Goal: Transaction & Acquisition: Purchase product/service

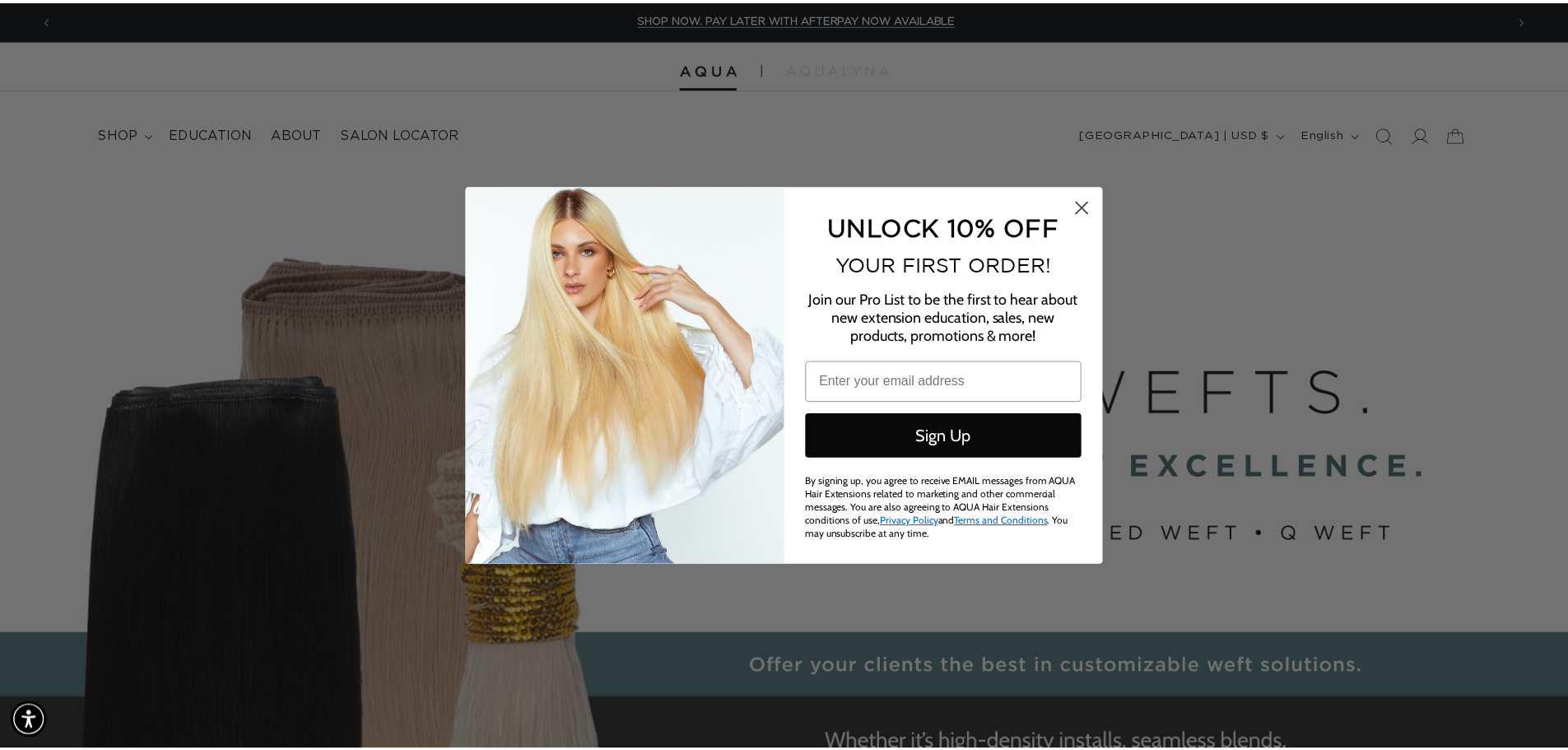
scroll to position [0, 1464]
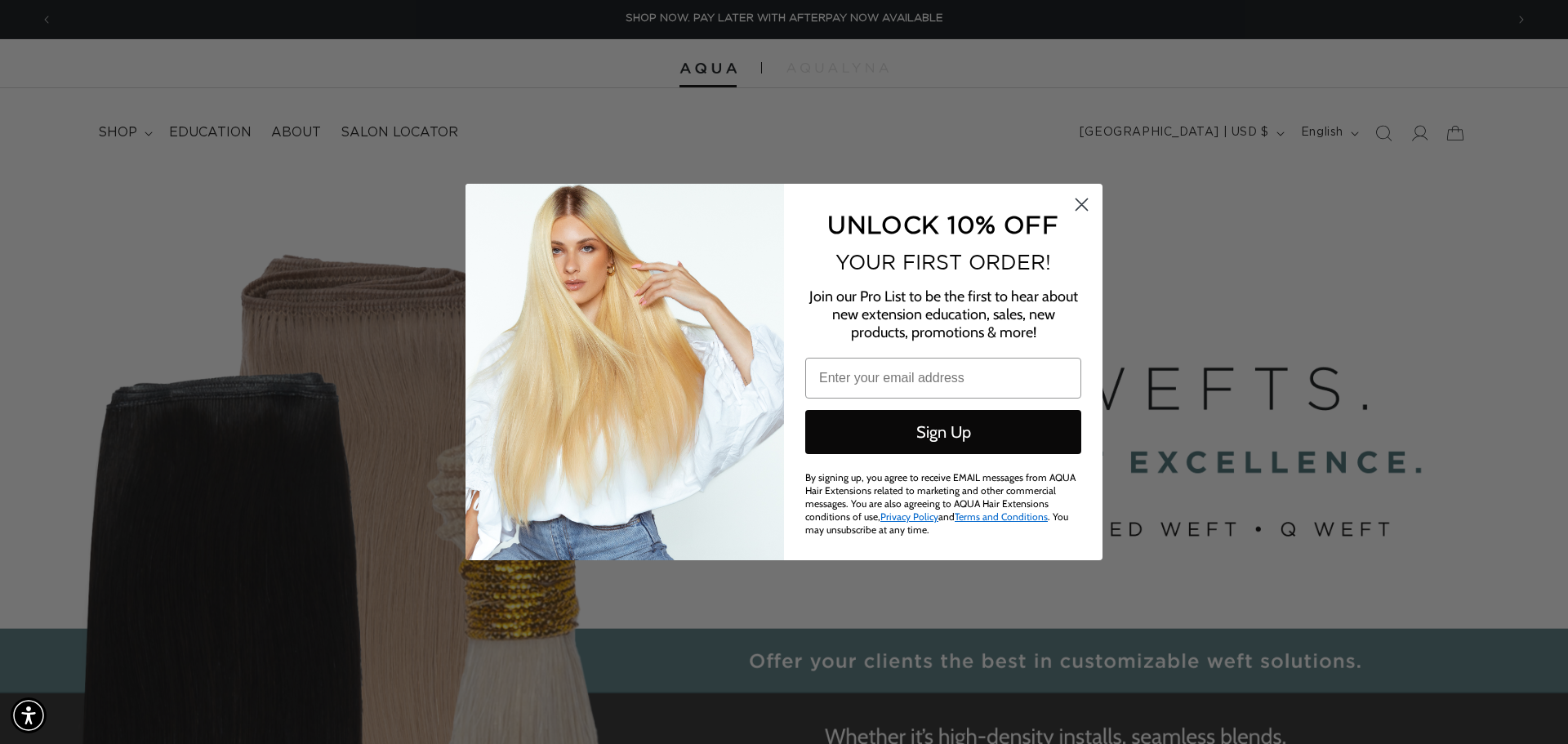
click at [1086, 214] on circle "Close dialog" at bounding box center [1081, 204] width 27 height 27
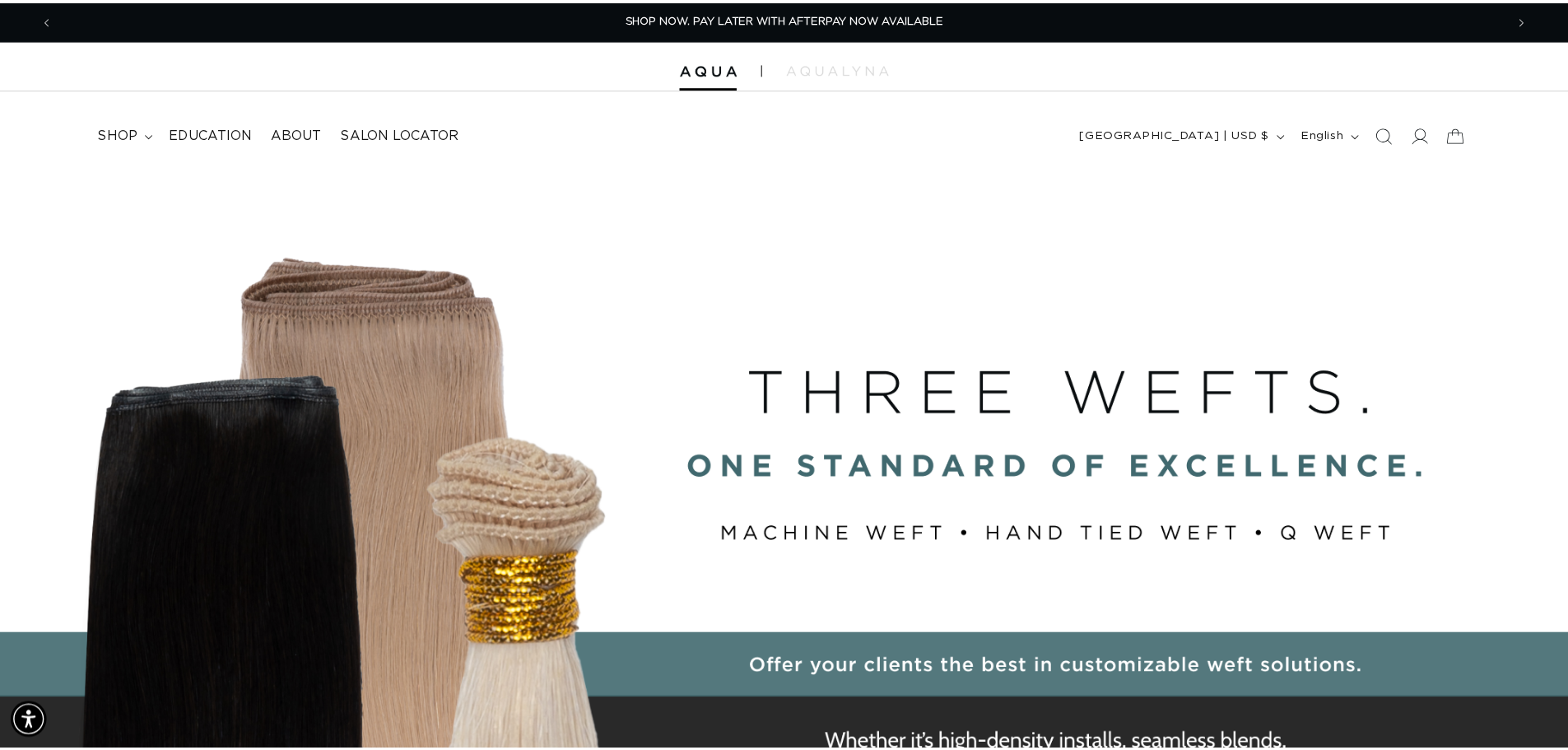
scroll to position [0, 1451]
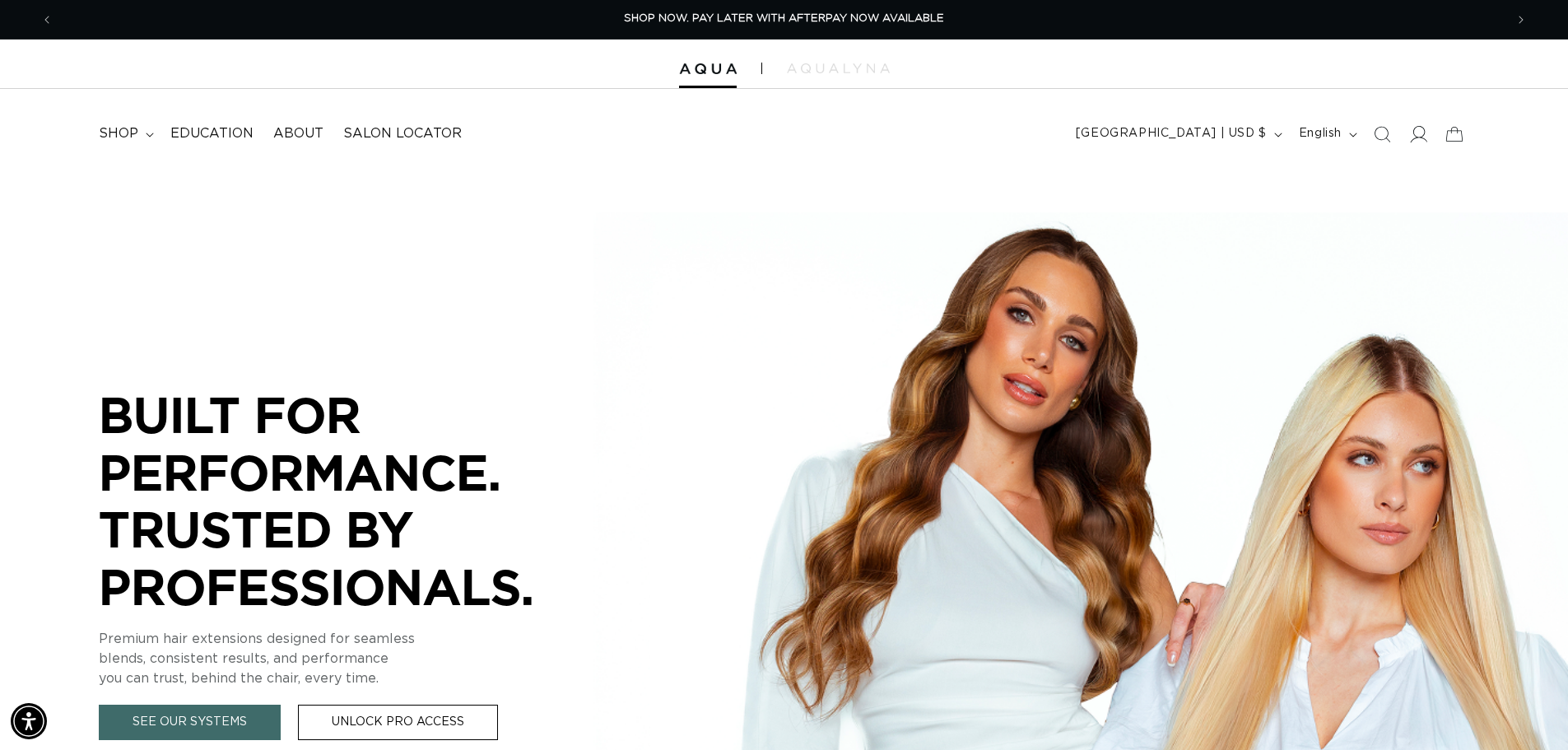
click at [1410, 135] on icon at bounding box center [1418, 133] width 17 height 17
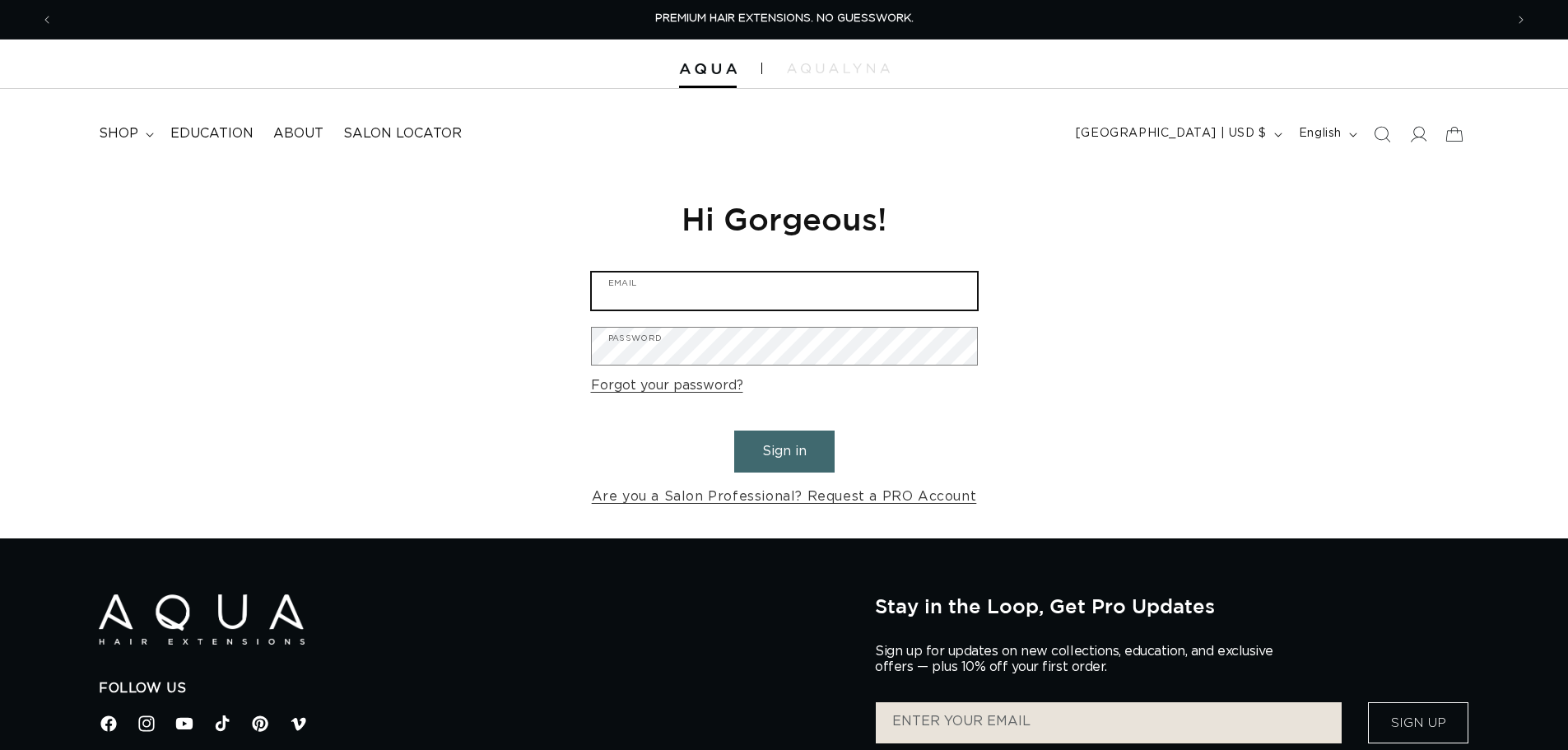
type input "info@thecolorbarhairsalonwaxhaw.com"
click at [780, 444] on button "Sign in" at bounding box center [784, 451] width 101 height 42
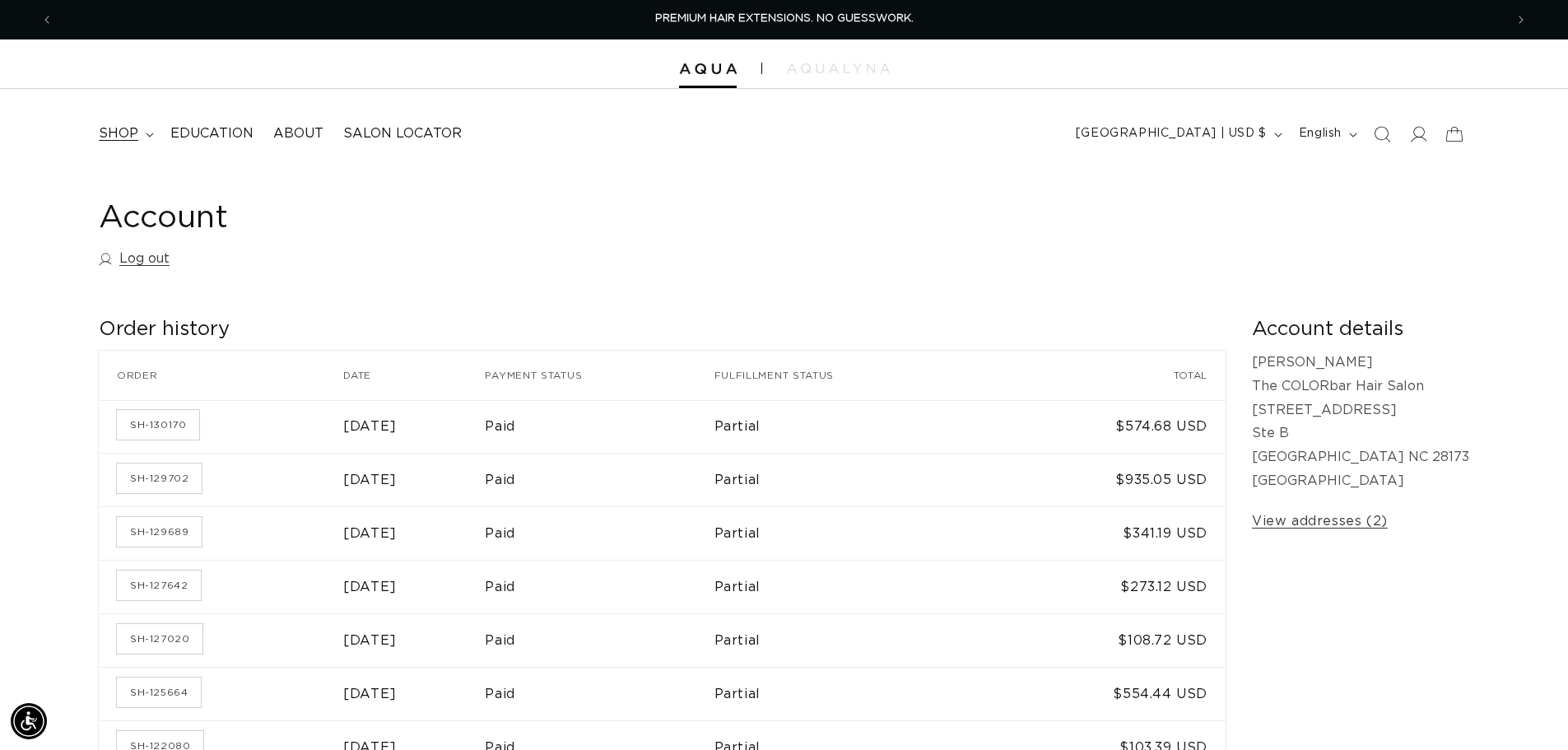
click at [113, 135] on span "shop" at bounding box center [118, 133] width 39 height 17
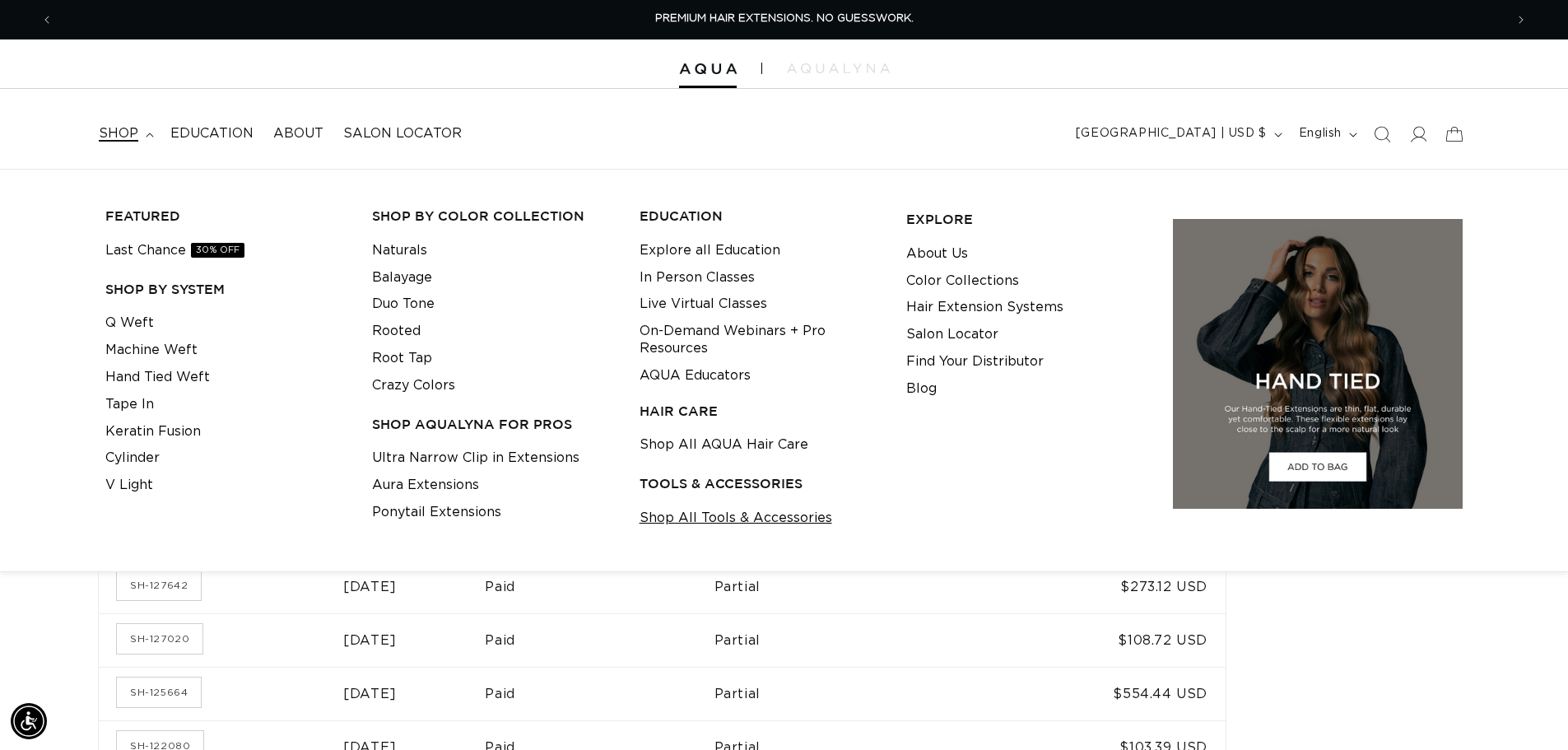
click at [751, 523] on link "Shop All Tools & Accessories" at bounding box center [735, 518] width 193 height 27
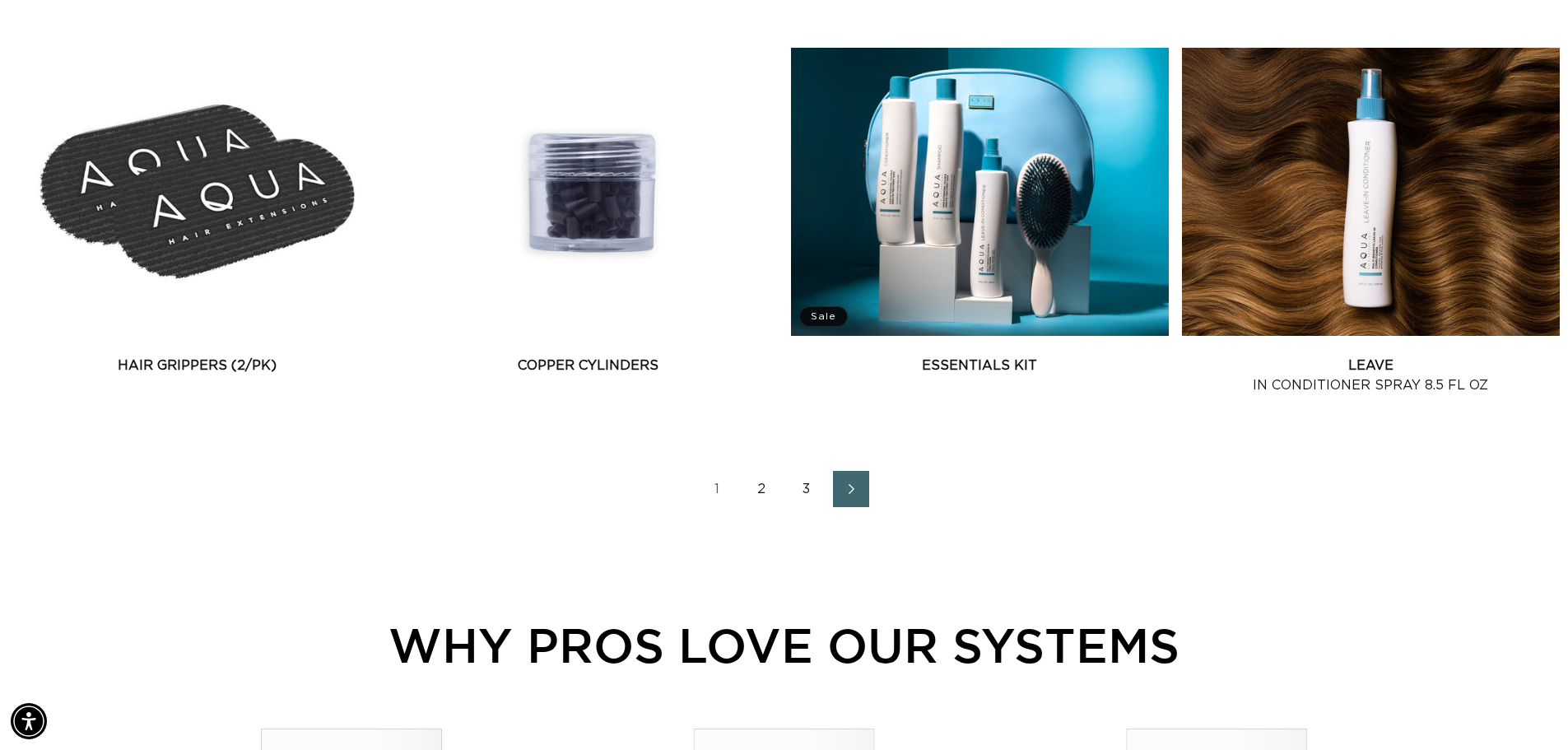
scroll to position [2305, 0]
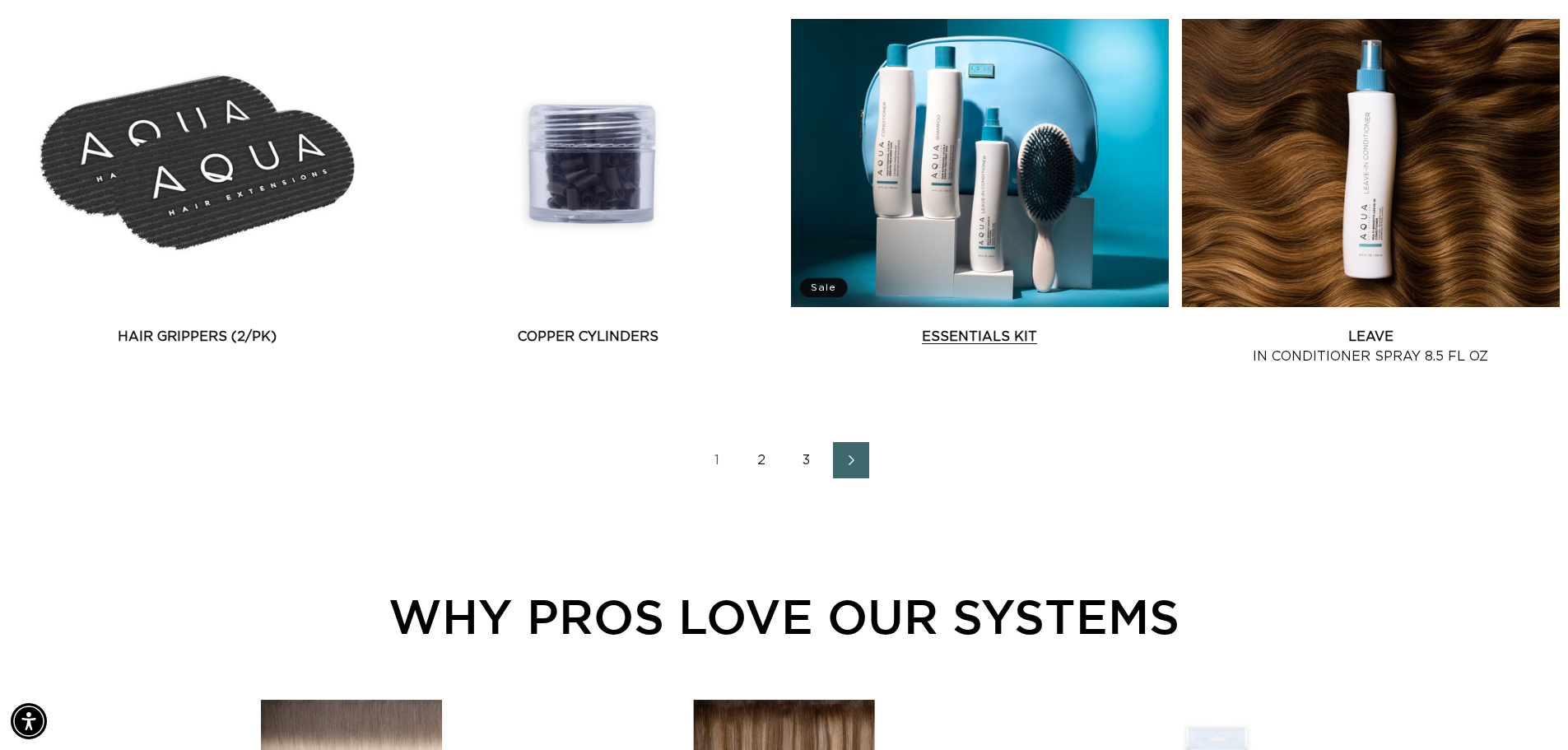
click at [957, 327] on link "Essentials Kit" at bounding box center [980, 336] width 378 height 20
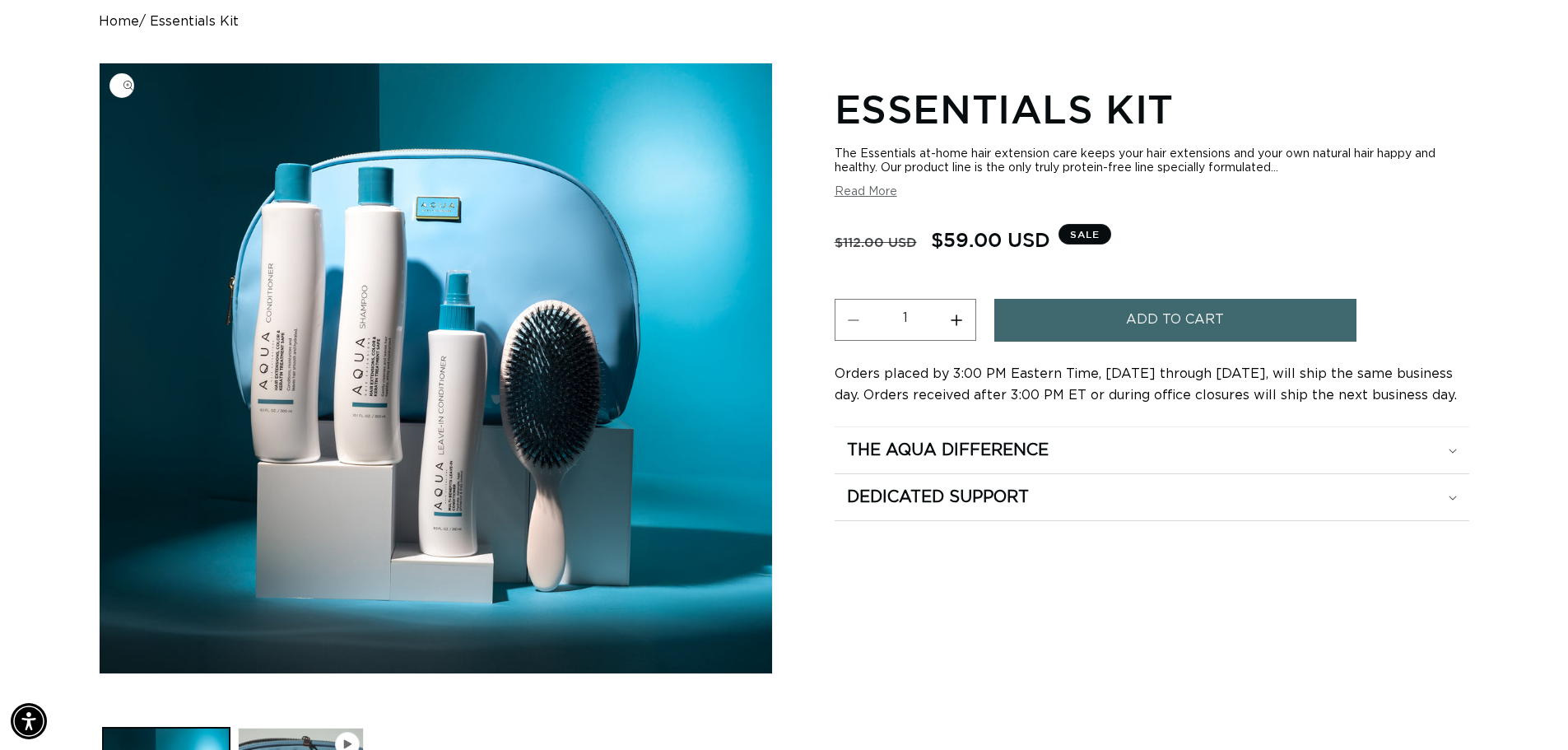
scroll to position [0, 2902]
click at [393, 293] on img "Gallery Viewer" at bounding box center [435, 367] width 672 height 610
click at [998, 556] on div "Essentials Kit The Essentials at-home hair extension care keeps your hair exten…" at bounding box center [1152, 468] width 635 height 779
click at [1191, 316] on span "Add to cart" at bounding box center [1175, 320] width 98 height 42
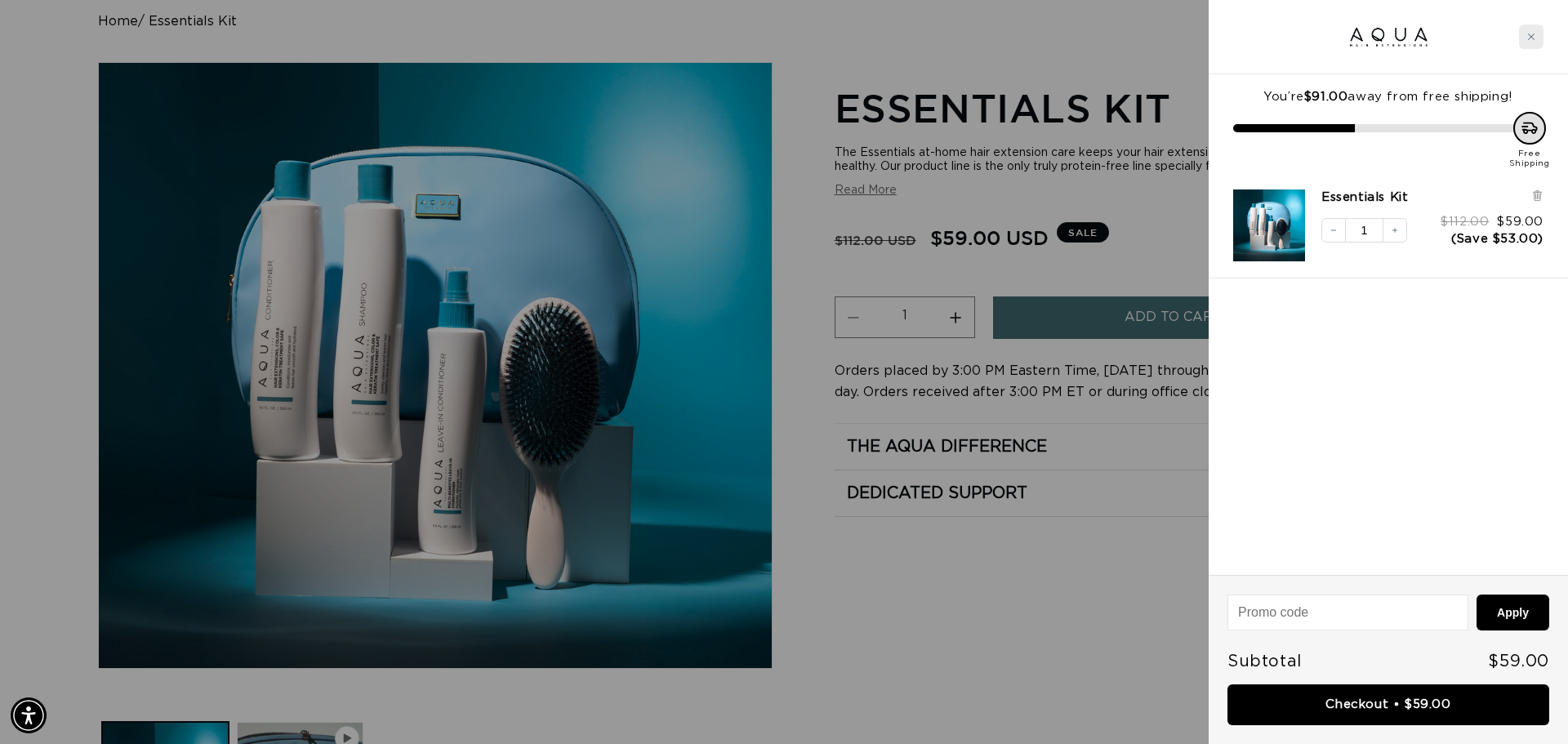
click at [1525, 33] on div "Close cart" at bounding box center [1532, 36] width 24 height 24
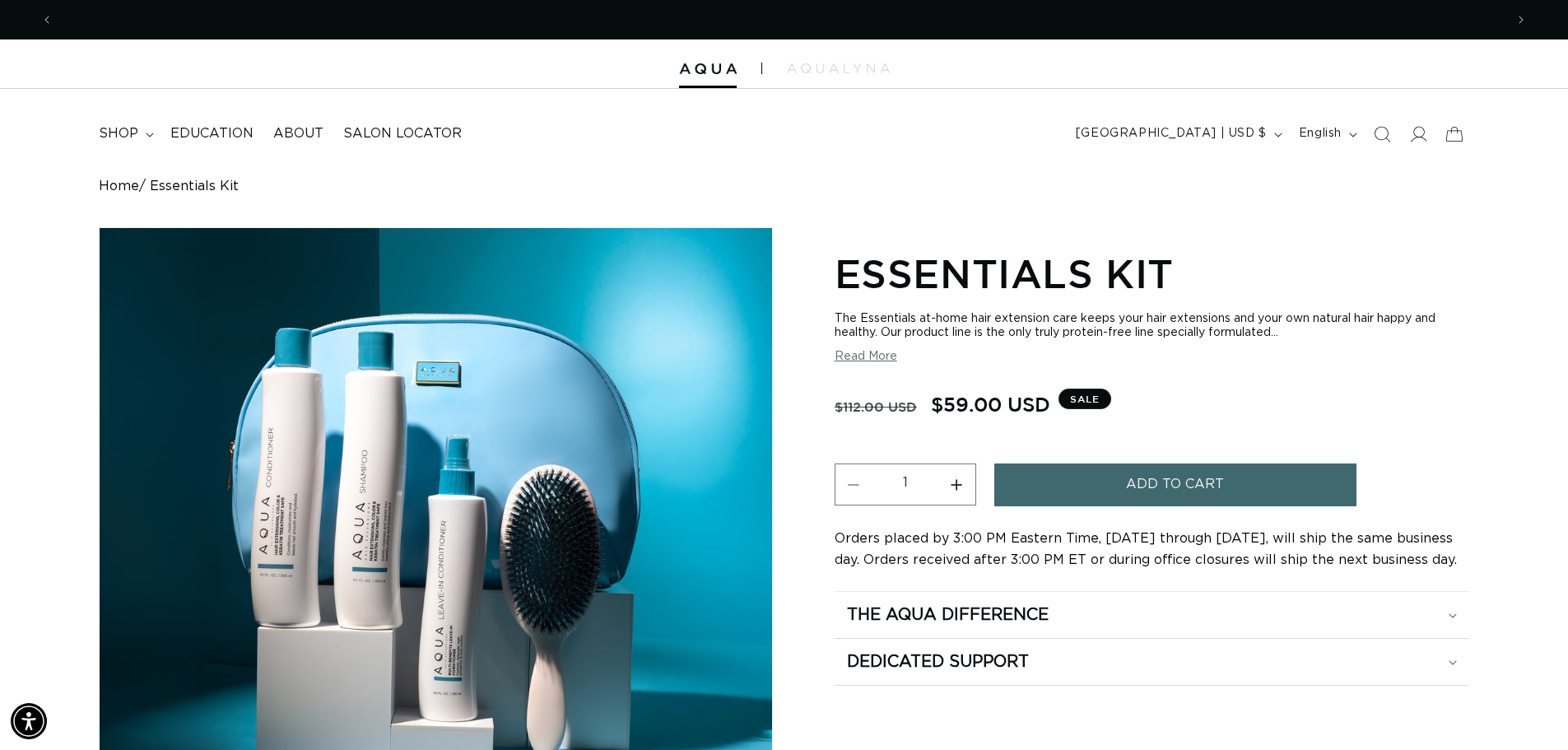
scroll to position [0, 1451]
click at [146, 135] on icon at bounding box center [149, 134] width 8 height 5
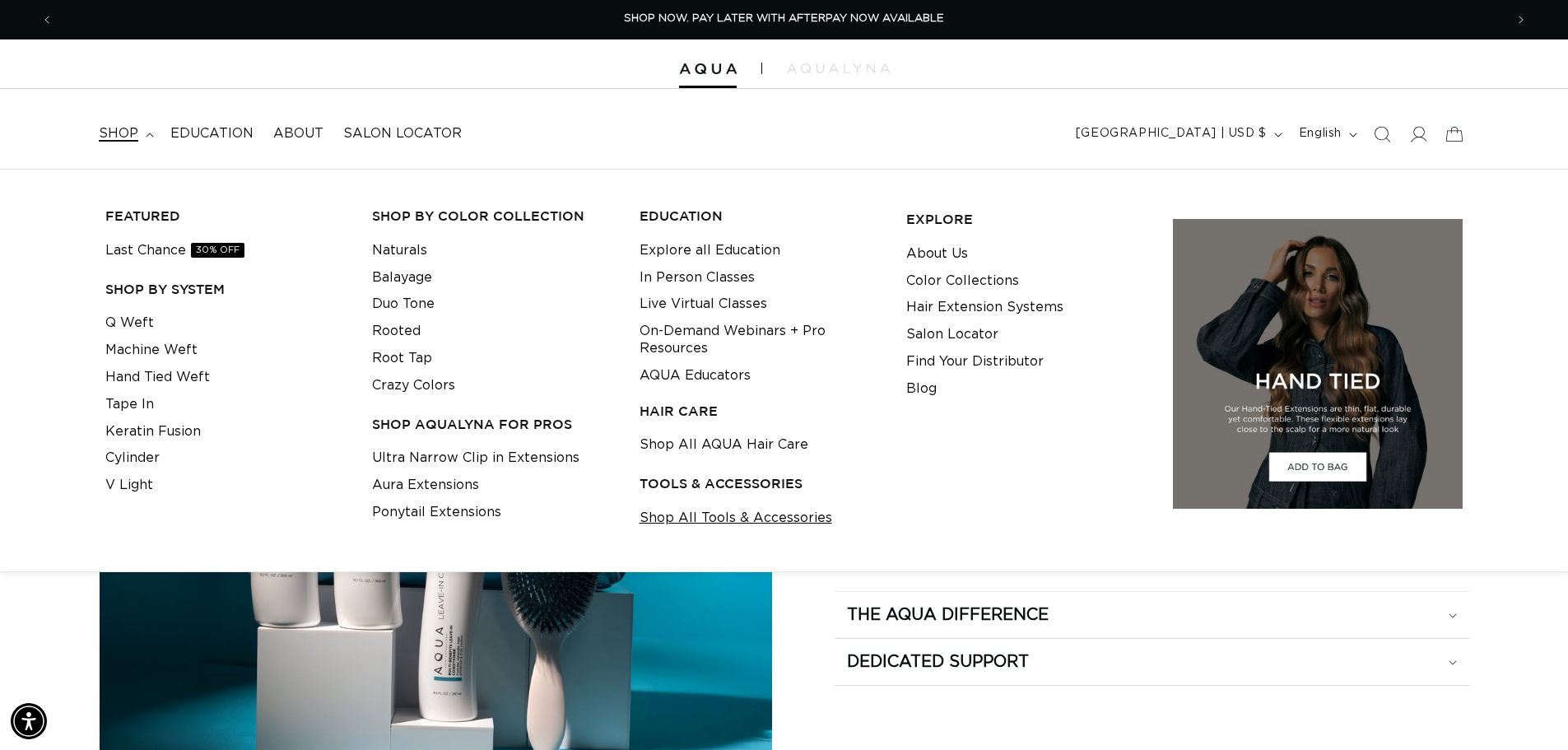
click at [752, 513] on link "Shop All Tools & Accessories" at bounding box center [735, 518] width 193 height 27
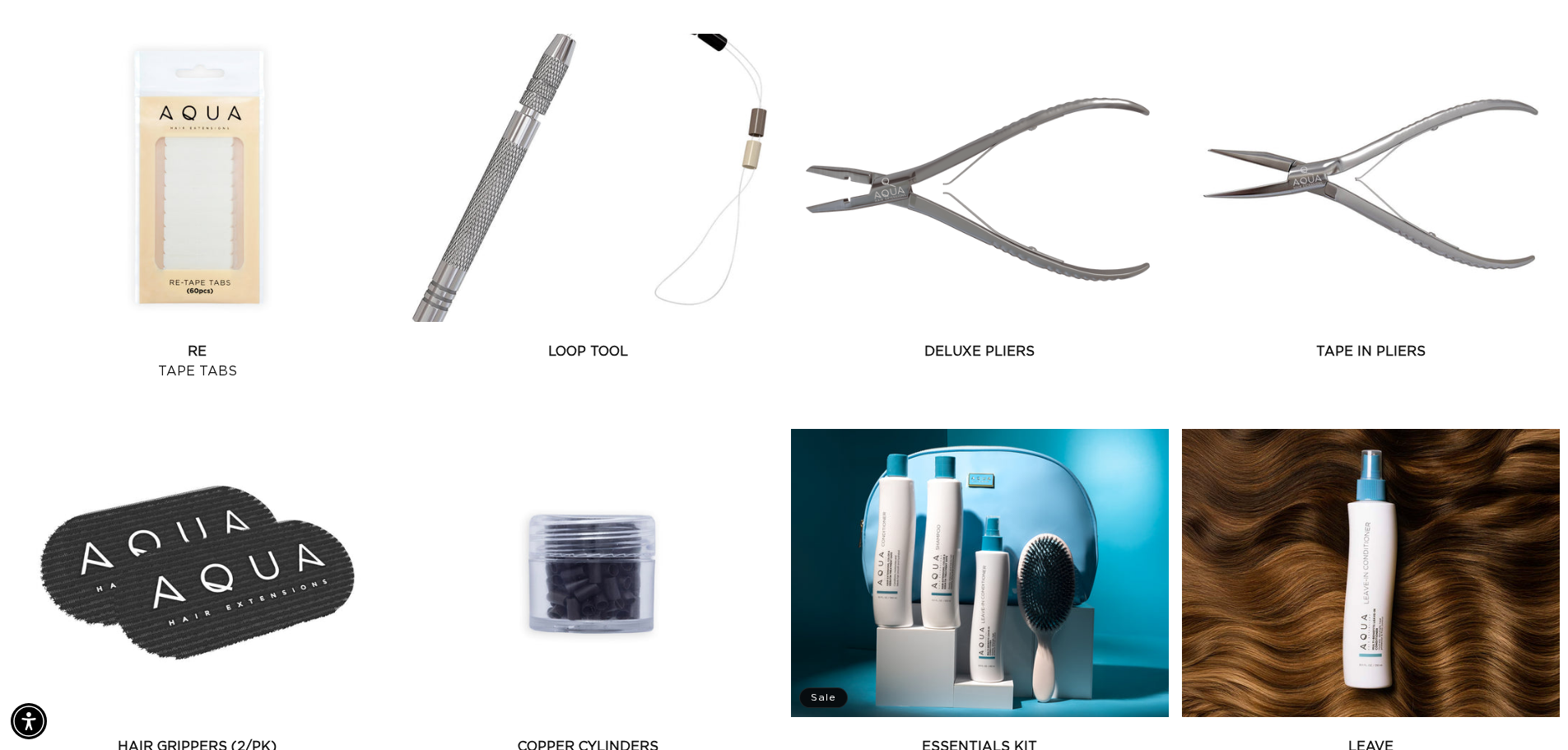
scroll to position [2222, 0]
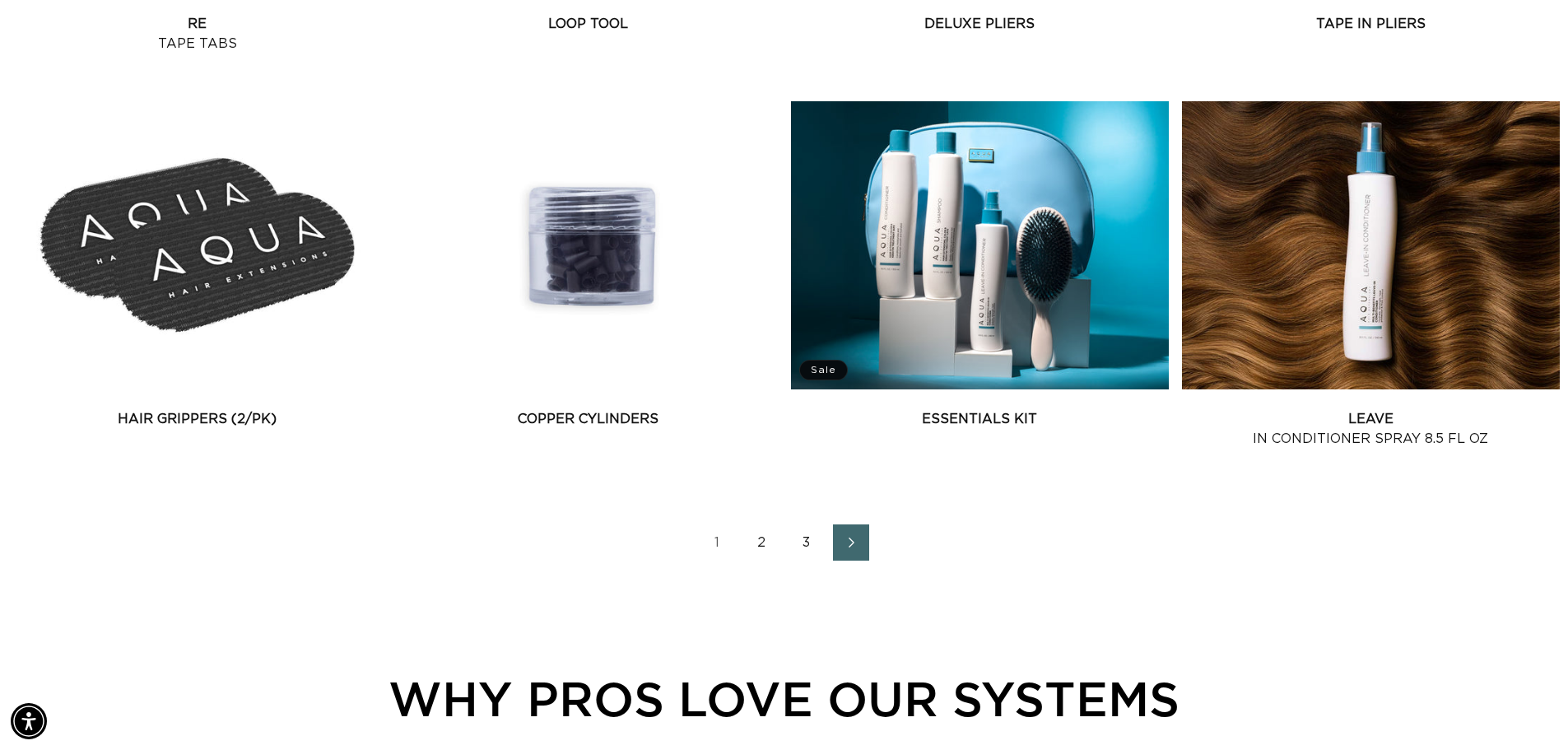
click at [760, 546] on link "2" at bounding box center [762, 542] width 37 height 37
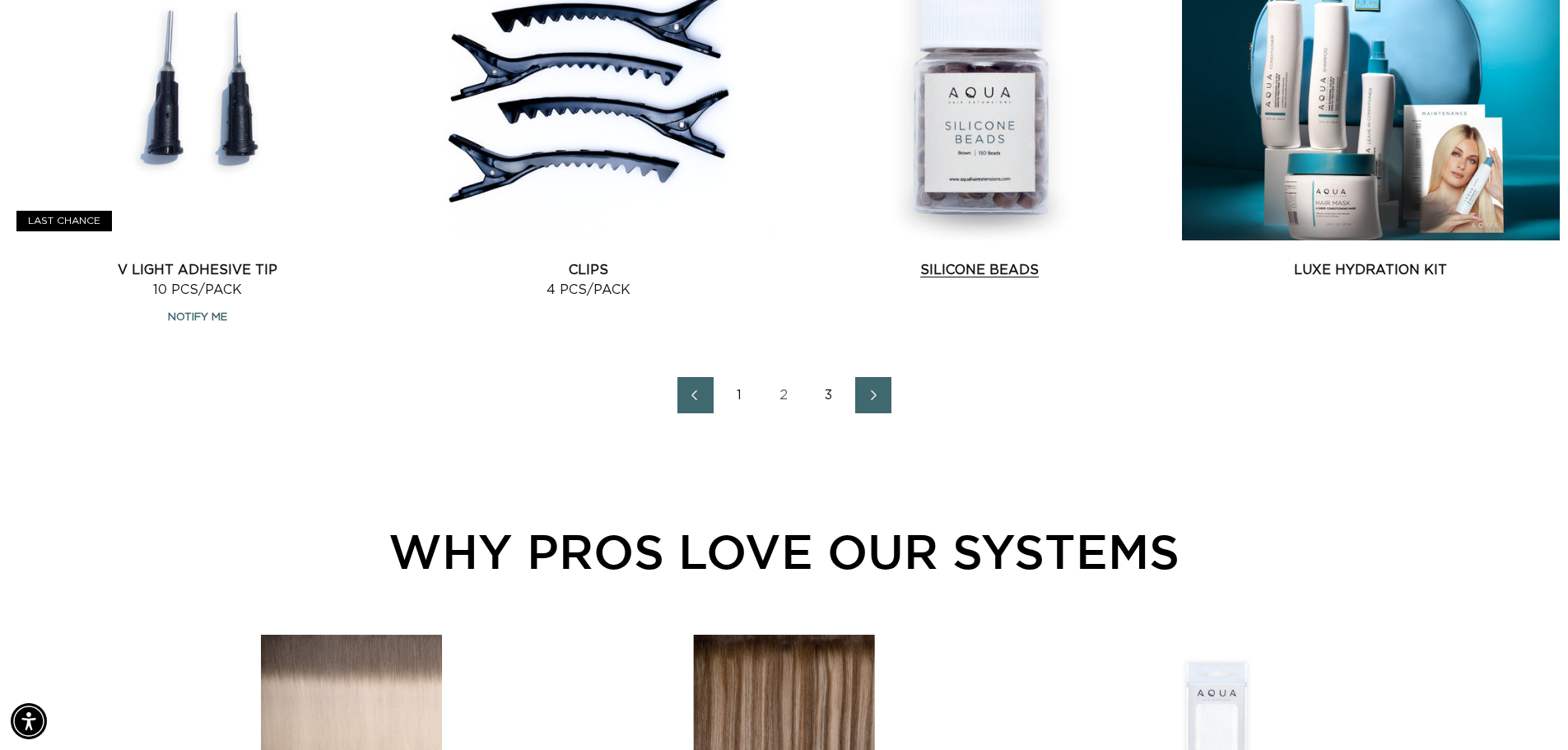
scroll to position [2305, 0]
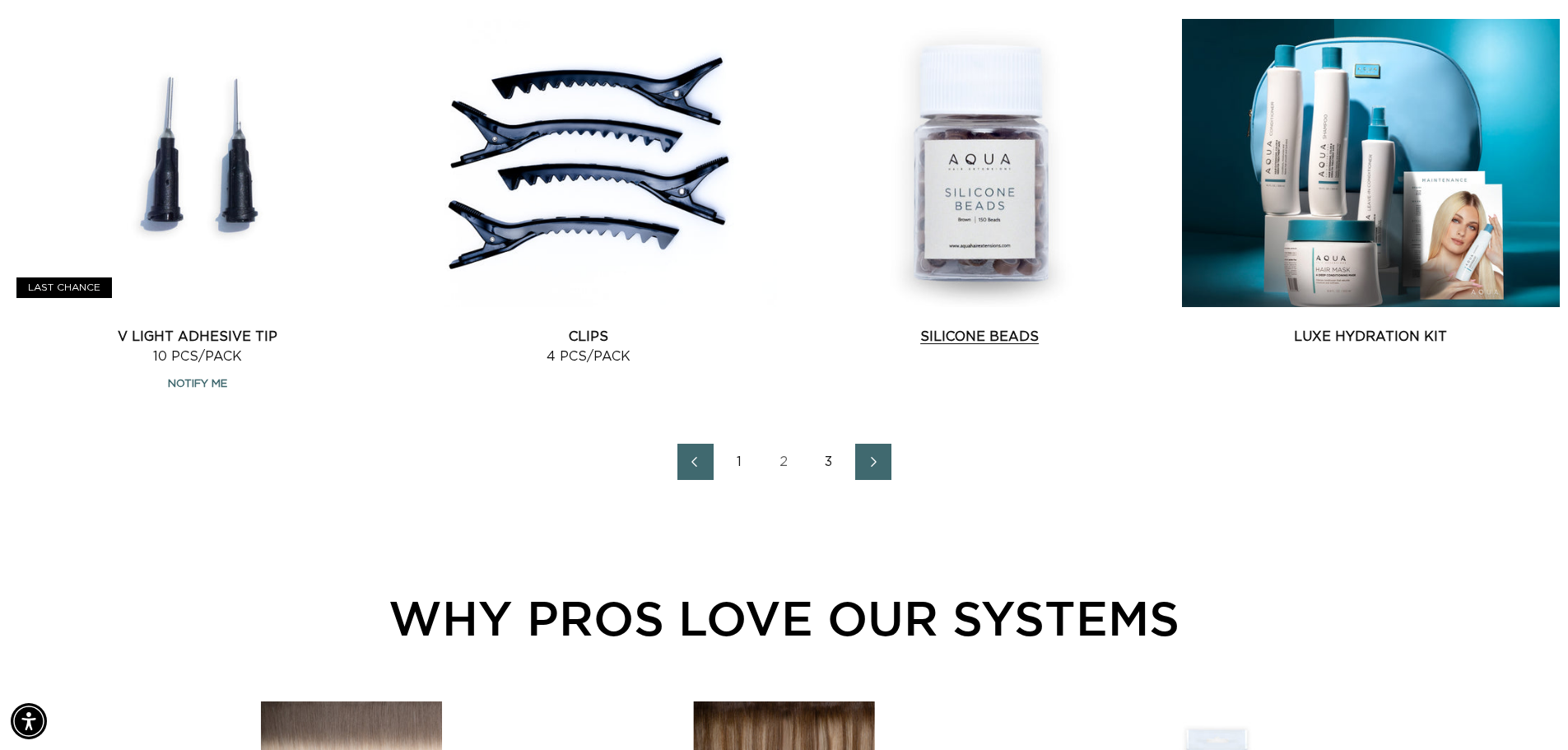
click at [954, 327] on link "Silicone Beads" at bounding box center [980, 336] width 378 height 20
click at [823, 465] on link "3" at bounding box center [828, 461] width 37 height 37
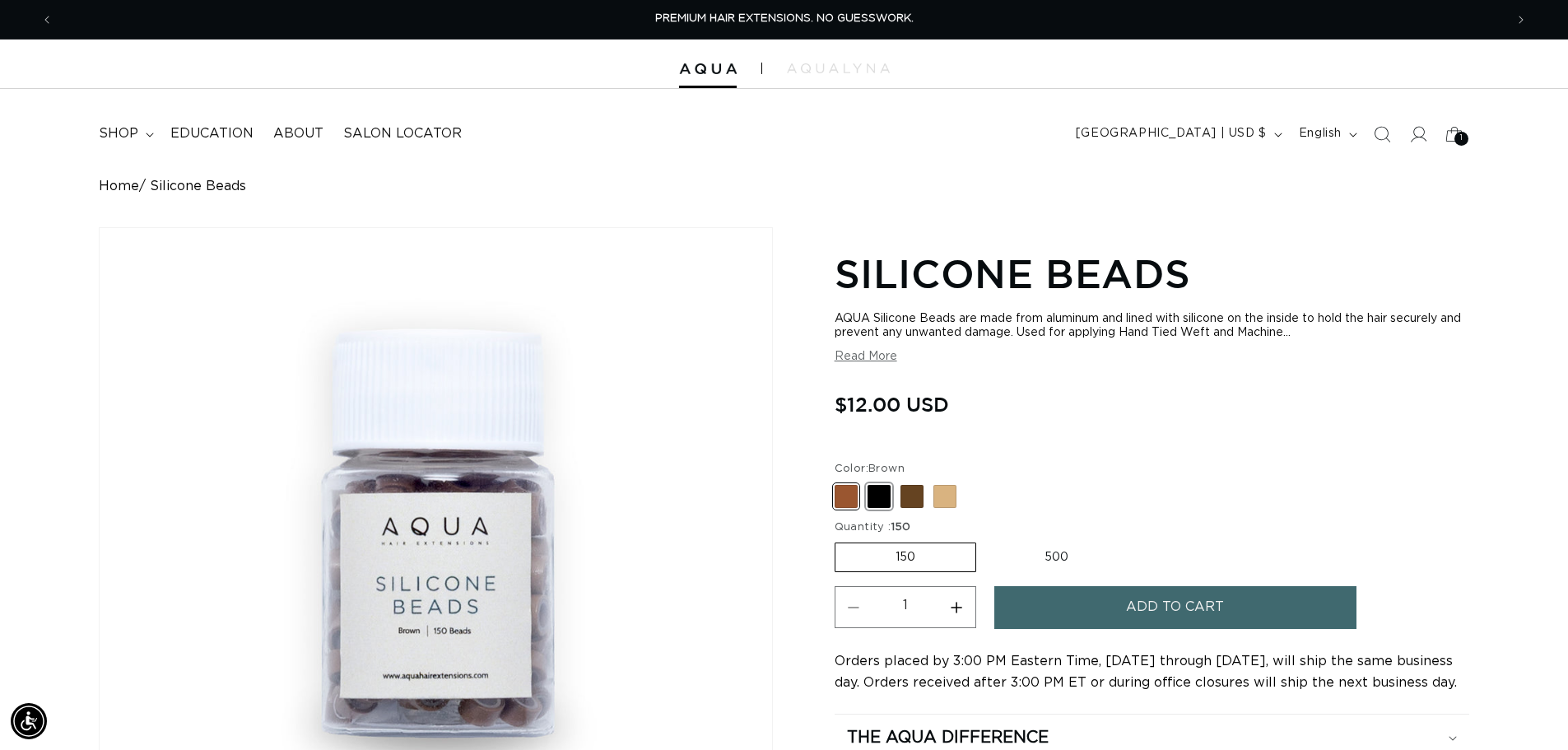
click at [887, 498] on span at bounding box center [879, 496] width 24 height 23
click at [839, 482] on input "Black Variant sold out or unavailable" at bounding box center [839, 481] width 1 height 1
radio input "true"
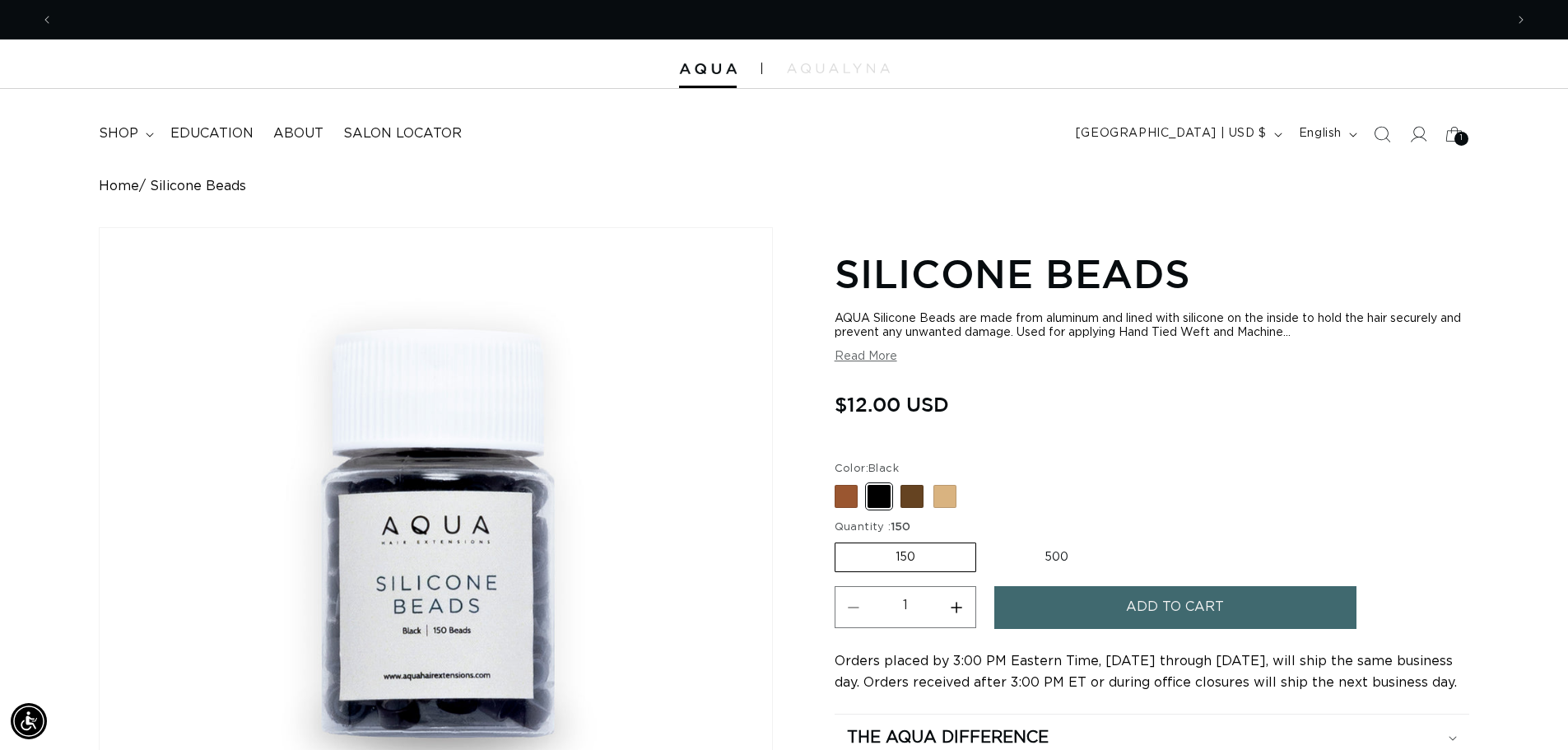
scroll to position [0, 2902]
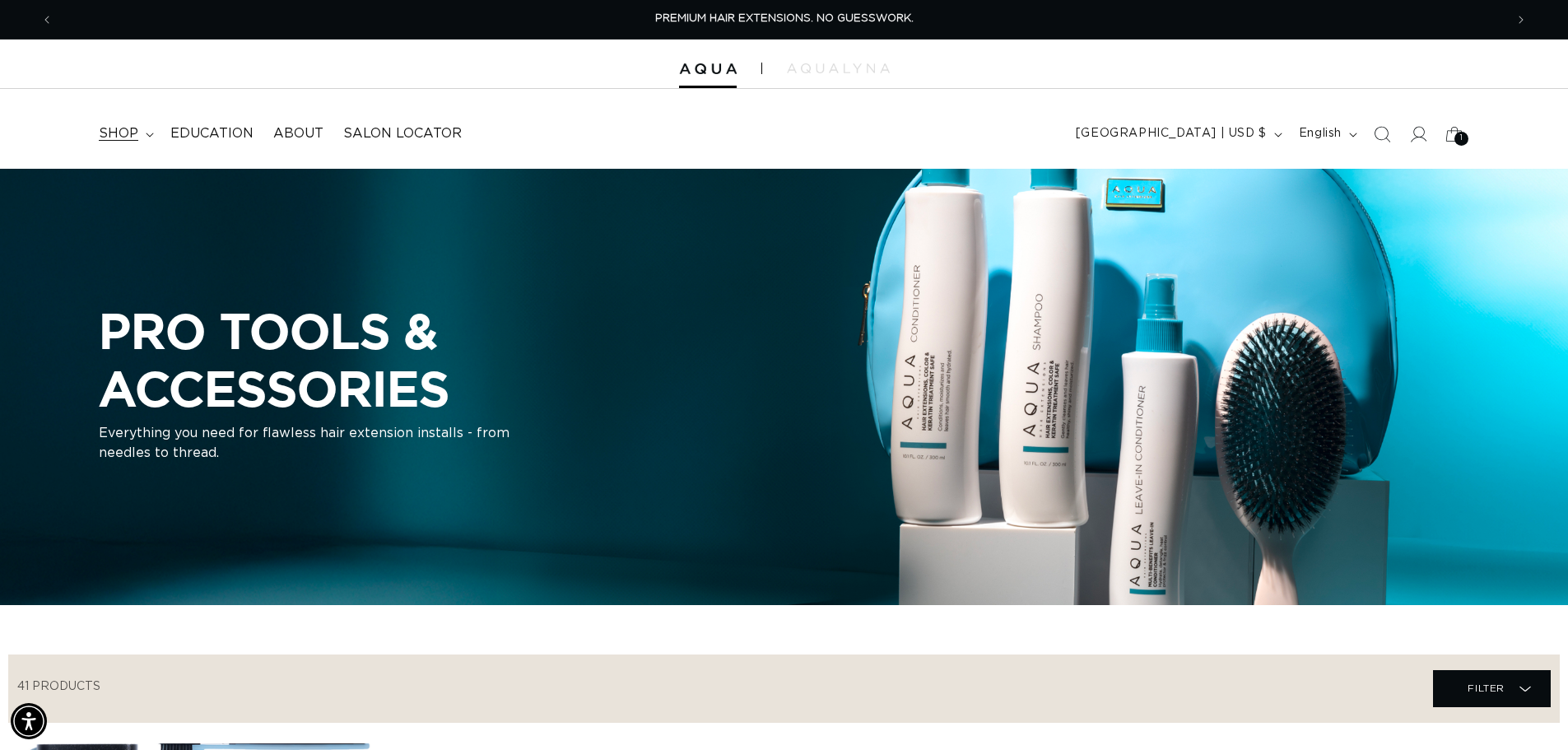
scroll to position [0, 1451]
click at [129, 133] on span "shop" at bounding box center [118, 133] width 39 height 17
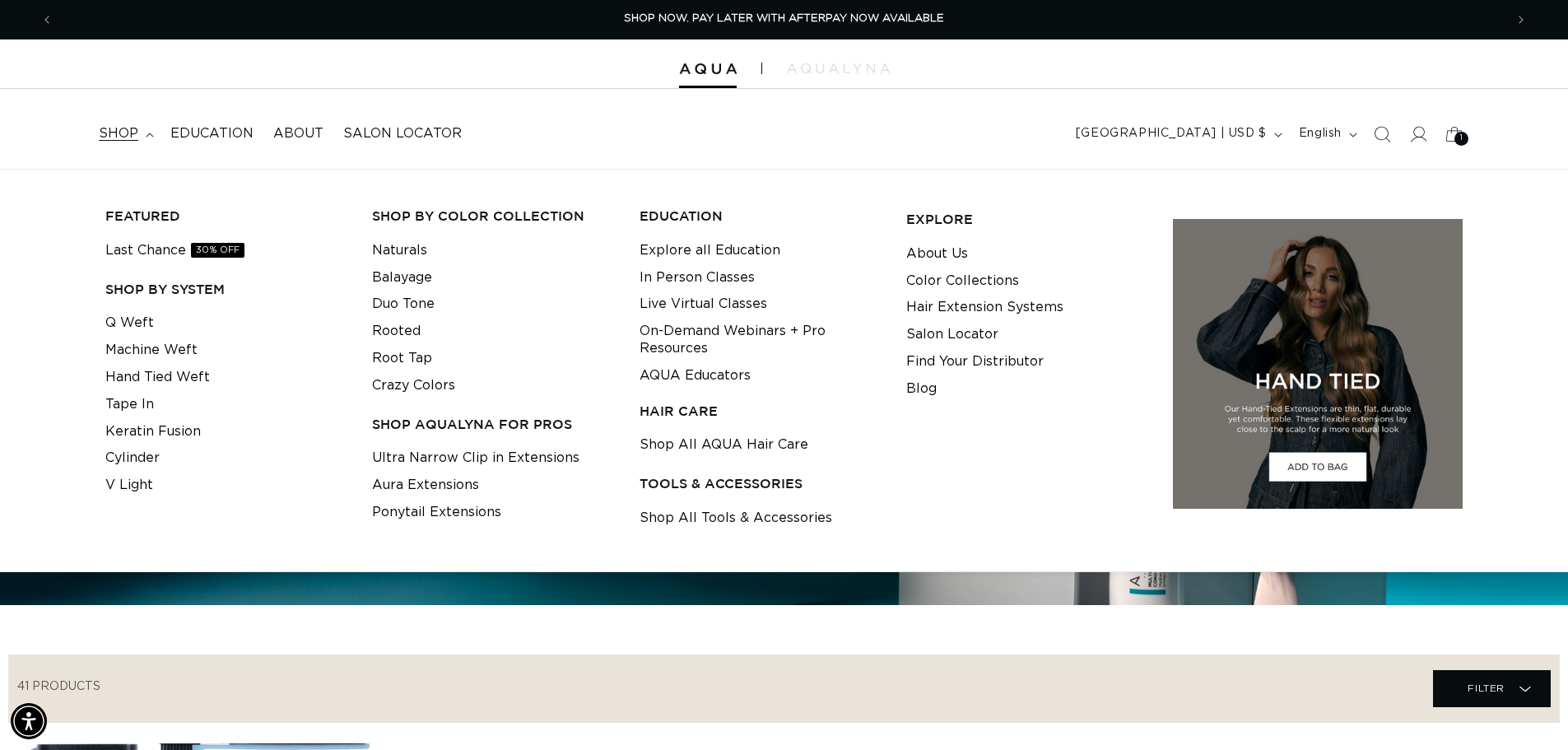
click at [671, 132] on nav "shop FEATURED Last Chance 30% OFF SHOP BY SYSTEM Q Weft Machine Weft Hand Tied …" at bounding box center [429, 133] width 679 height 37
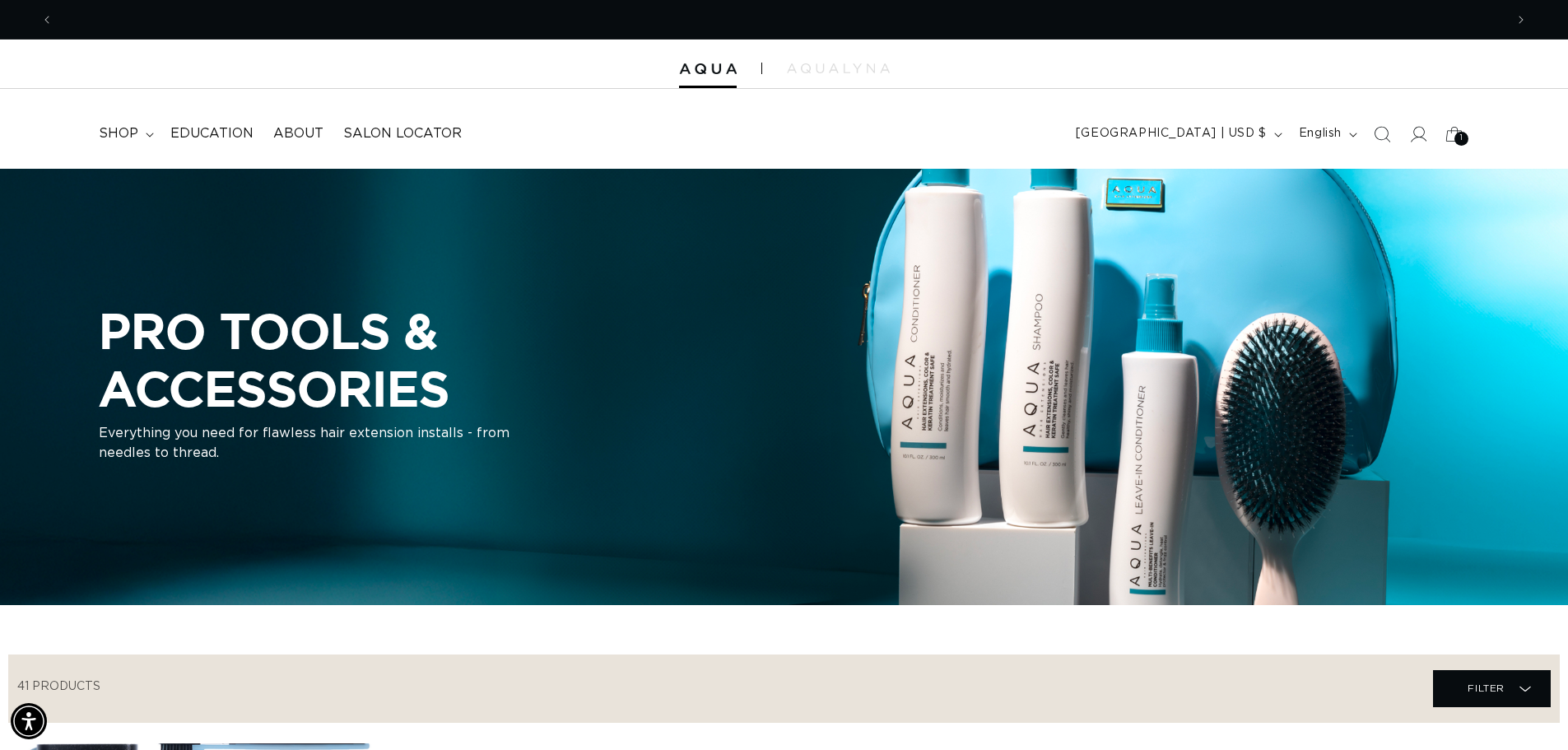
scroll to position [0, 2902]
click at [129, 134] on span "shop" at bounding box center [118, 133] width 39 height 17
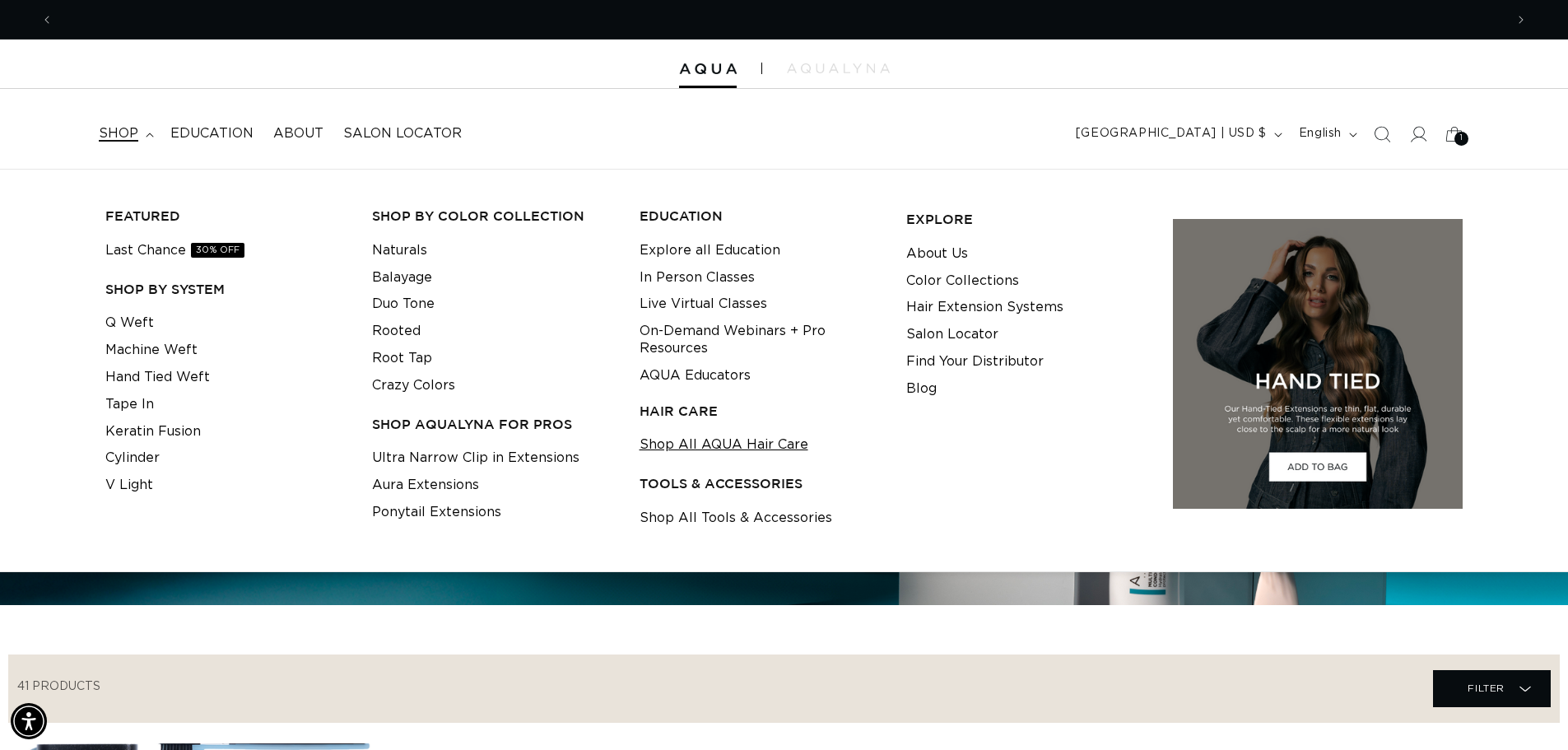
scroll to position [0, 0]
click at [755, 447] on link "Shop All AQUA Hair Care" at bounding box center [723, 445] width 168 height 27
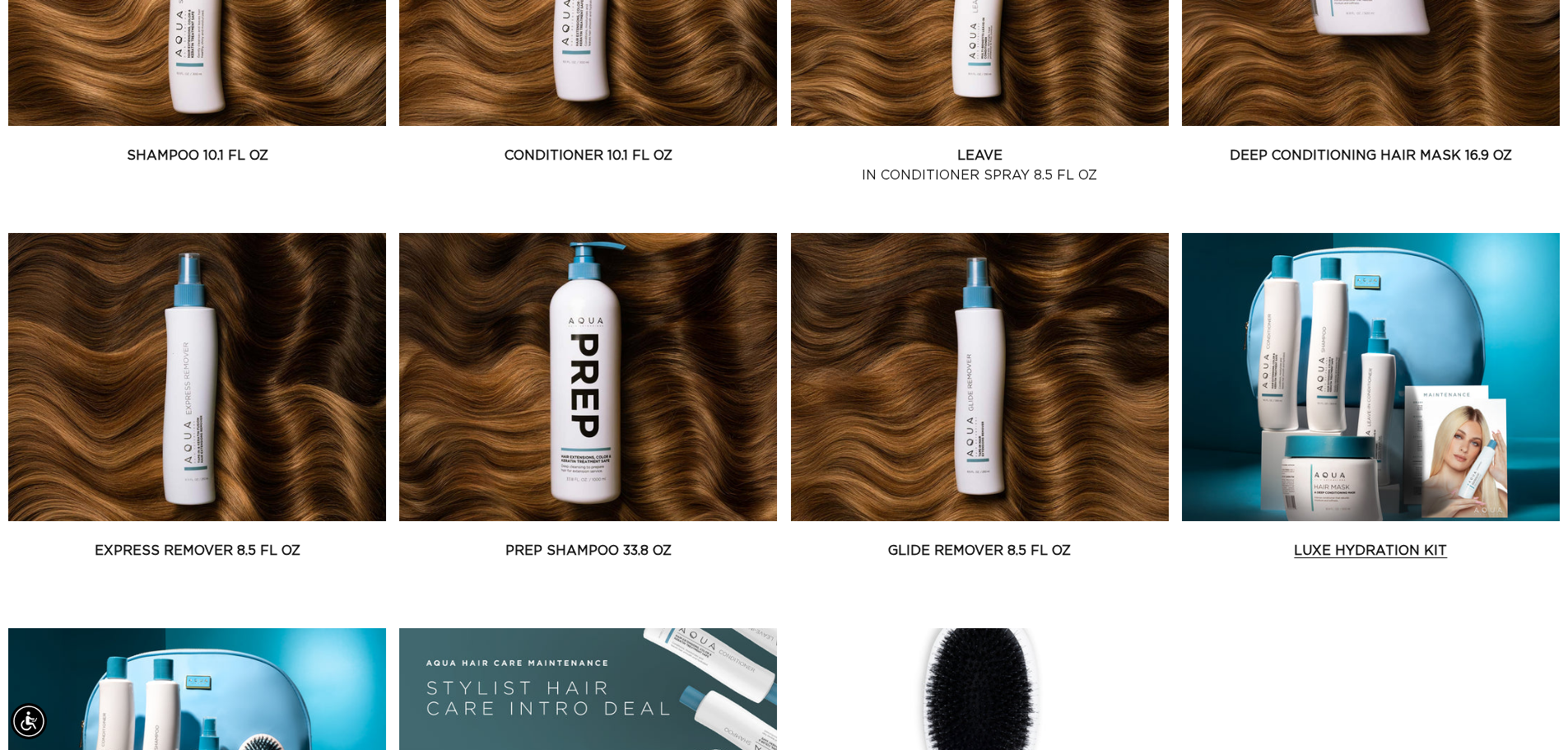
scroll to position [0, 2902]
click at [1352, 540] on link "Luxe Hydration Kit" at bounding box center [1371, 550] width 378 height 20
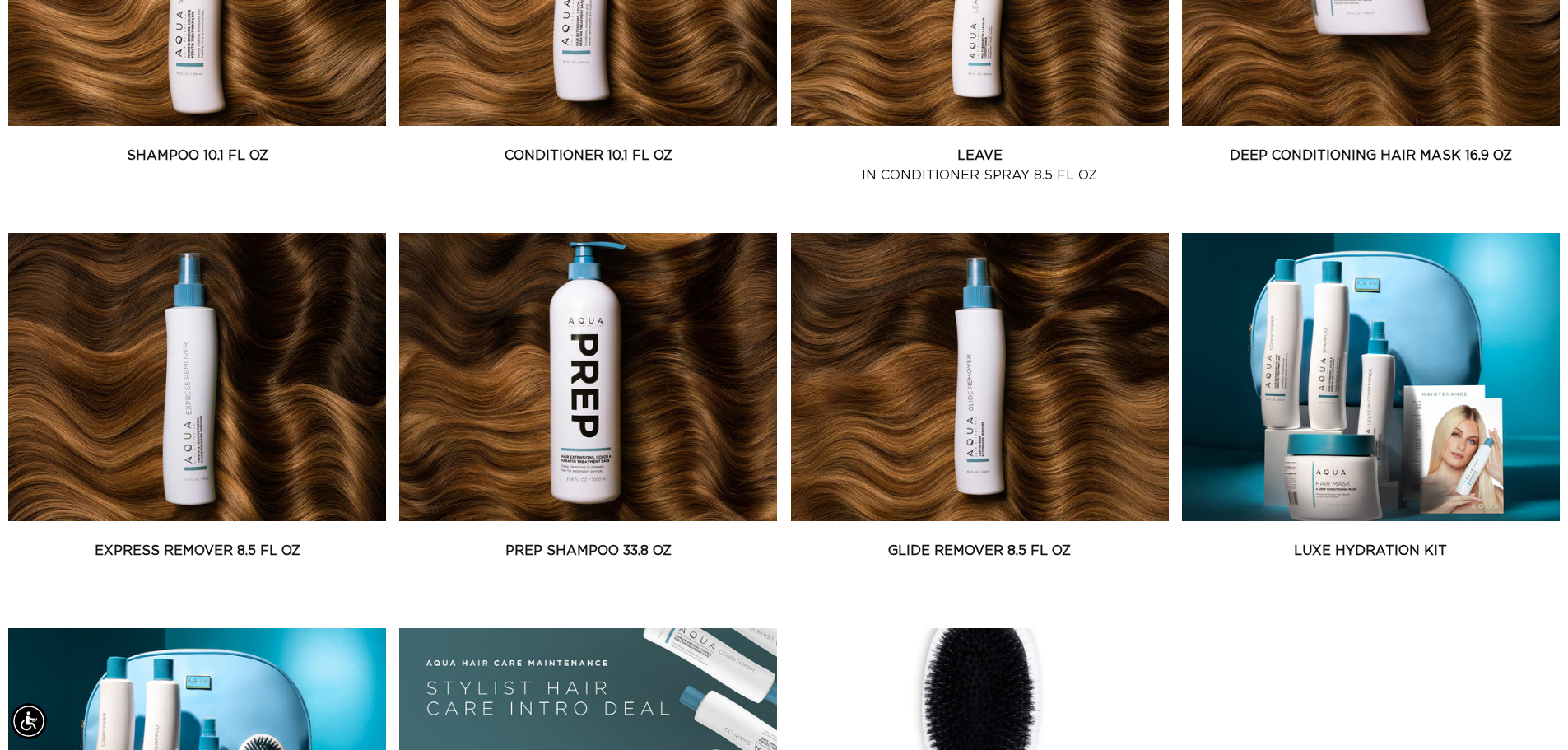
scroll to position [1317, 0]
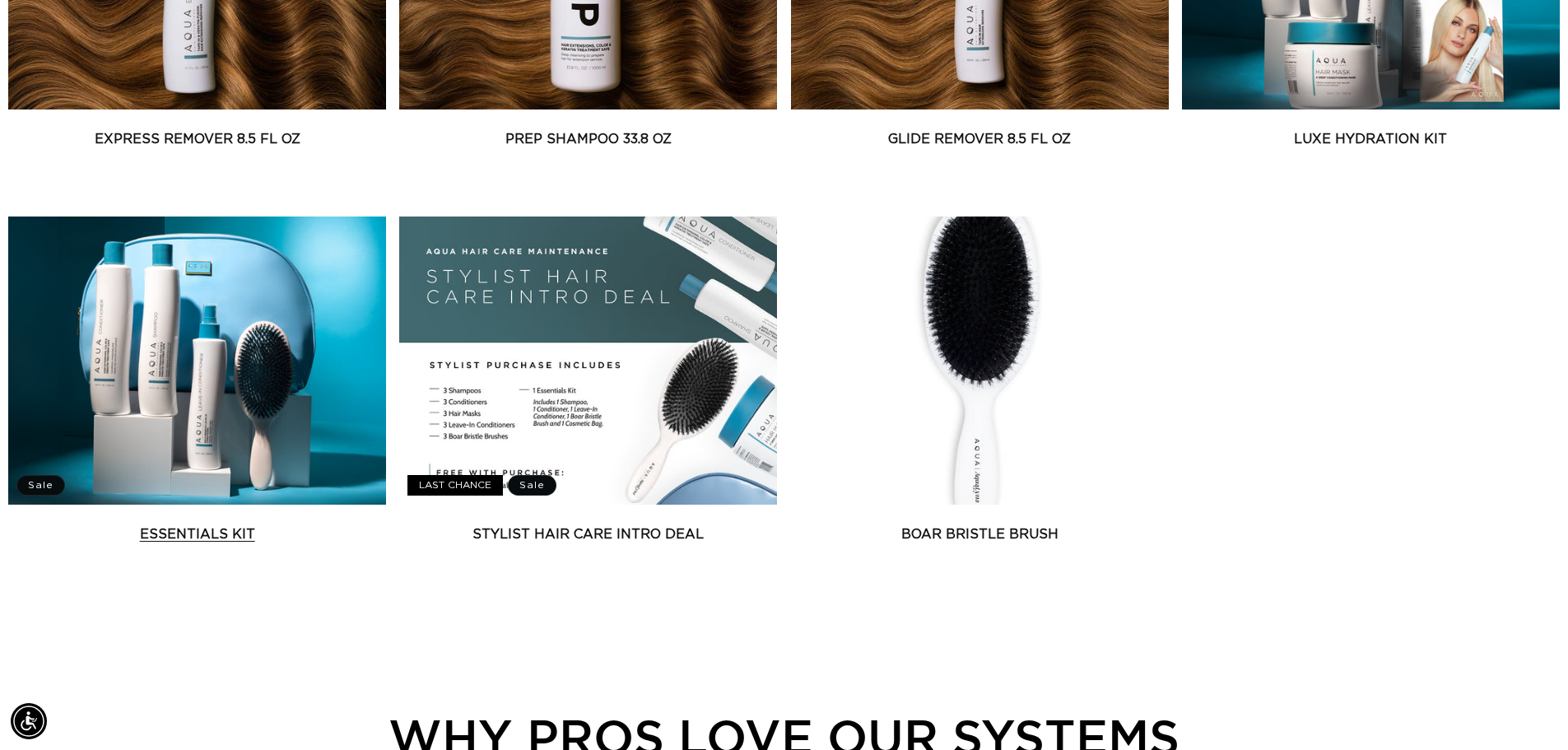
click at [156, 524] on link "Essentials Kit" at bounding box center [197, 534] width 378 height 20
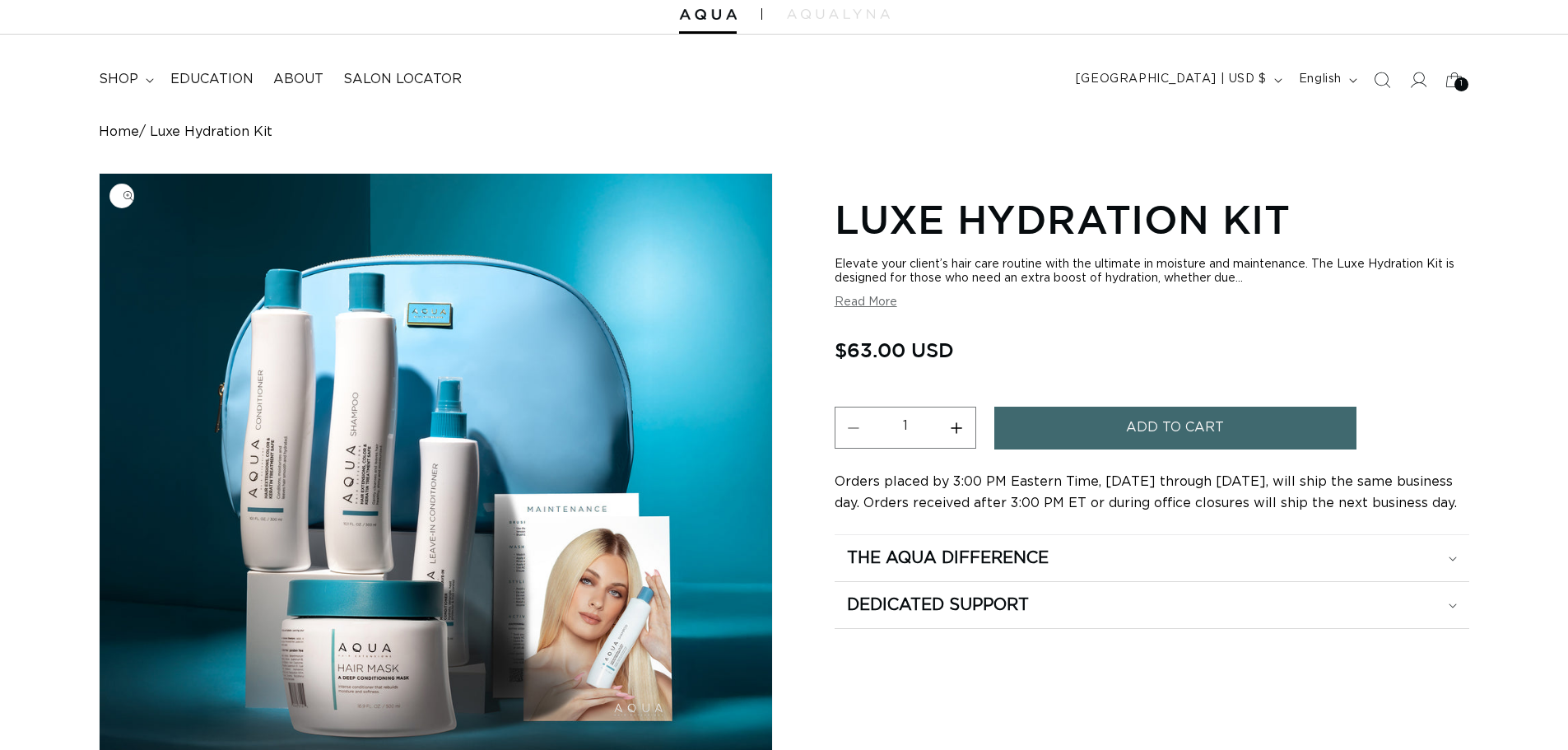
scroll to position [83, 0]
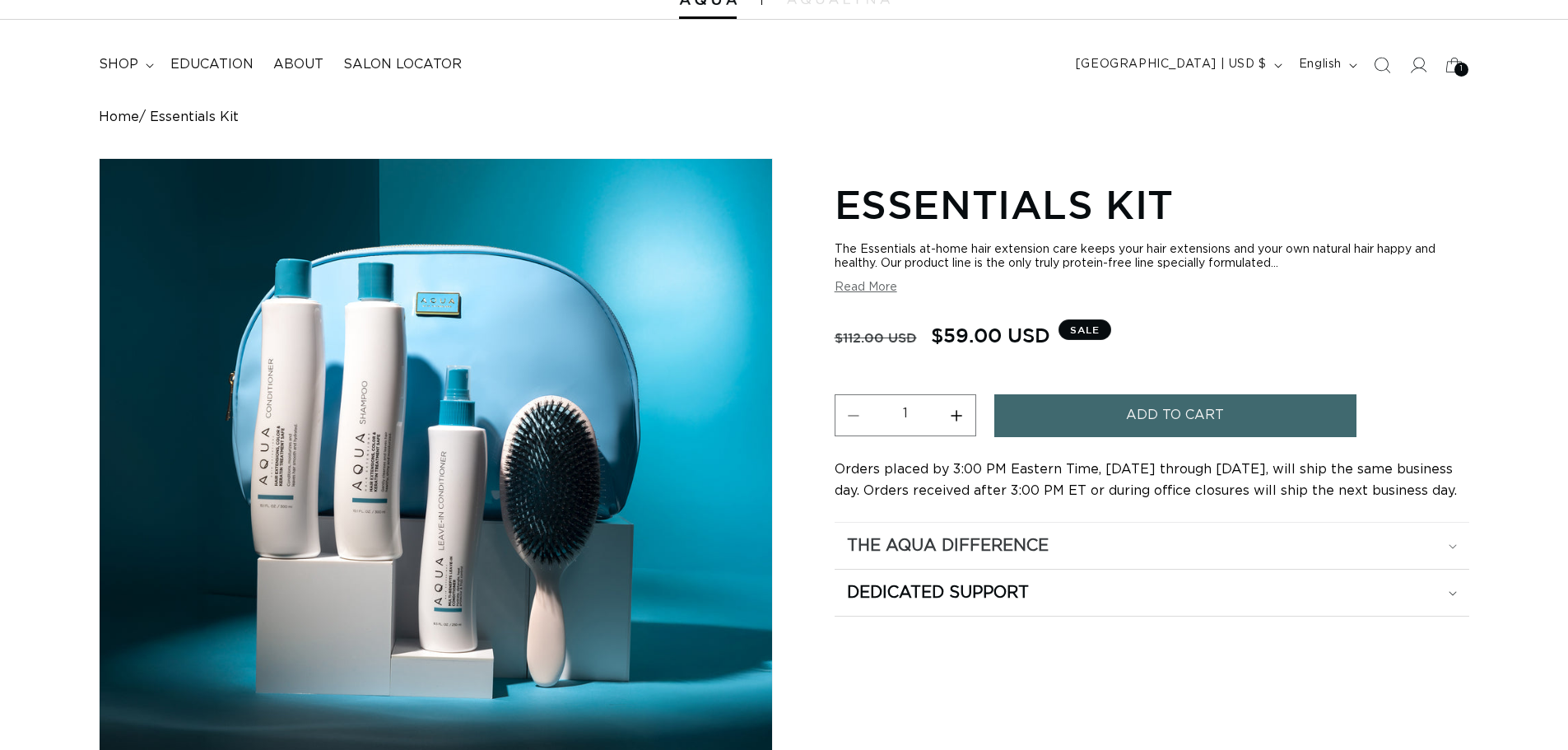
scroll to position [164, 0]
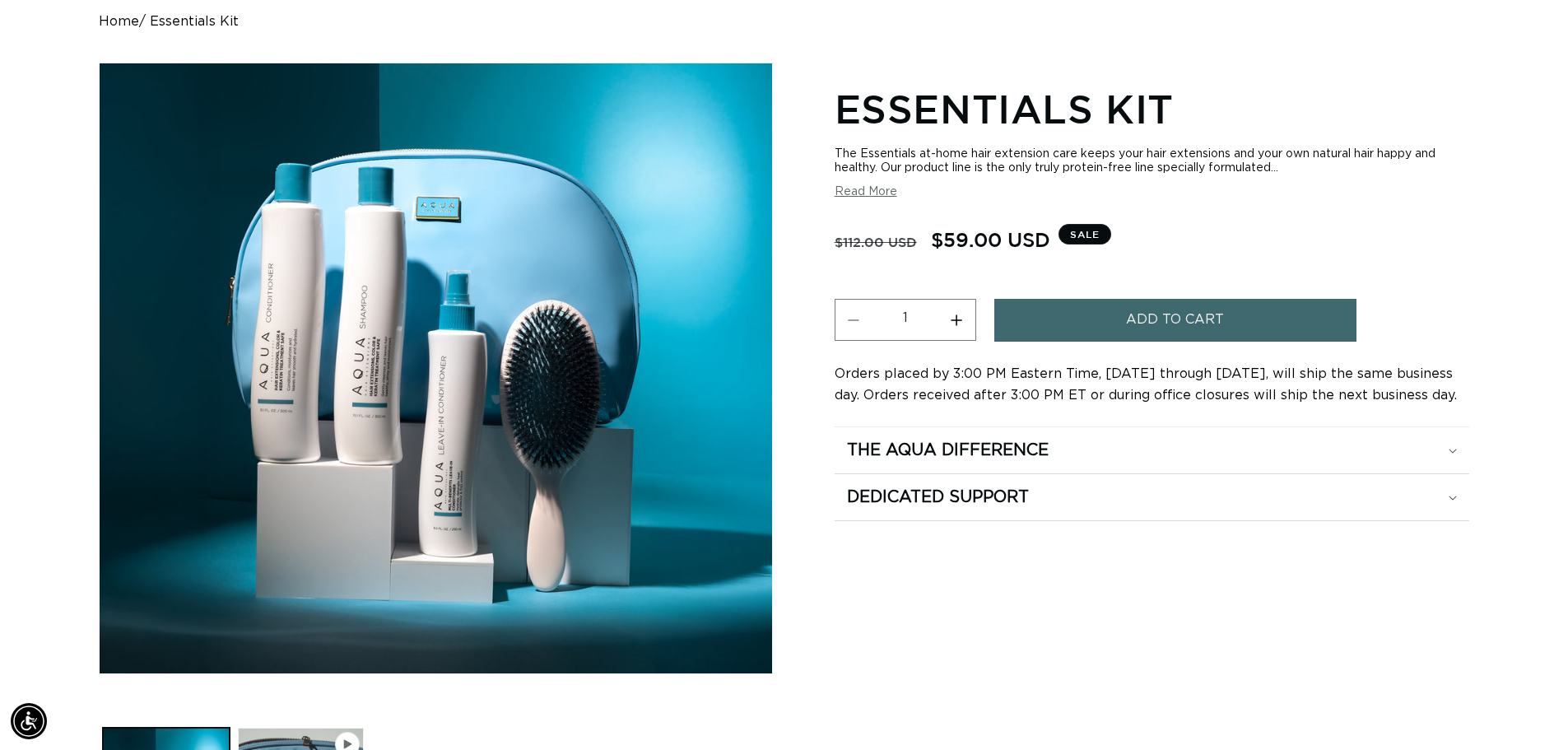
click at [879, 196] on button "Read More" at bounding box center [866, 192] width 63 height 14
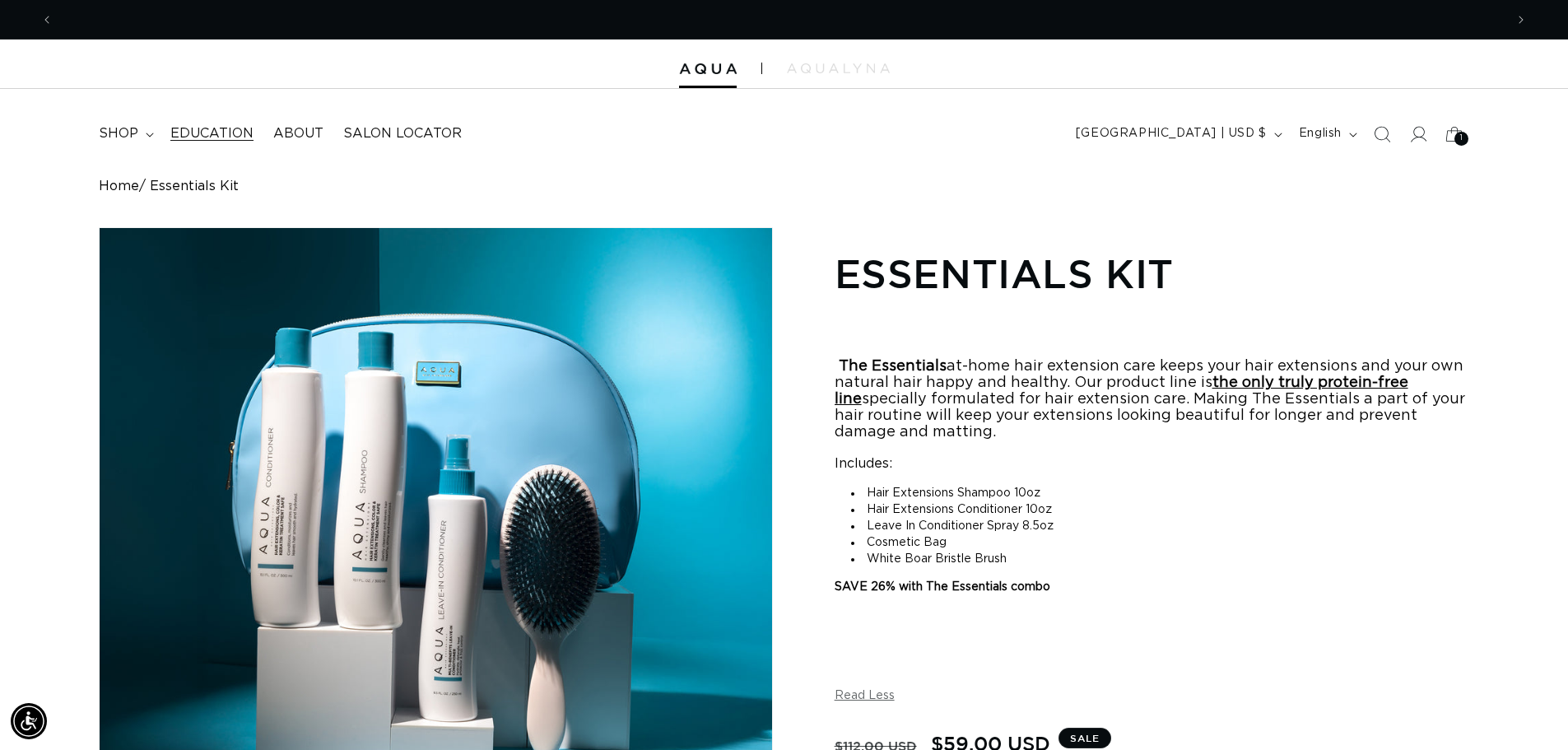
scroll to position [0, 0]
click at [150, 135] on icon at bounding box center [149, 134] width 8 height 5
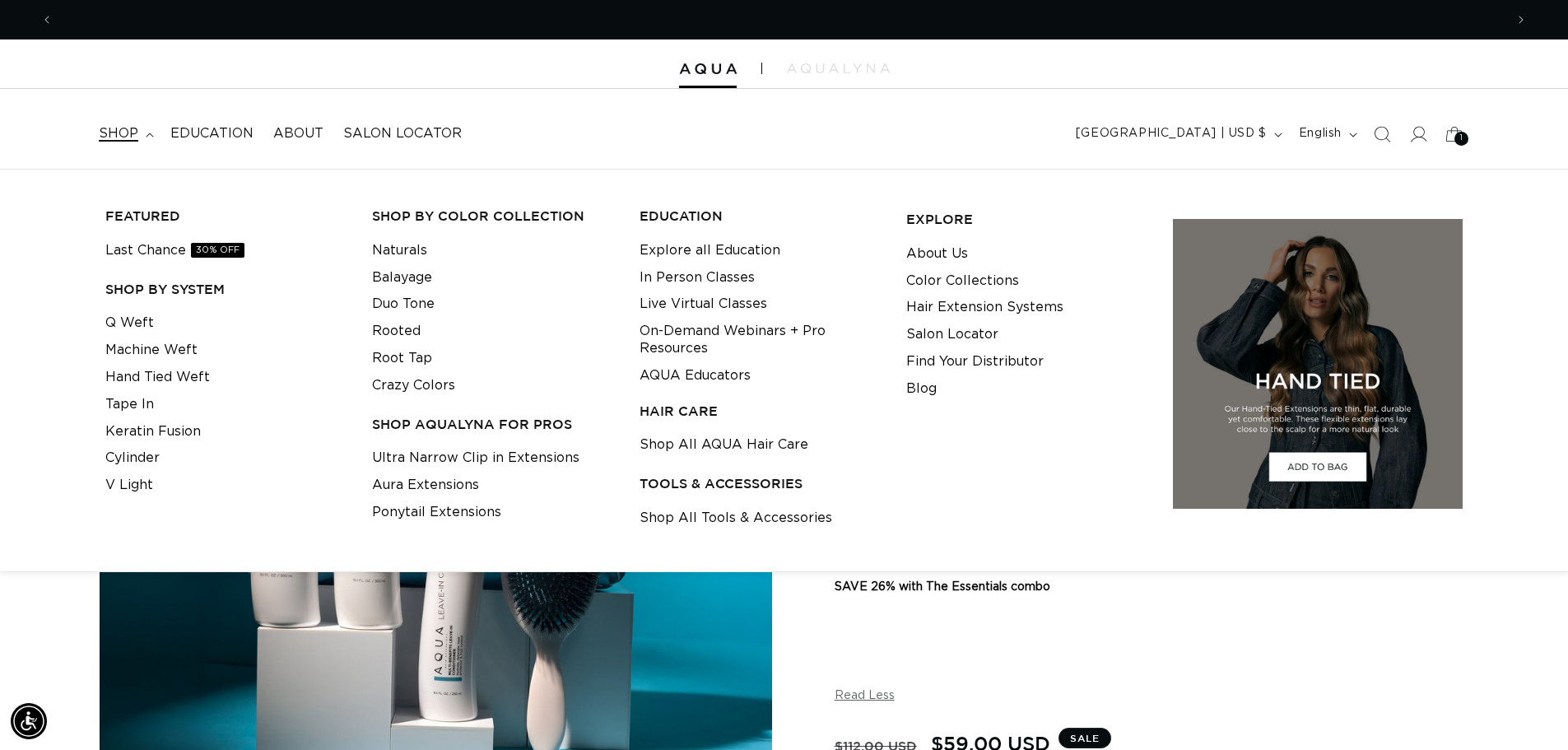
scroll to position [0, 2902]
click at [710, 454] on link "Shop All AQUA Hair Care" at bounding box center [723, 445] width 168 height 27
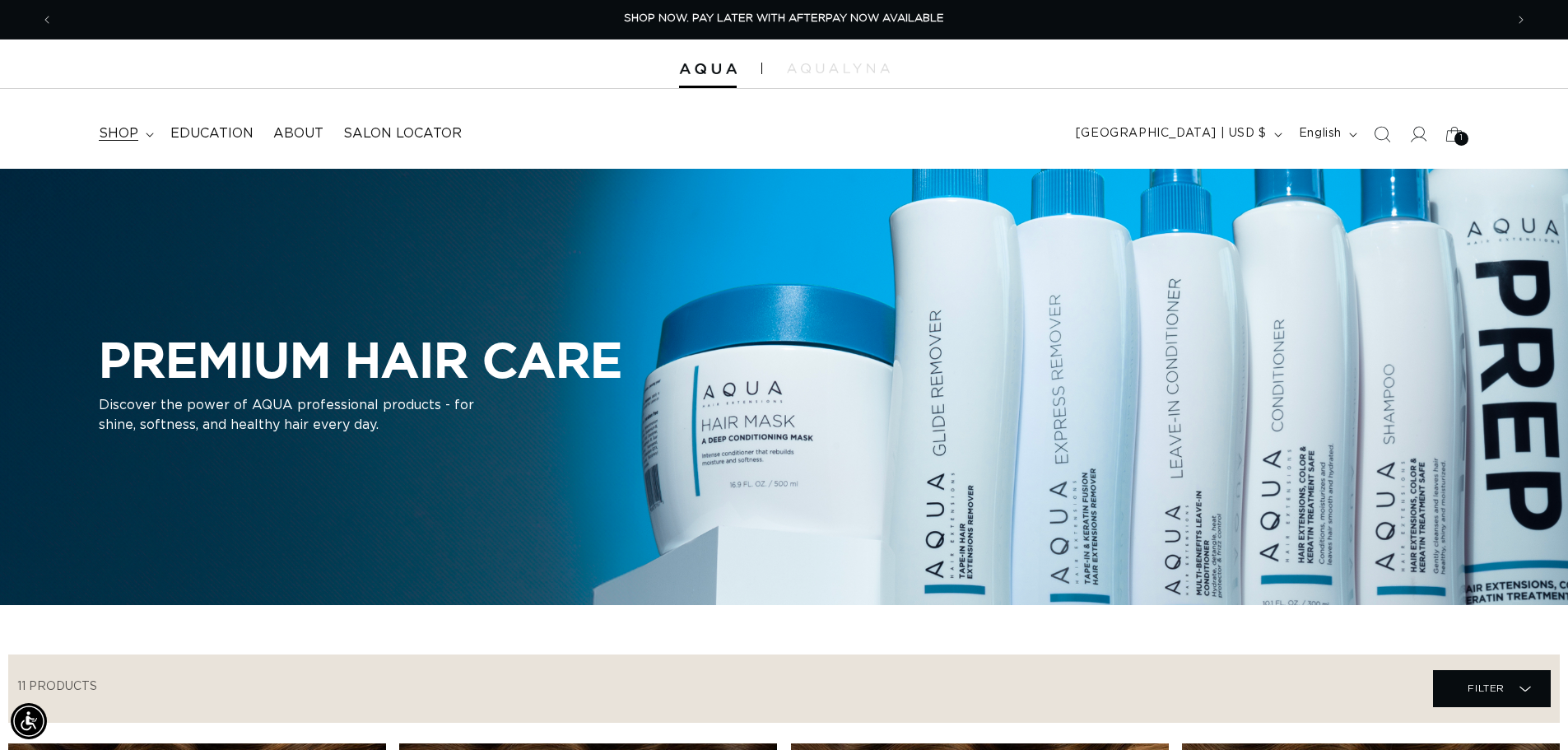
click at [149, 133] on icon at bounding box center [149, 134] width 8 height 5
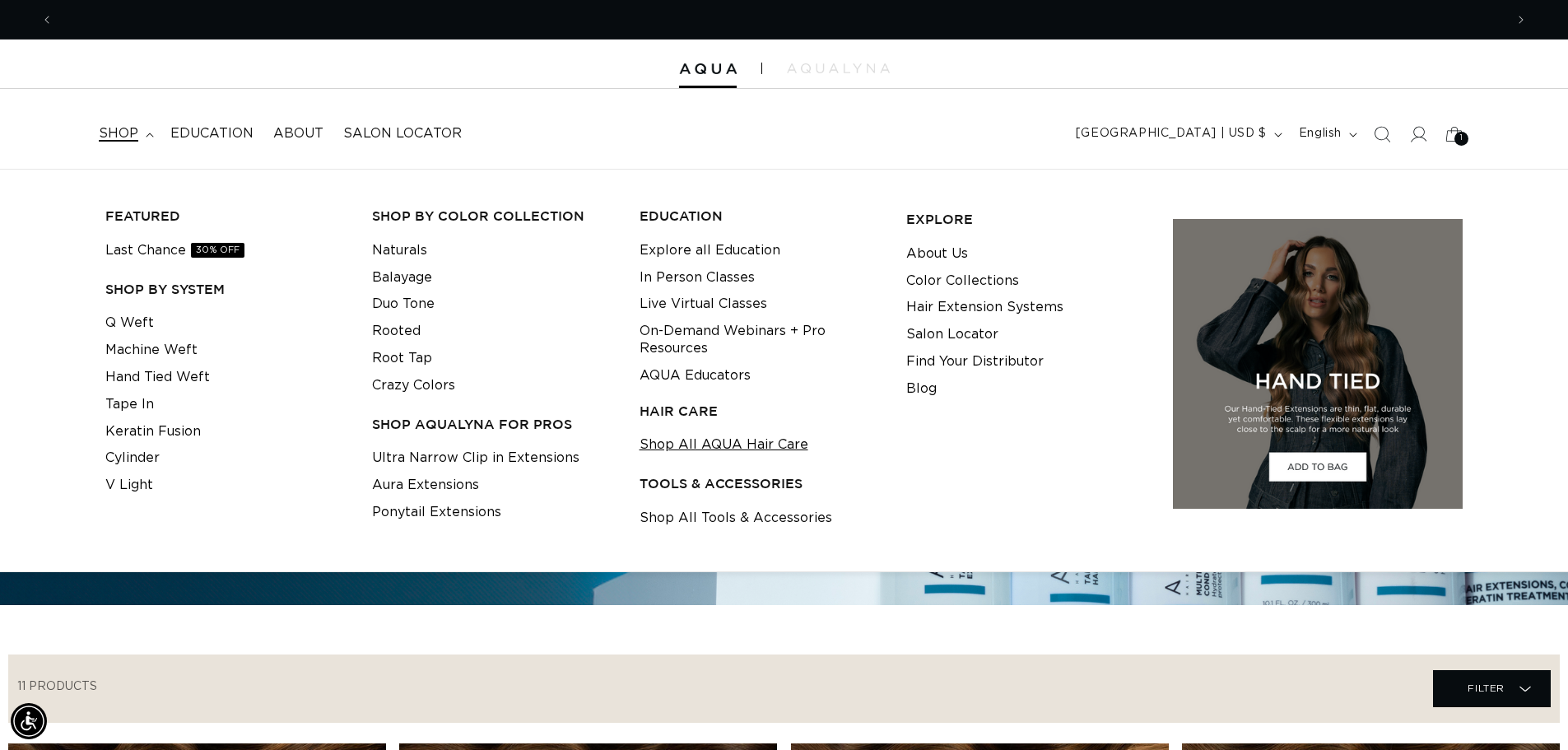
scroll to position [0, 2902]
click at [766, 518] on link "Shop All Tools & Accessories" at bounding box center [735, 518] width 193 height 27
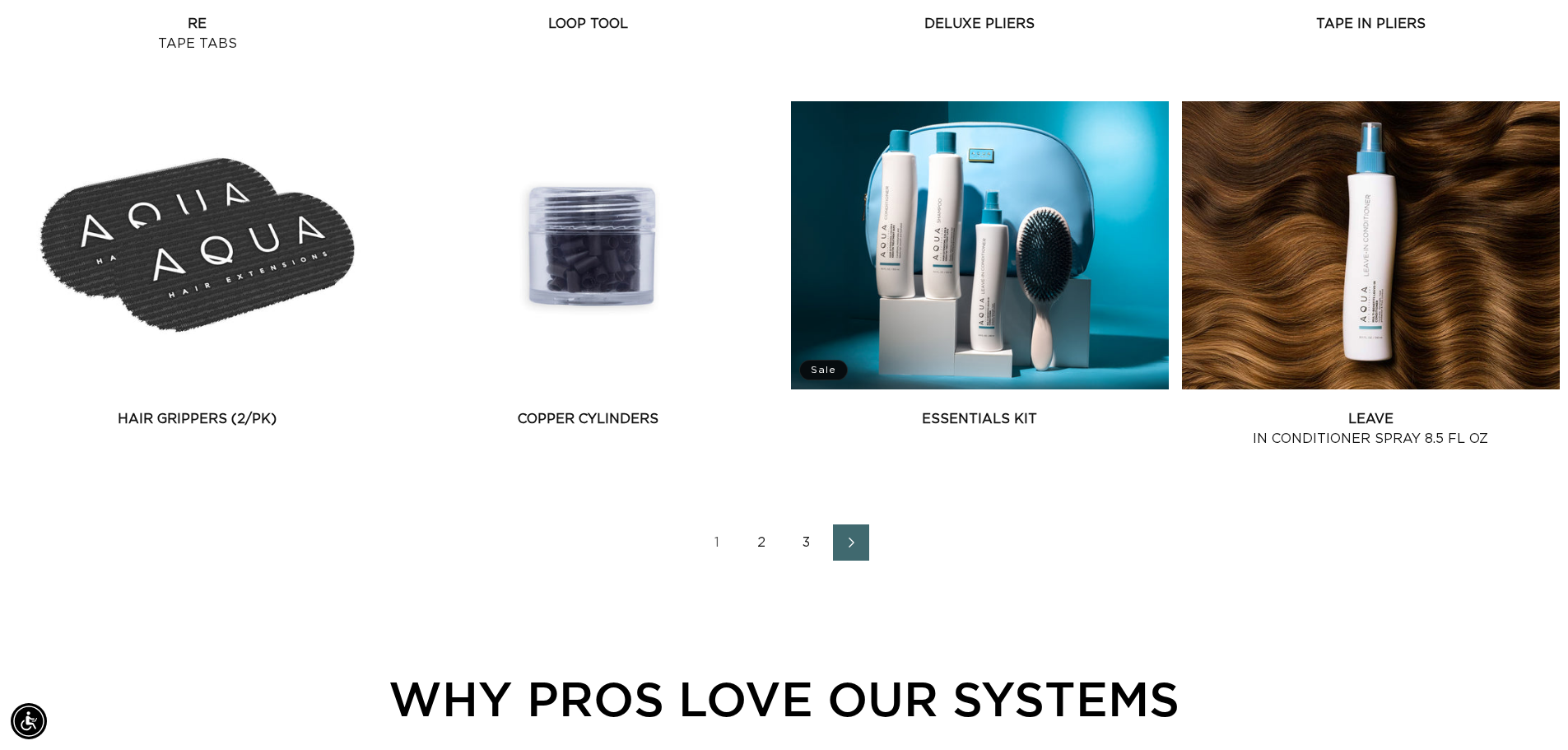
scroll to position [0, 2902]
click at [763, 547] on link "2" at bounding box center [762, 542] width 37 height 37
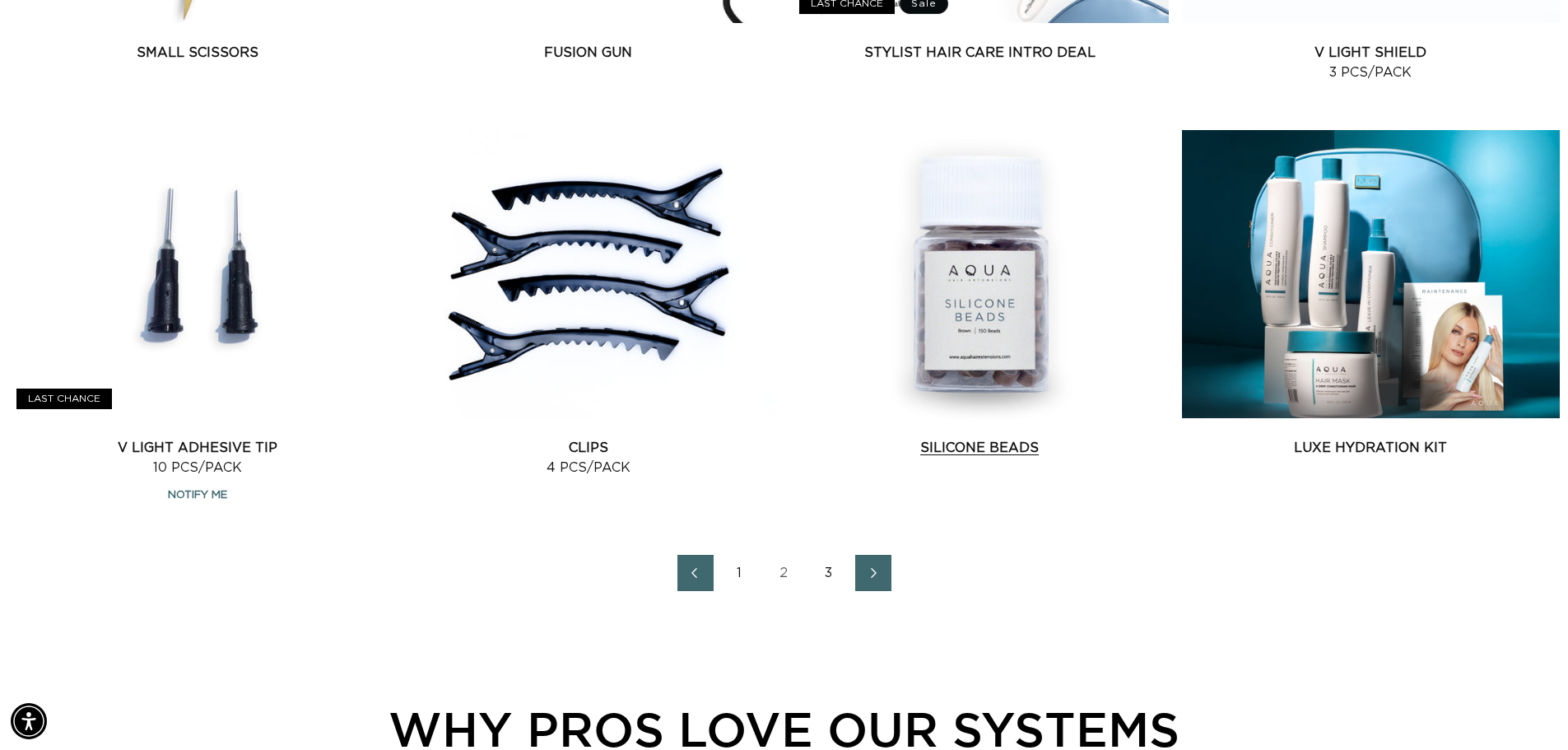
scroll to position [2222, 0]
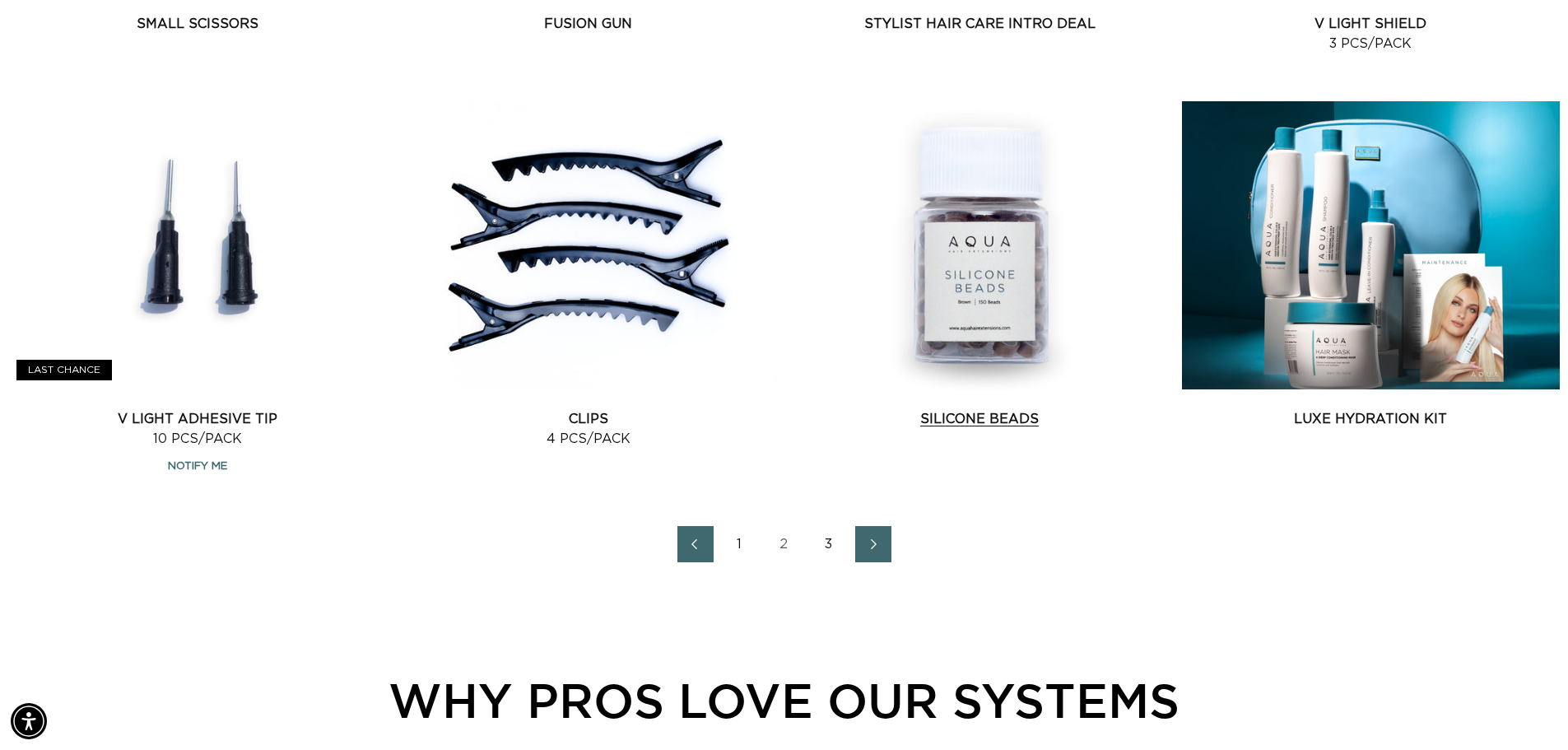
click at [978, 409] on link "Silicone Beads" at bounding box center [980, 418] width 378 height 20
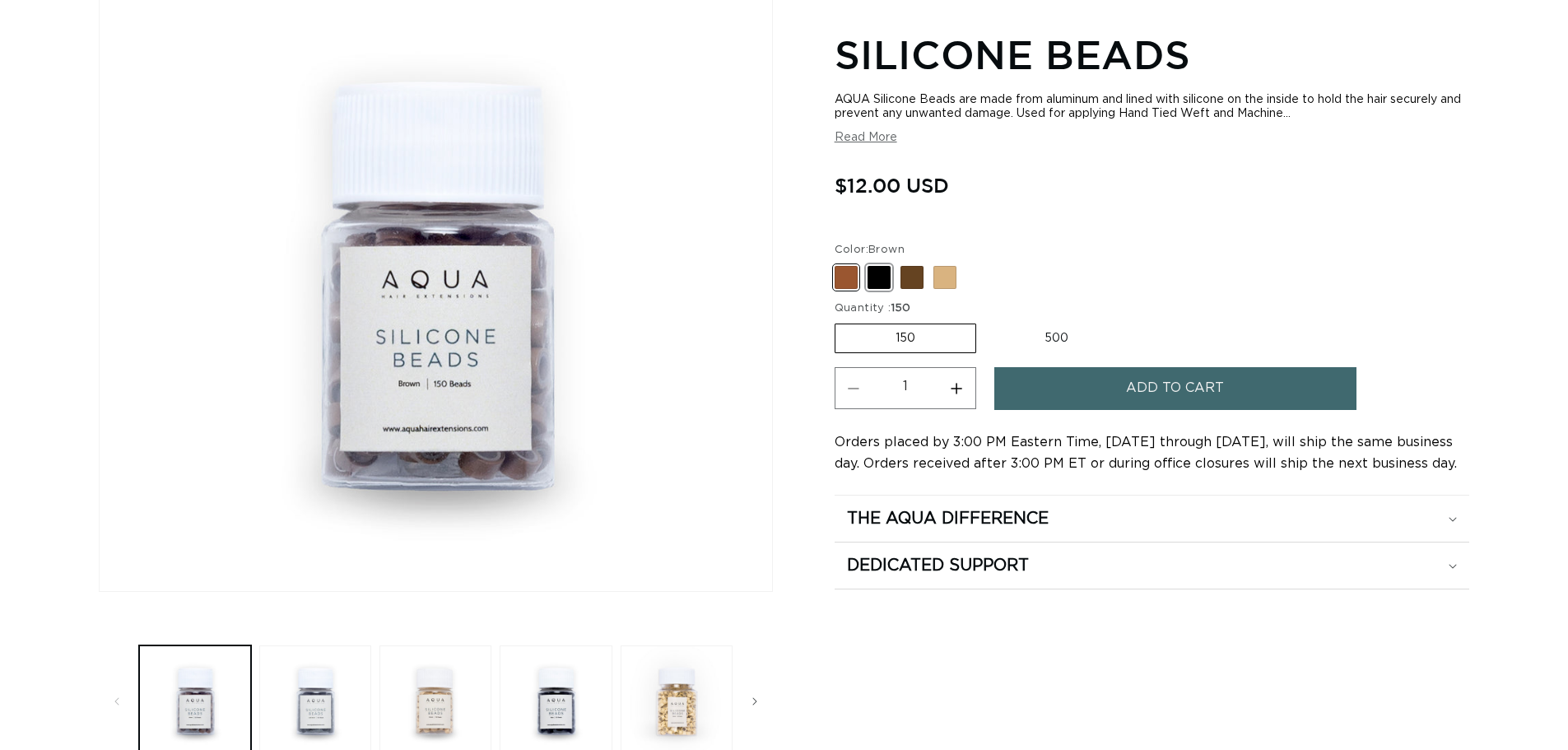
click at [878, 274] on span at bounding box center [879, 277] width 24 height 23
click at [839, 263] on input "Black Variant sold out or unavailable" at bounding box center [839, 262] width 1 height 1
radio input "true"
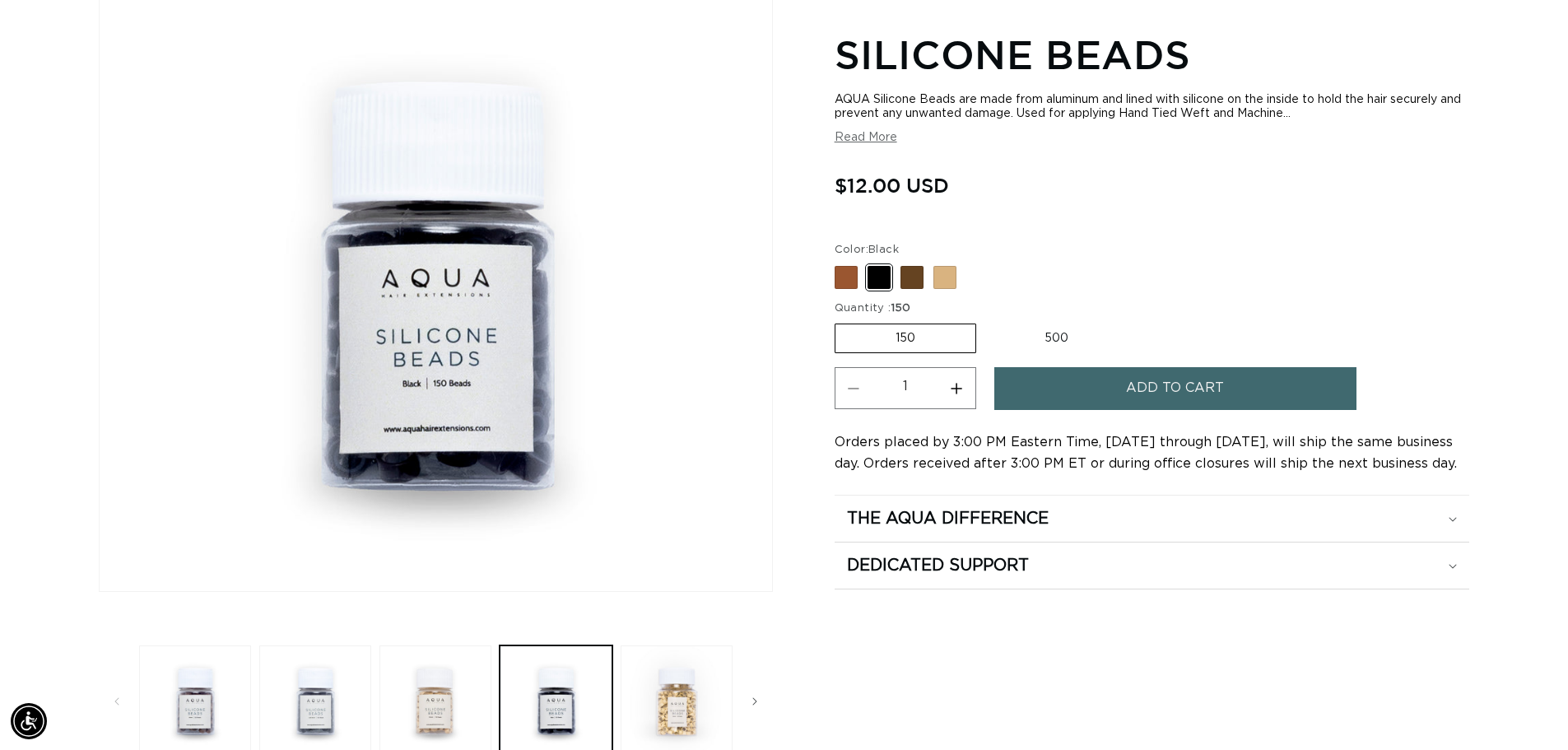
click at [1055, 339] on label "500 Variant sold out or unavailable" at bounding box center [1056, 338] width 144 height 28
click at [985, 320] on input "500 Variant sold out or unavailable" at bounding box center [984, 320] width 1 height 1
radio input "true"
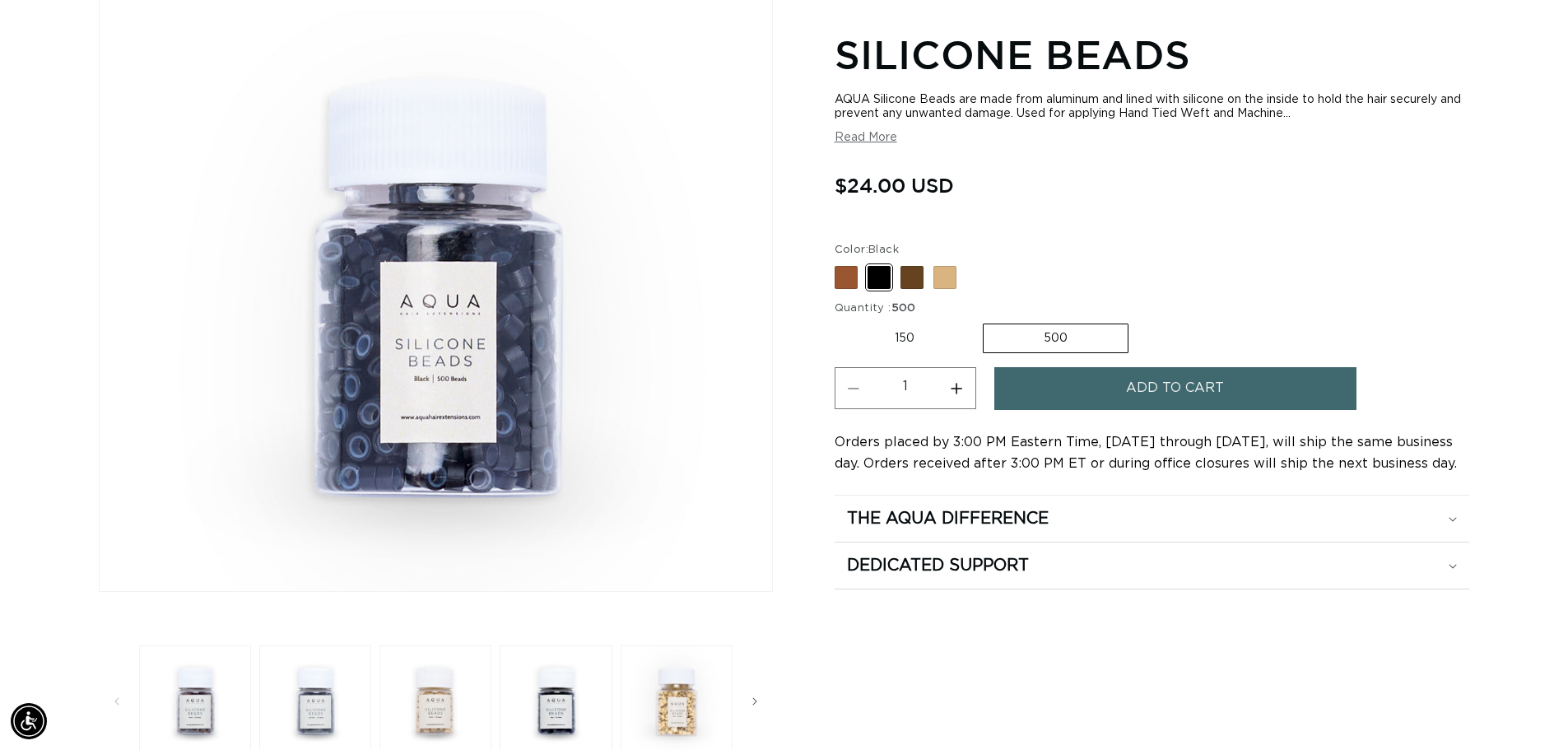
click at [1187, 398] on span "Add to cart" at bounding box center [1175, 388] width 98 height 42
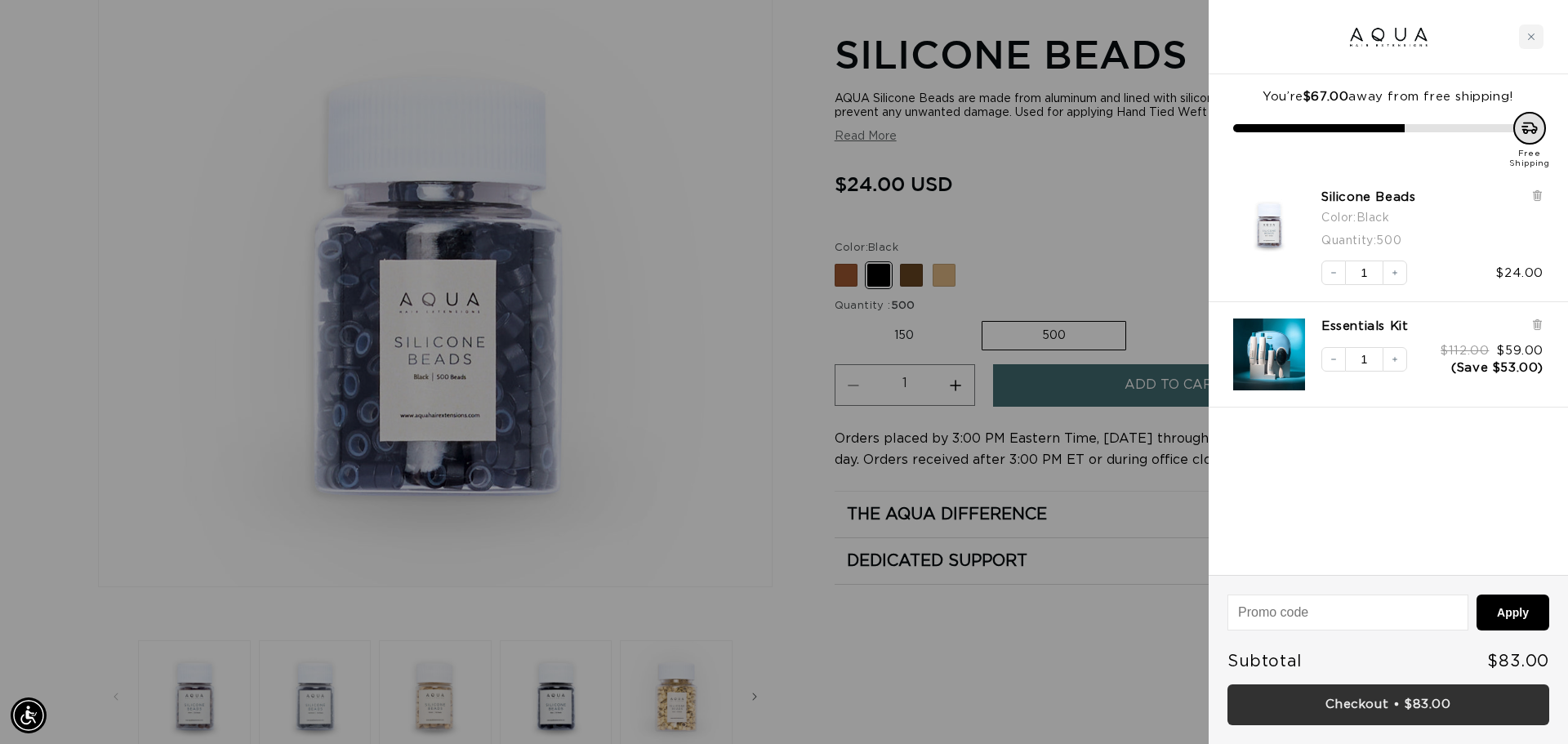
click at [1415, 714] on link "Checkout • $83.00" at bounding box center [1388, 705] width 322 height 42
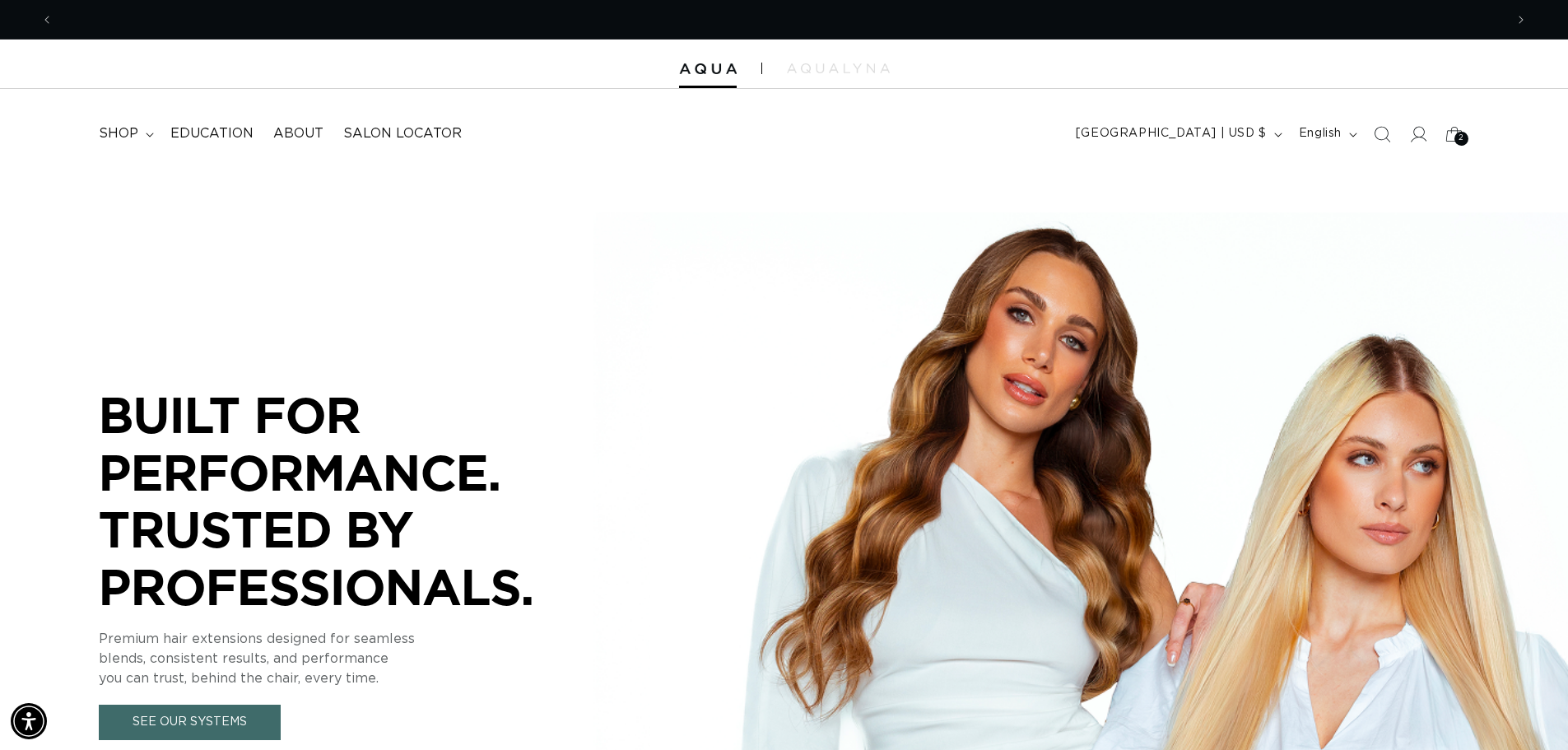
scroll to position [0, 2902]
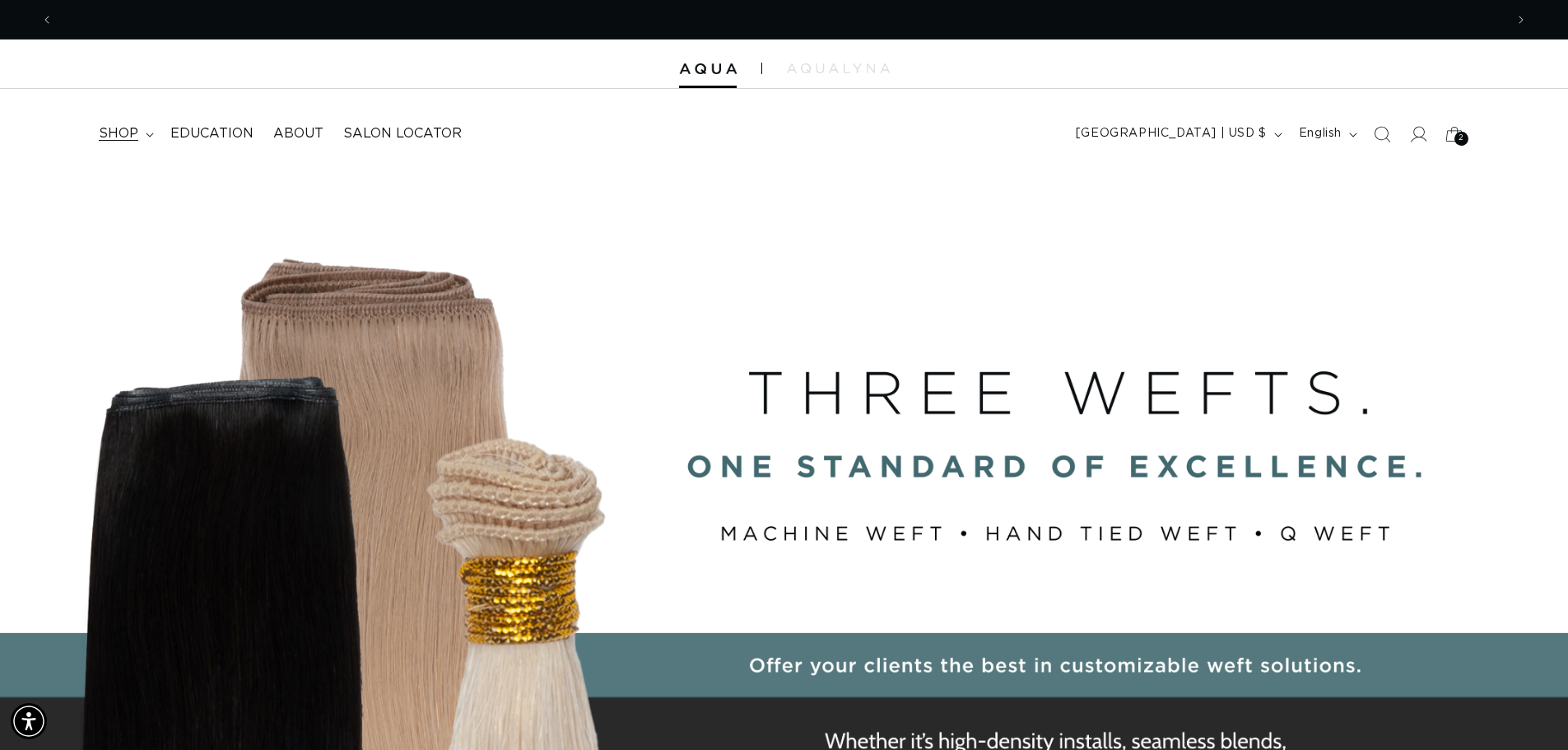
click at [142, 135] on summary "shop" at bounding box center [125, 133] width 71 height 37
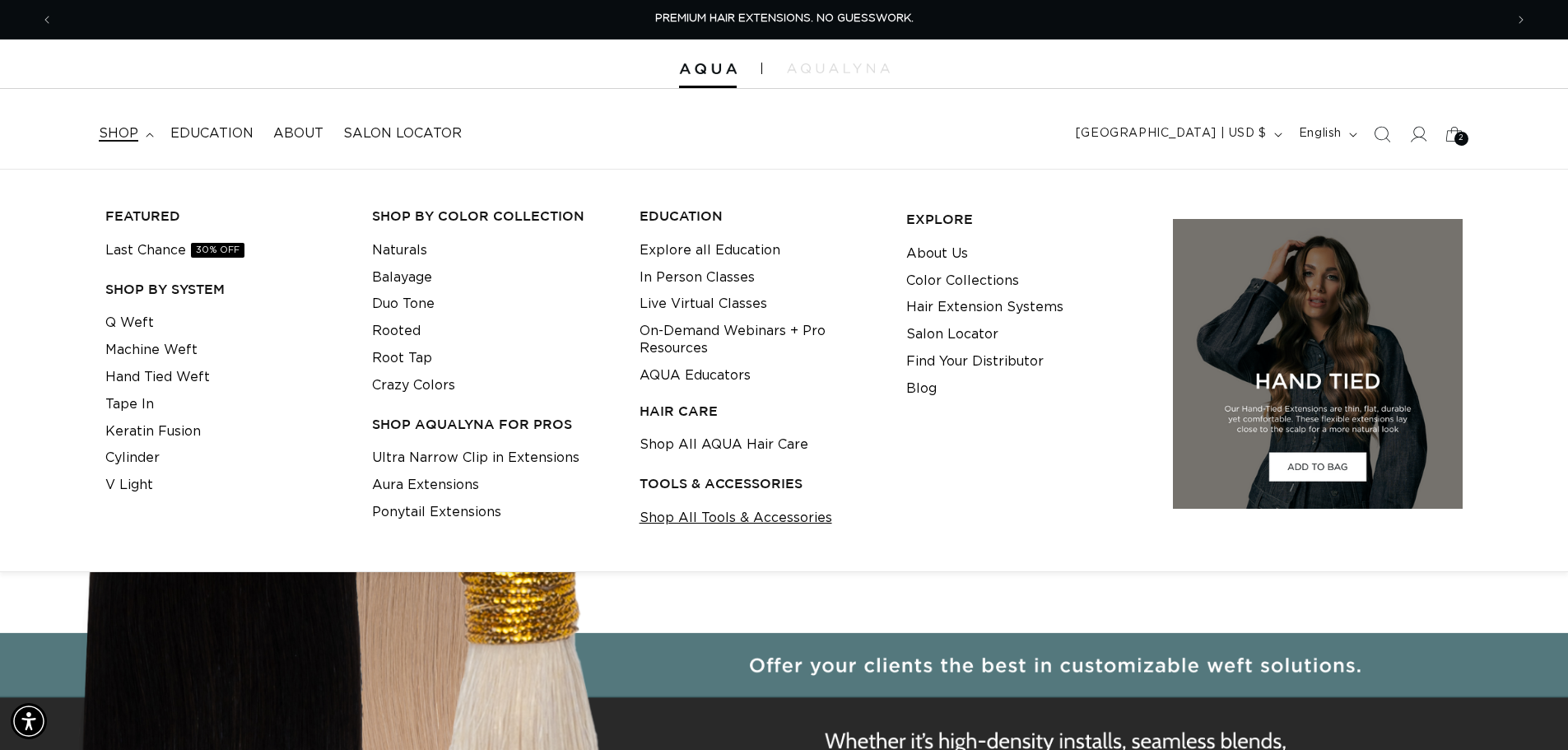
click at [768, 525] on link "Shop All Tools & Accessories" at bounding box center [735, 518] width 193 height 27
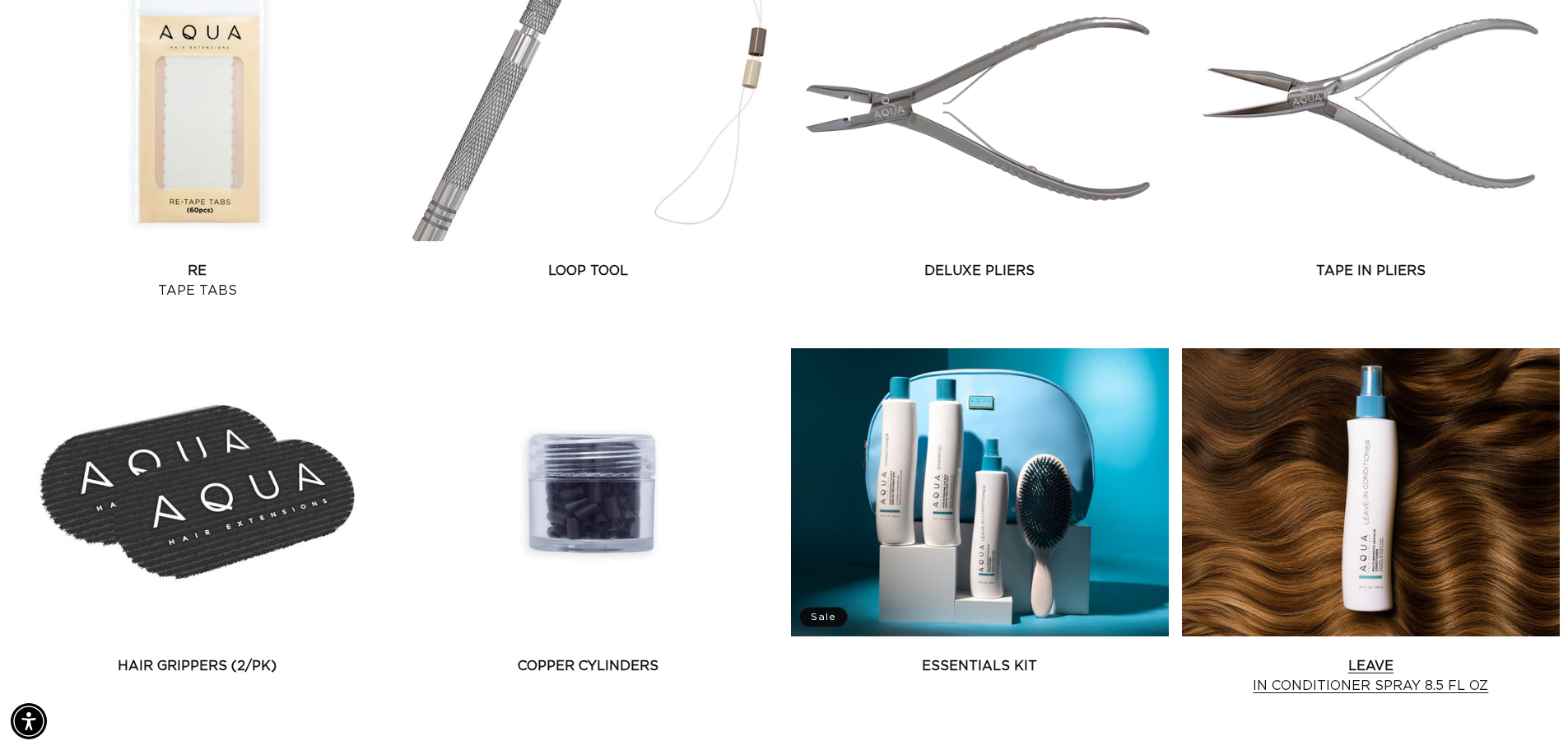
scroll to position [2305, 0]
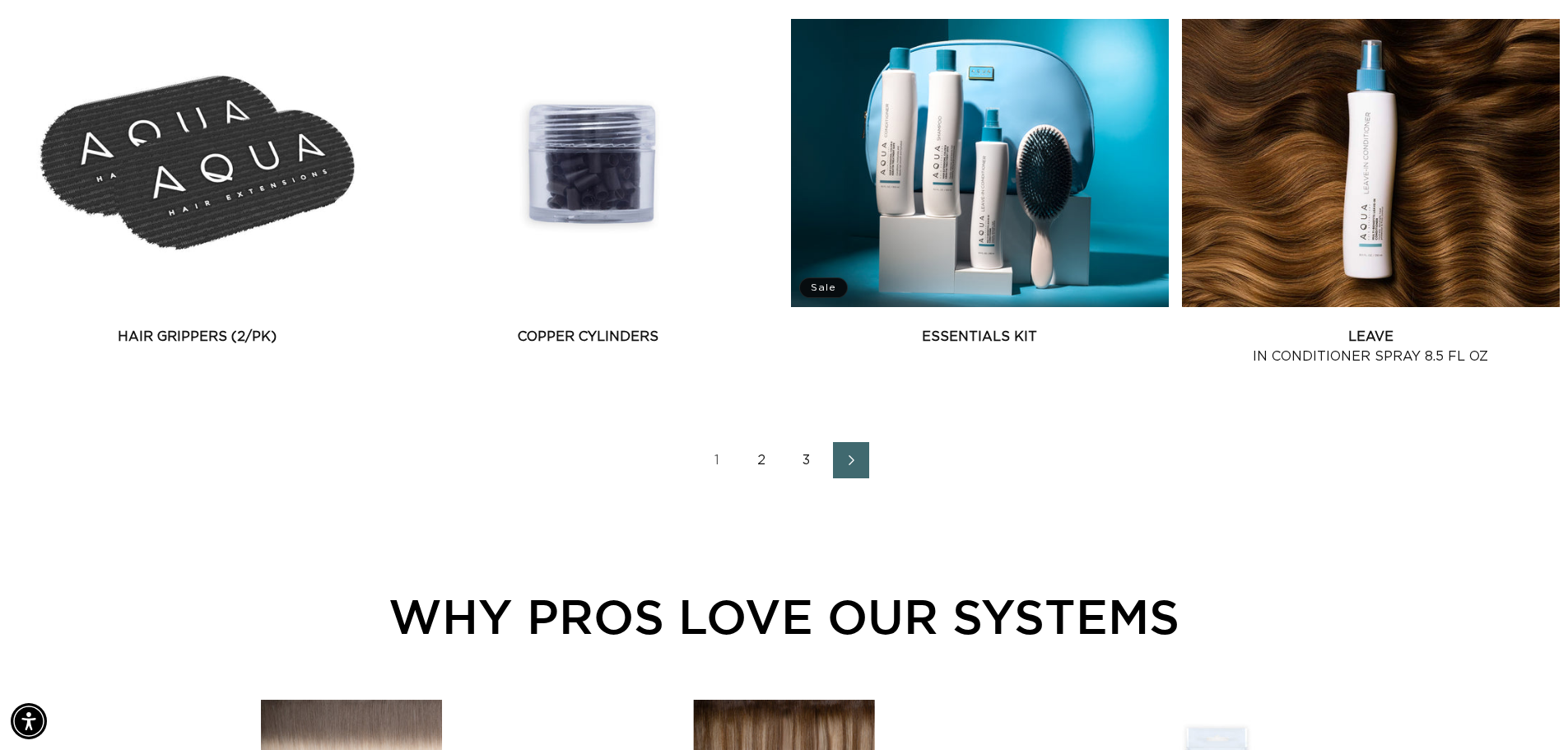
click at [760, 457] on link "2" at bounding box center [762, 460] width 37 height 37
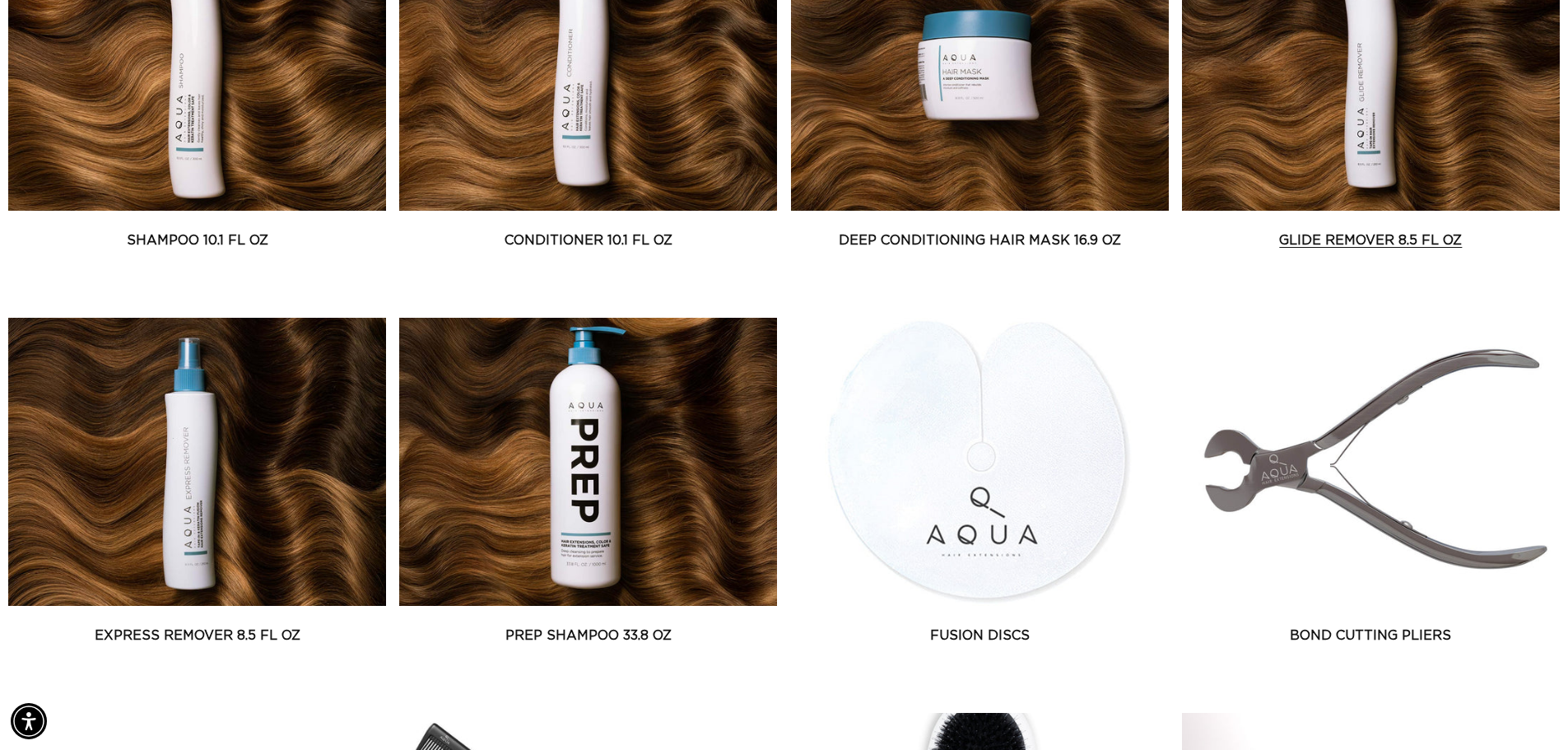
scroll to position [741, 0]
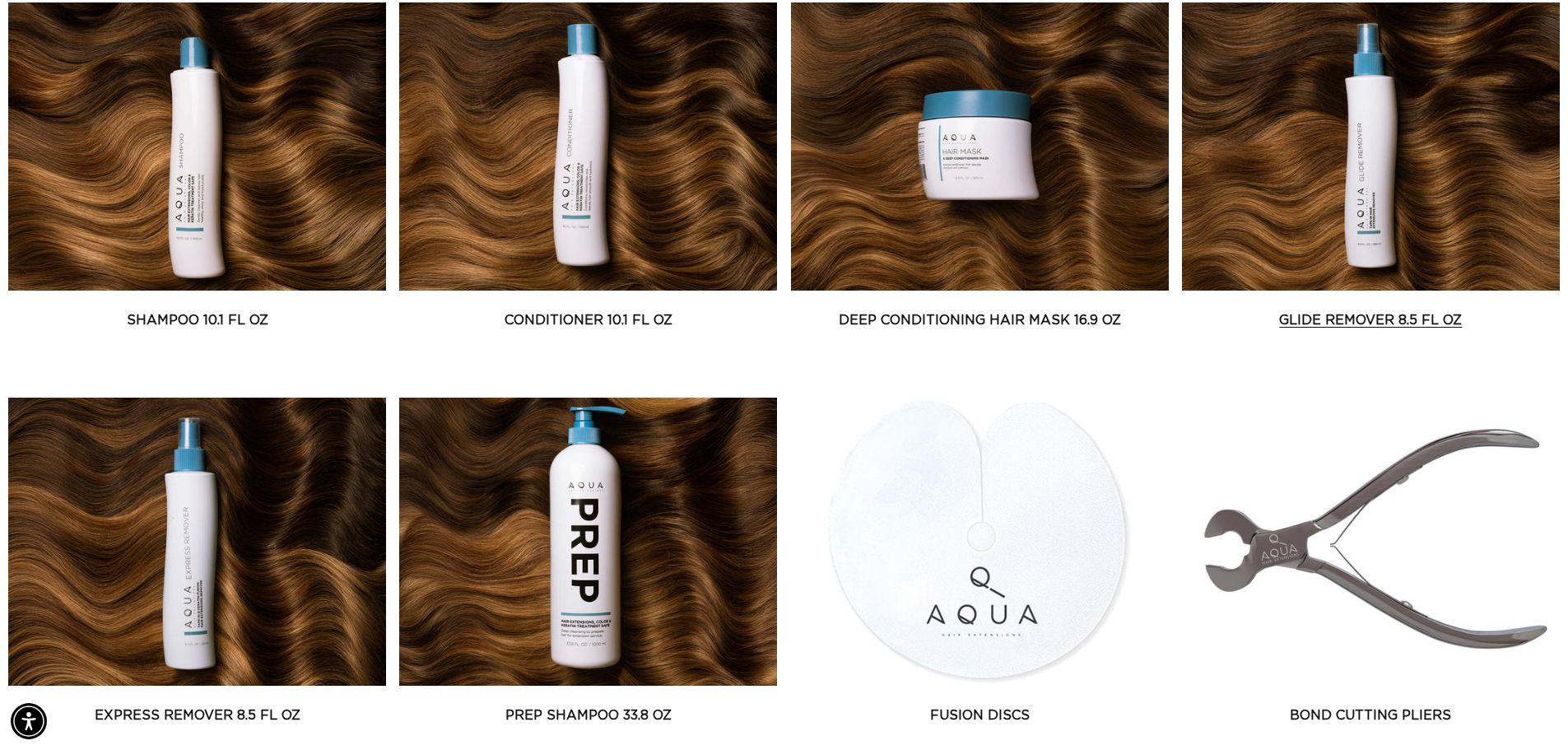
click at [1356, 310] on link "Glide Remover 8.5 fl oz" at bounding box center [1371, 320] width 378 height 20
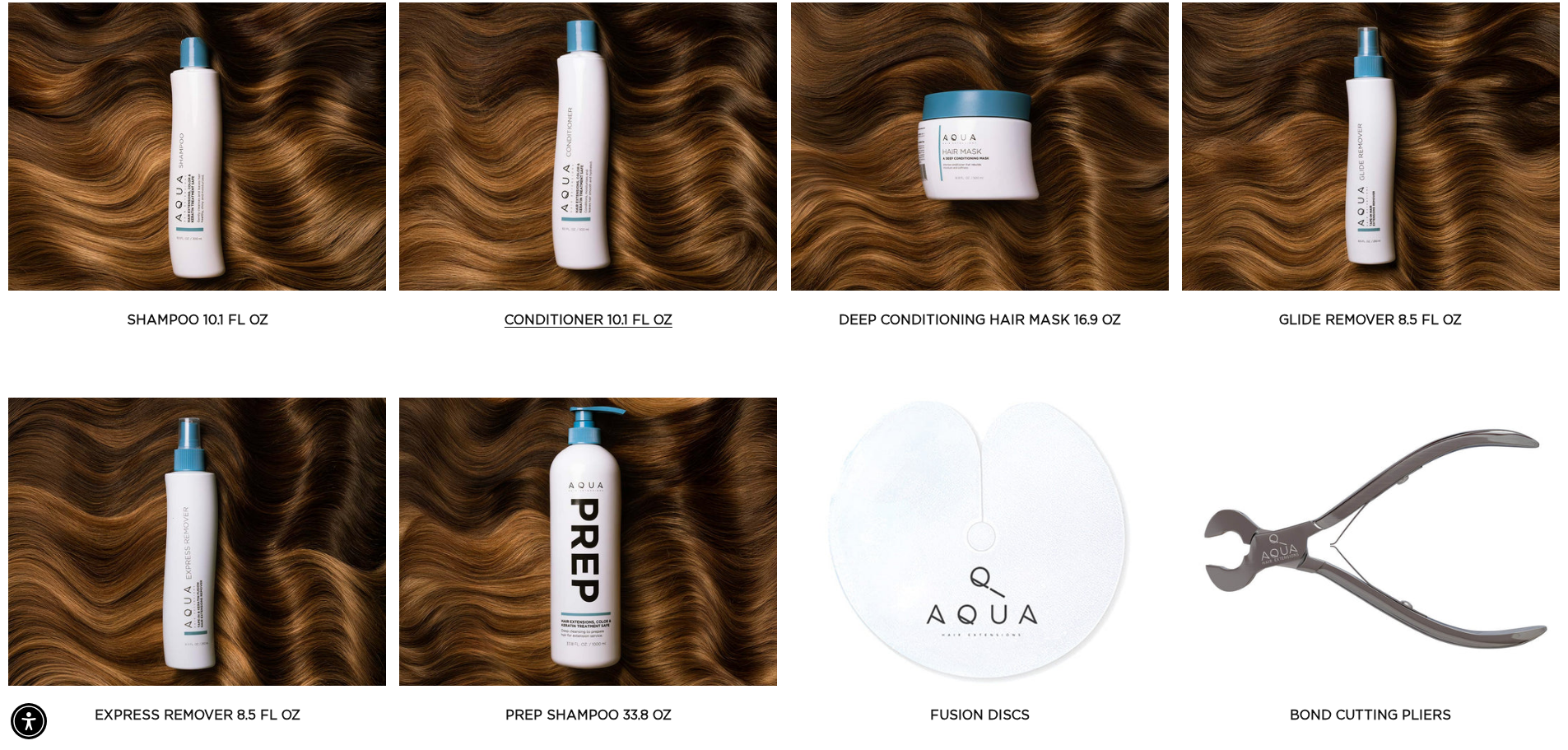
scroll to position [0, 2902]
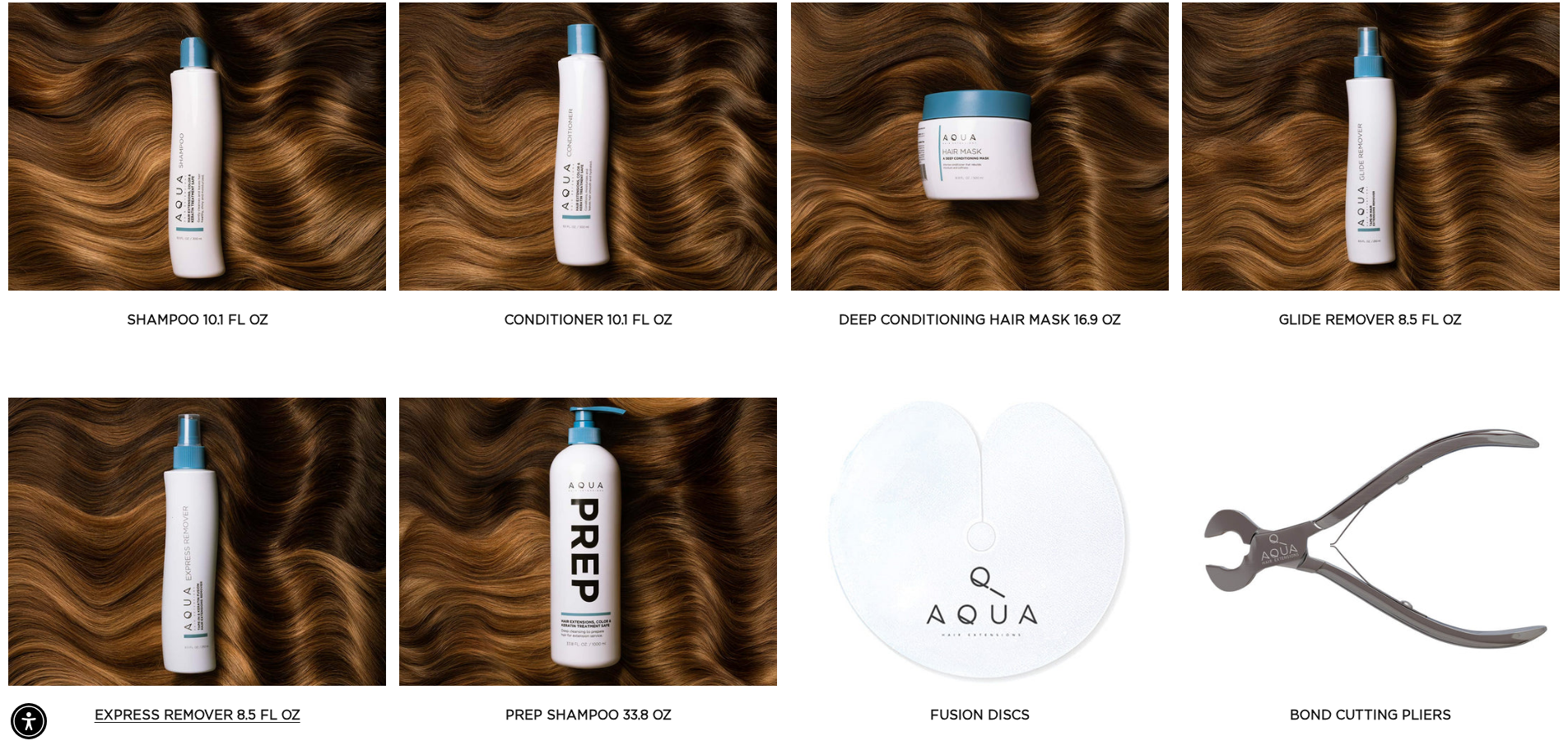
click at [180, 705] on link "Express Remover 8.5 fl oz" at bounding box center [197, 714] width 378 height 20
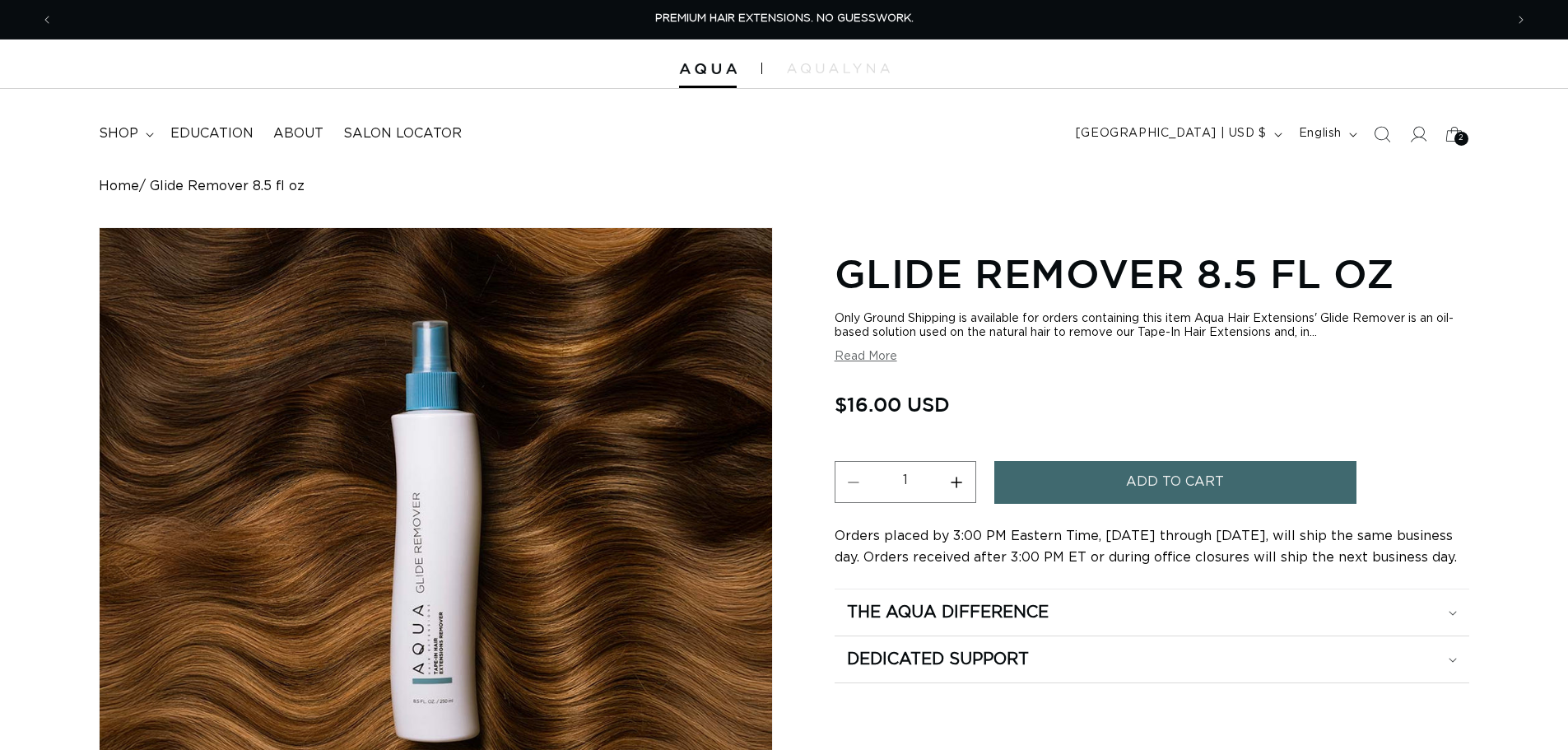
click at [1191, 491] on span "Add to cart" at bounding box center [1175, 481] width 98 height 42
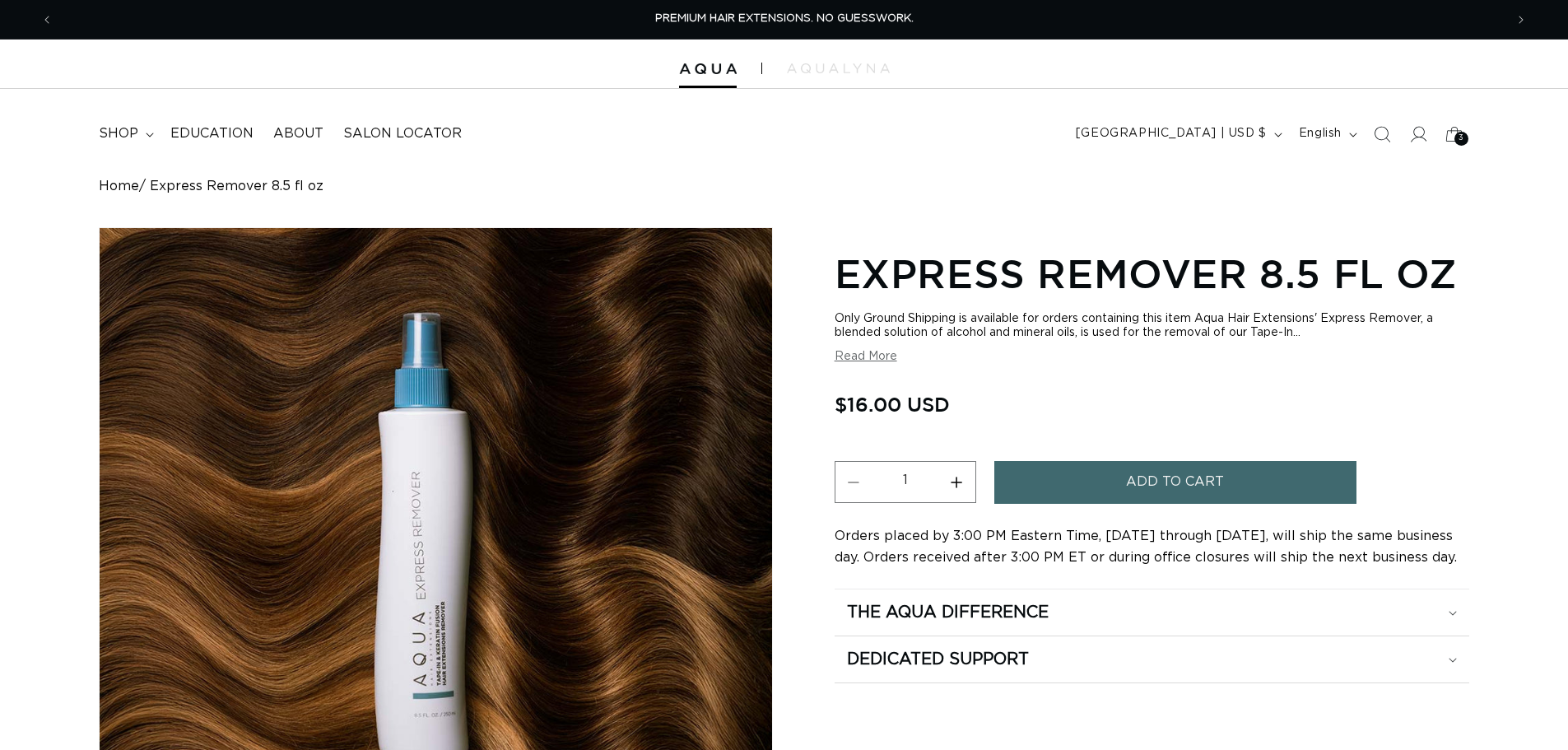
click at [1180, 478] on span "Add to cart" at bounding box center [1175, 481] width 98 height 42
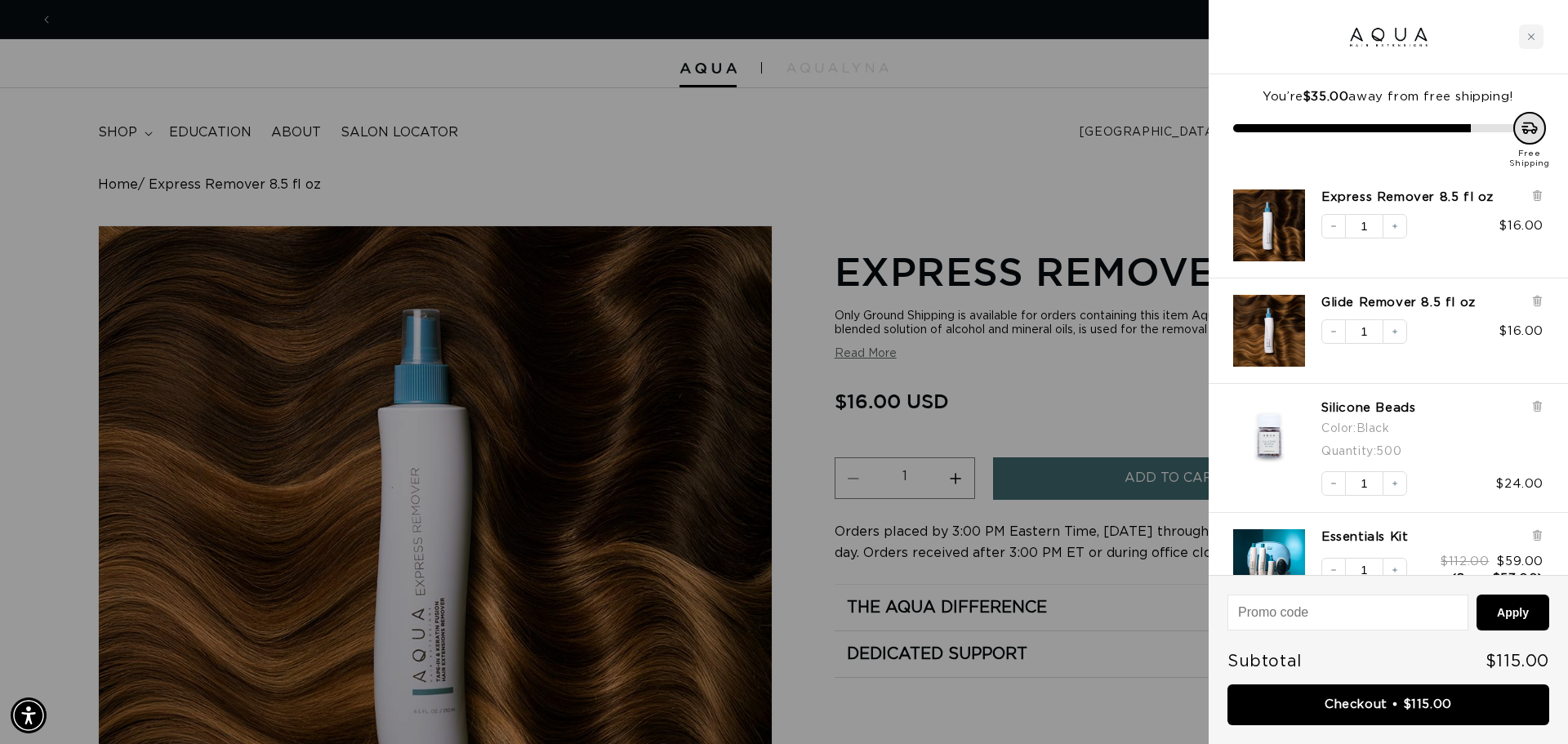
scroll to position [0, 1452]
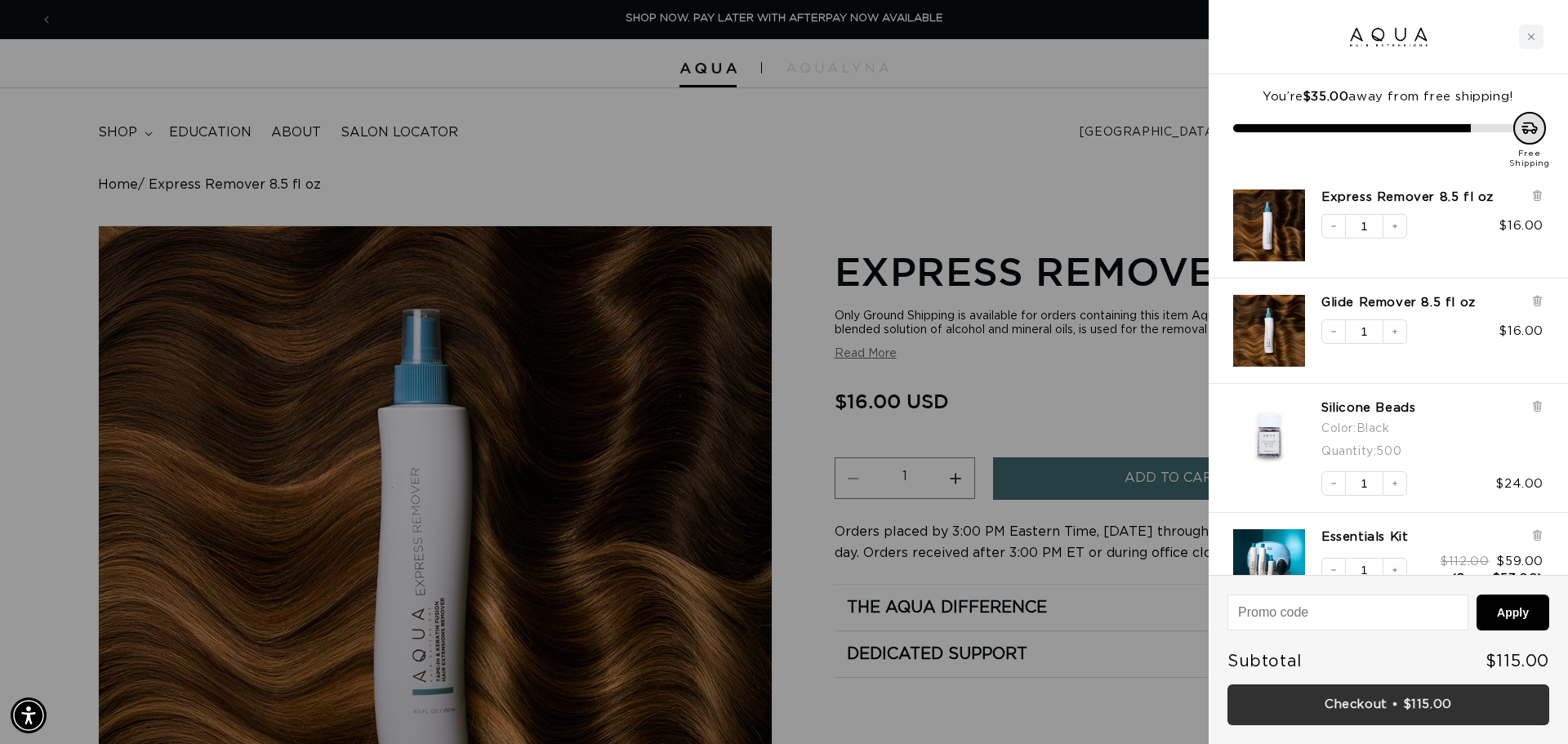
click at [1411, 698] on link "Checkout • $115.00" at bounding box center [1388, 705] width 322 height 42
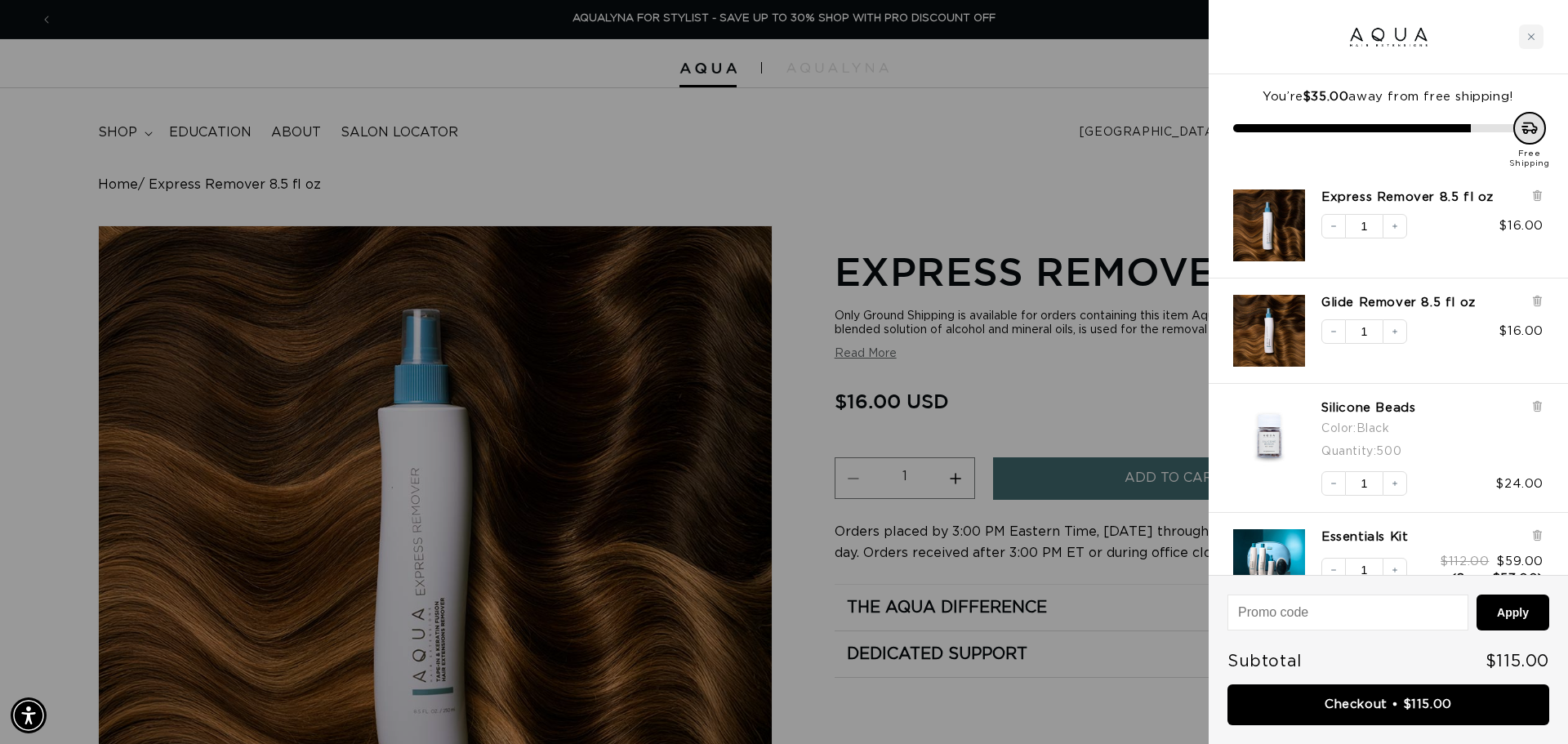
click at [879, 164] on div at bounding box center [784, 372] width 1568 height 744
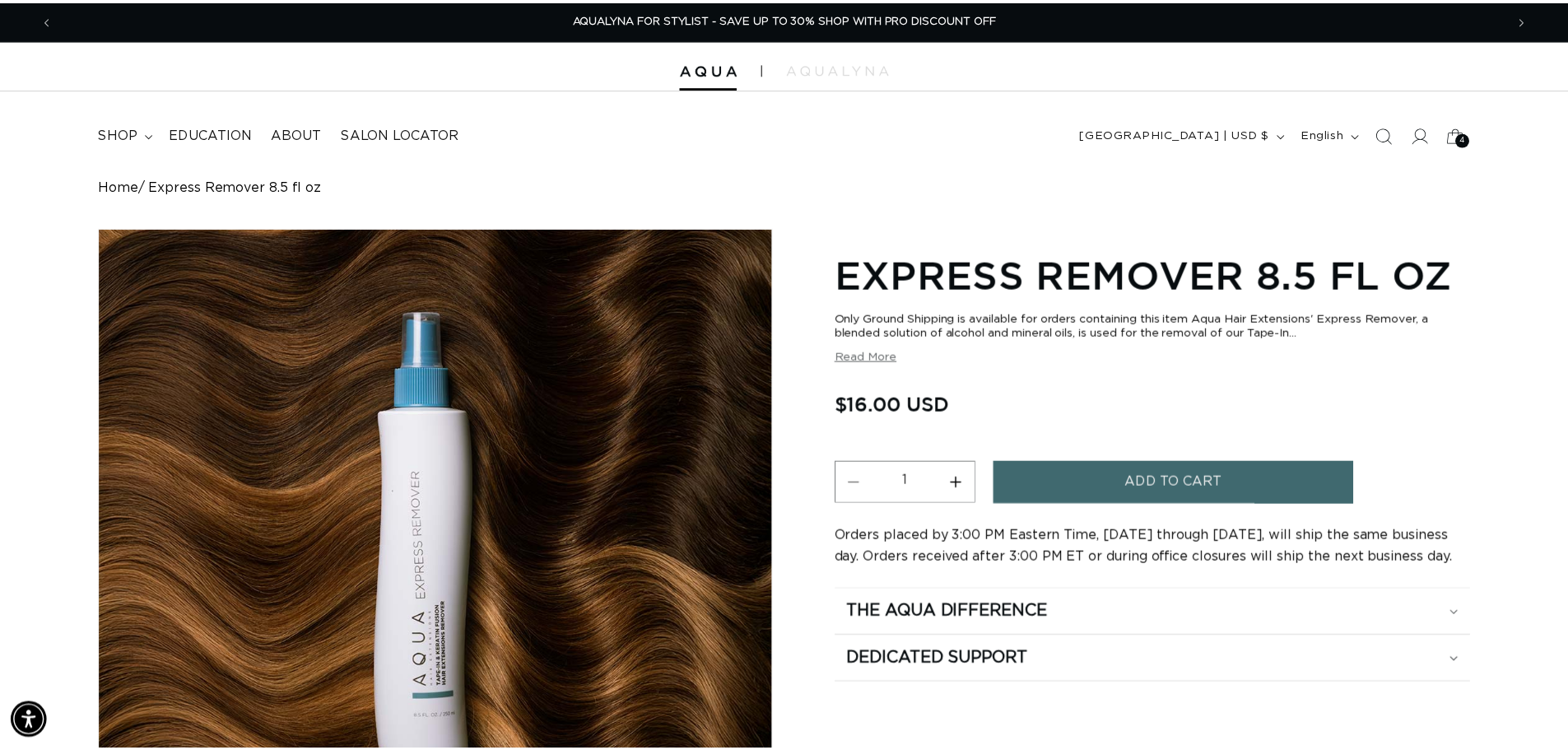
scroll to position [0, 2902]
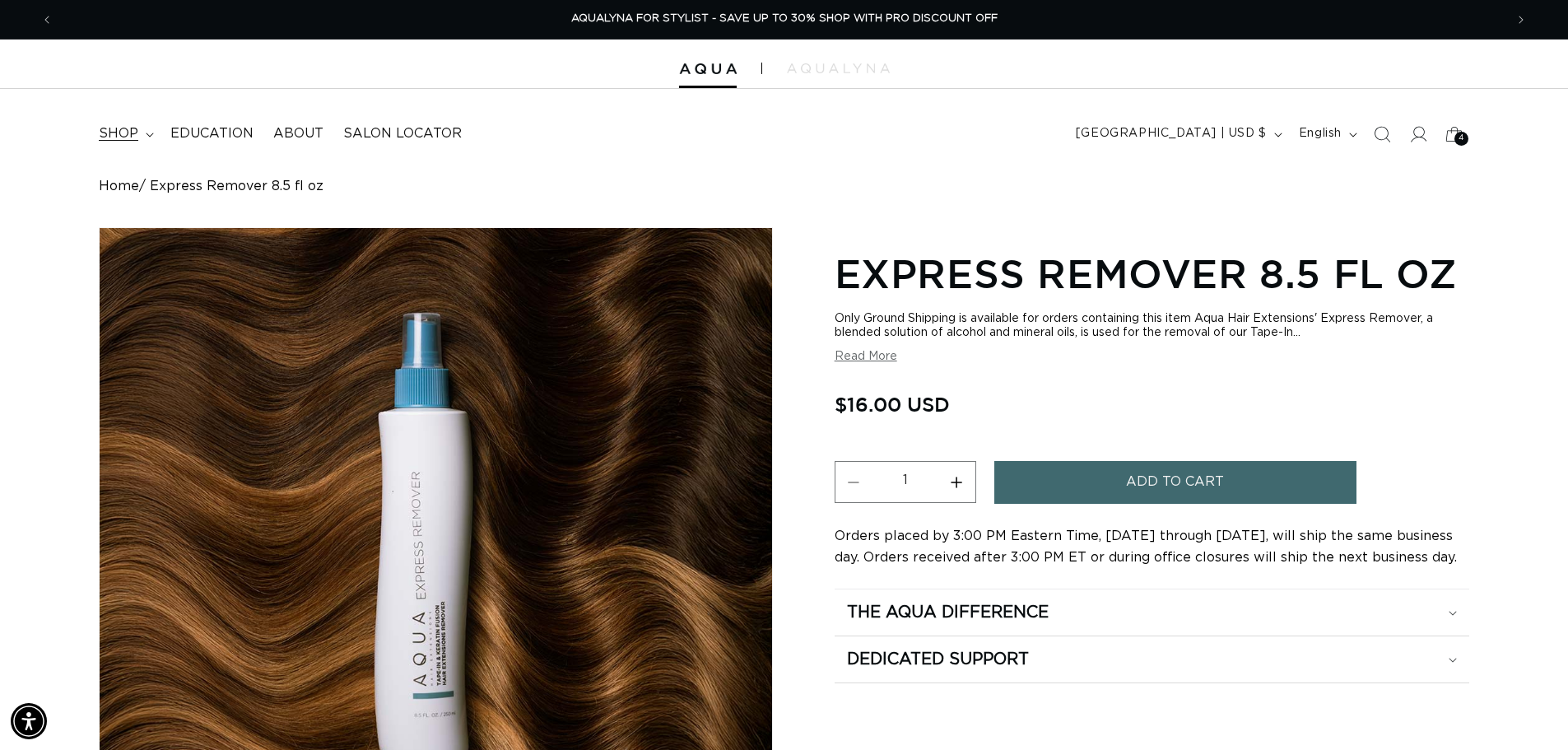
click at [111, 129] on span "shop" at bounding box center [118, 133] width 39 height 17
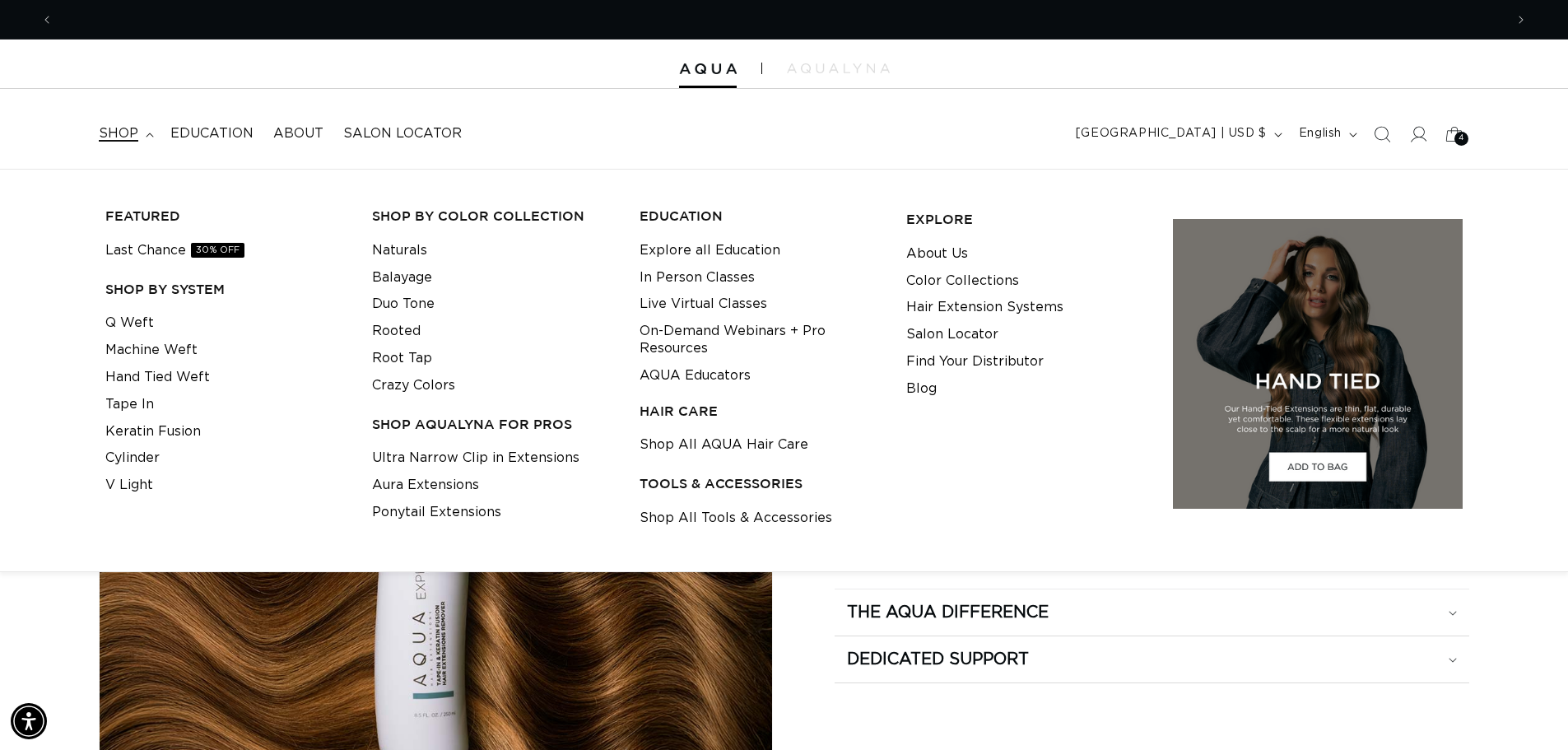
scroll to position [0, 0]
click at [741, 508] on link "Shop All Tools & Accessories" at bounding box center [735, 518] width 193 height 27
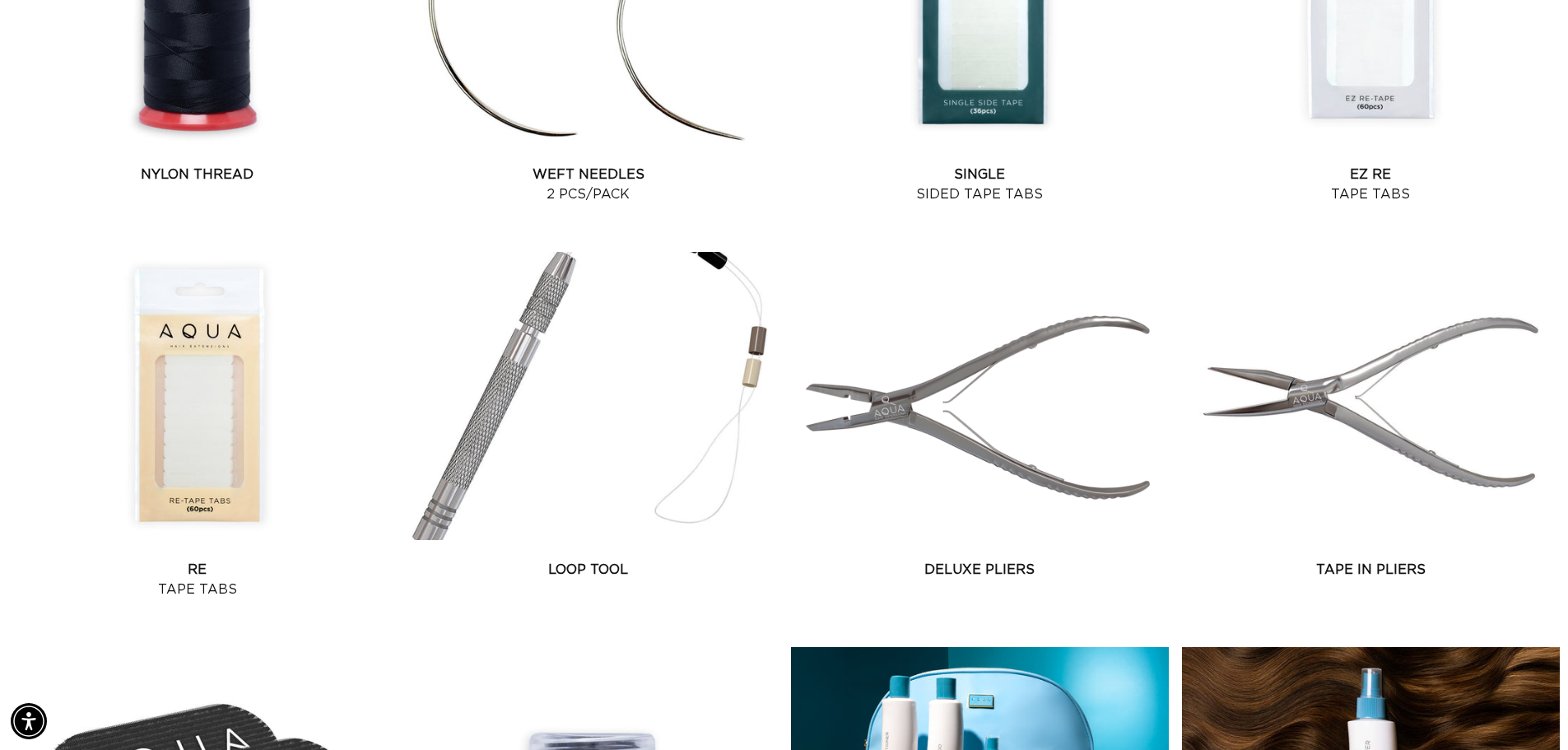
scroll to position [1564, 0]
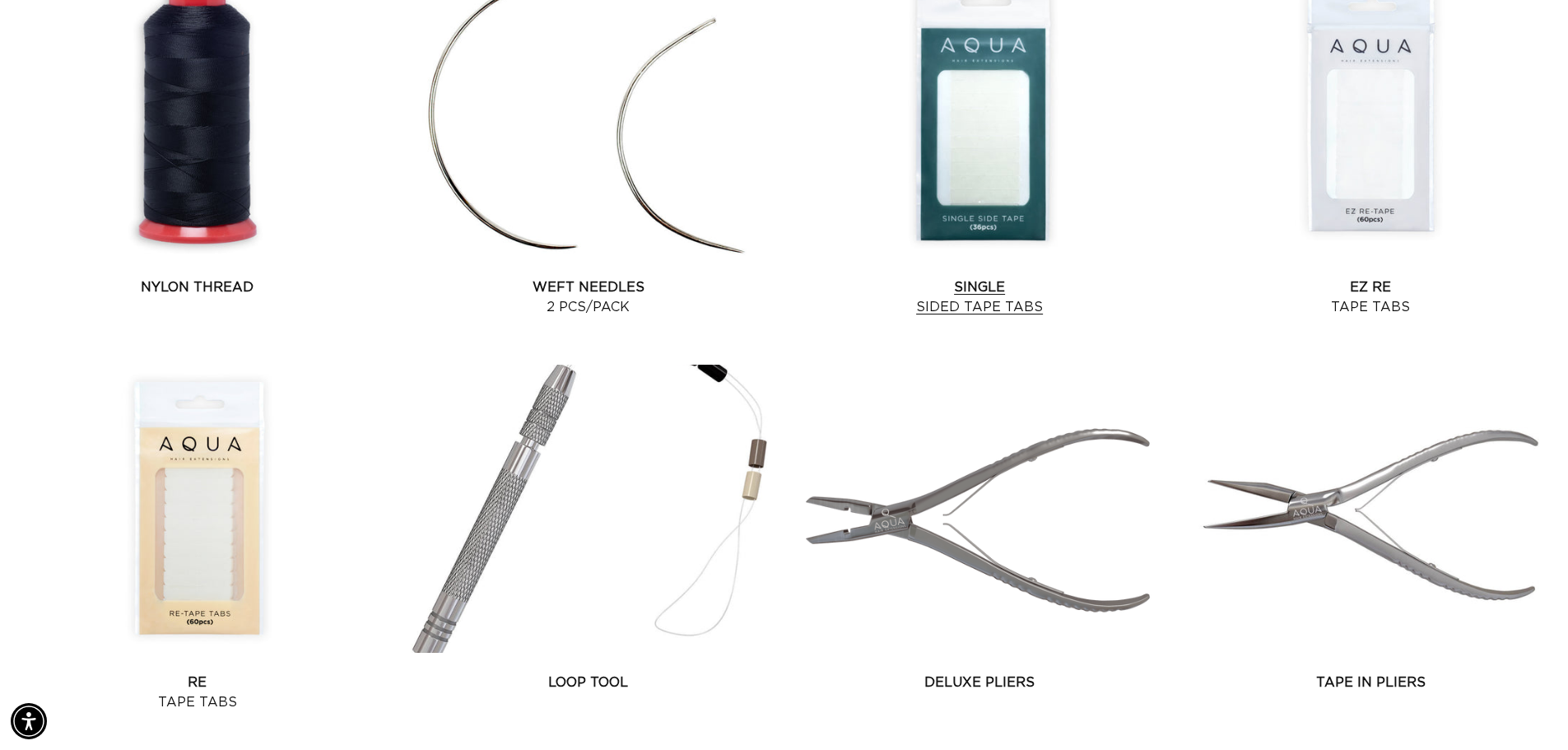
click at [1010, 277] on link "Single Sided Tape Tabs" at bounding box center [980, 297] width 378 height 39
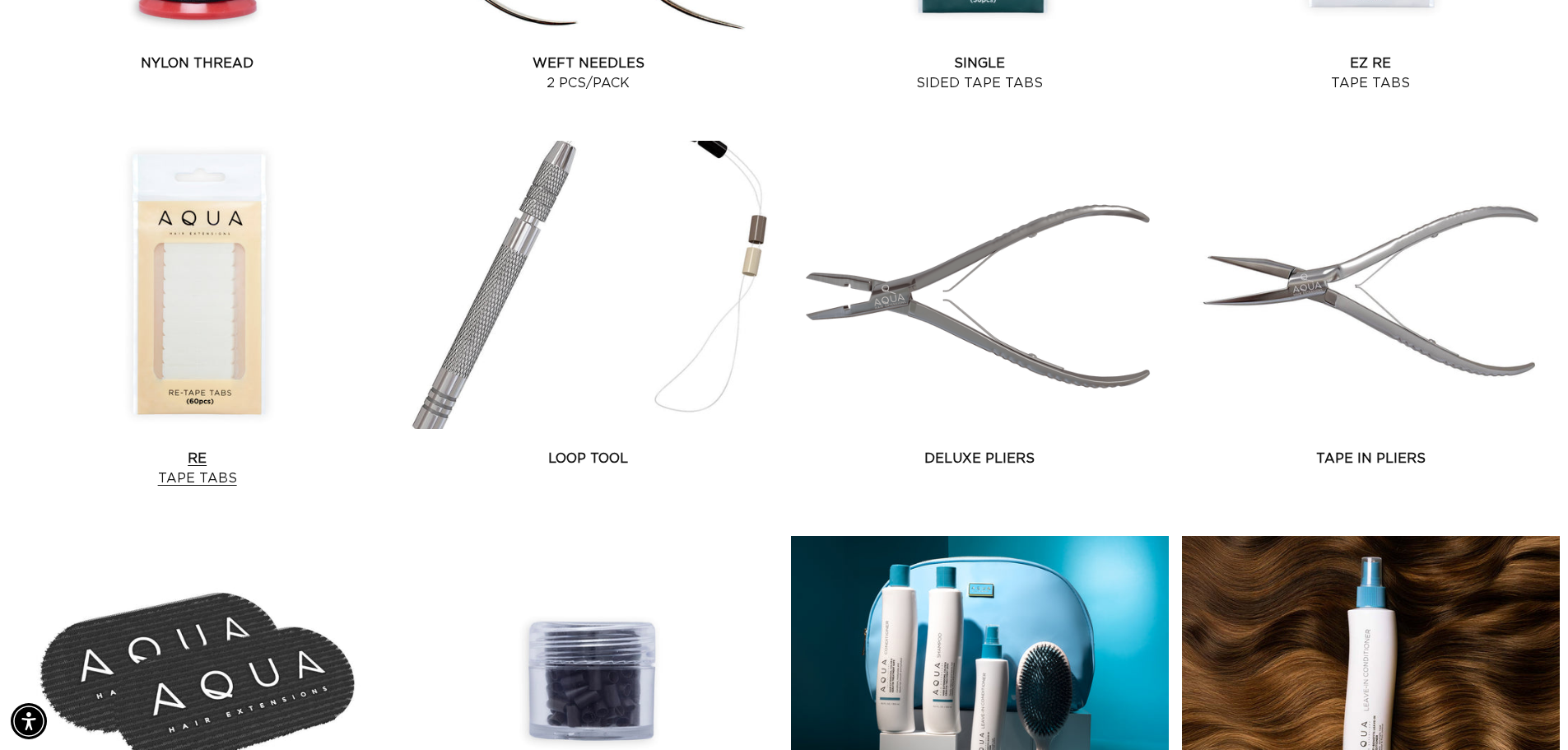
scroll to position [1810, 0]
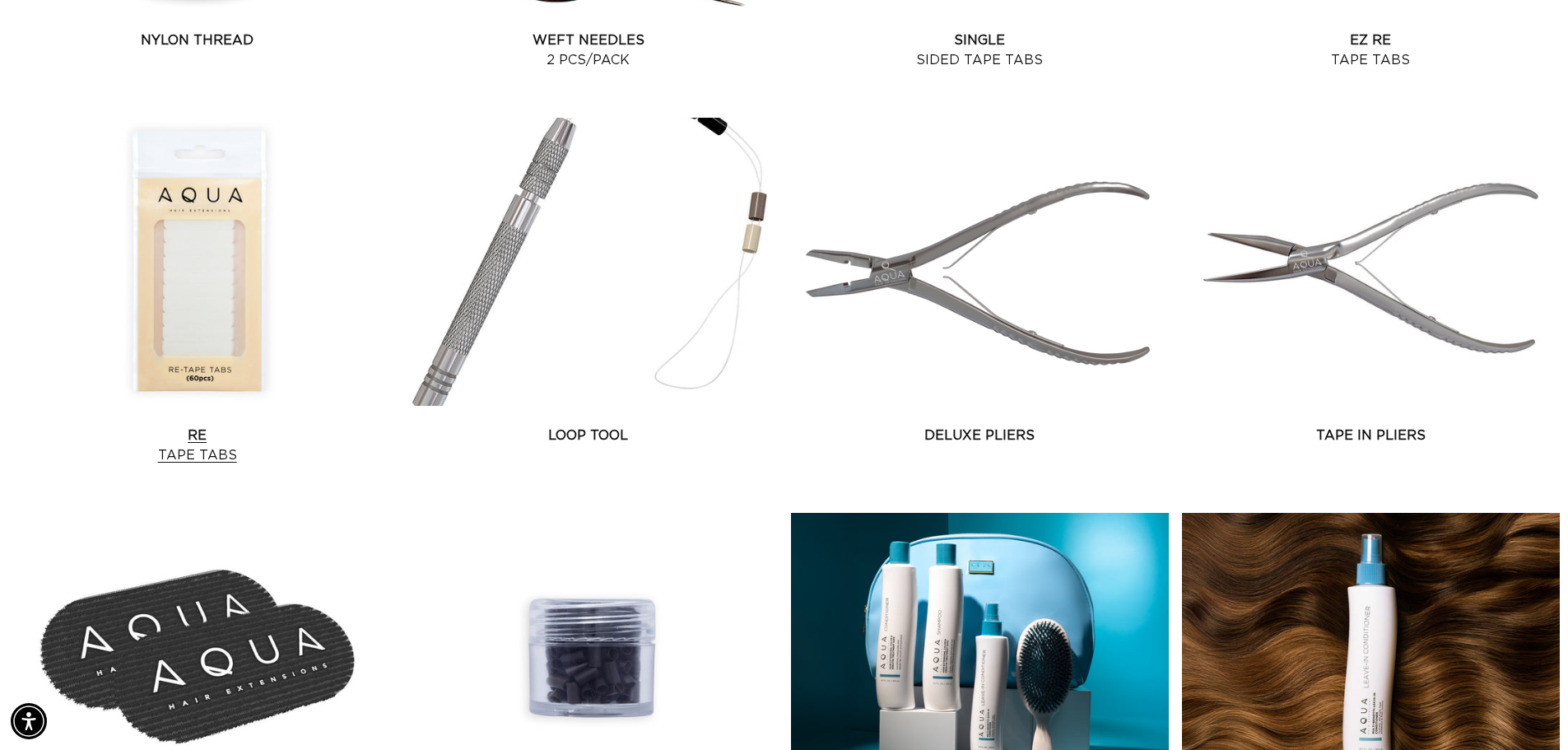
click at [142, 426] on link "Re Tape Tabs" at bounding box center [197, 445] width 378 height 39
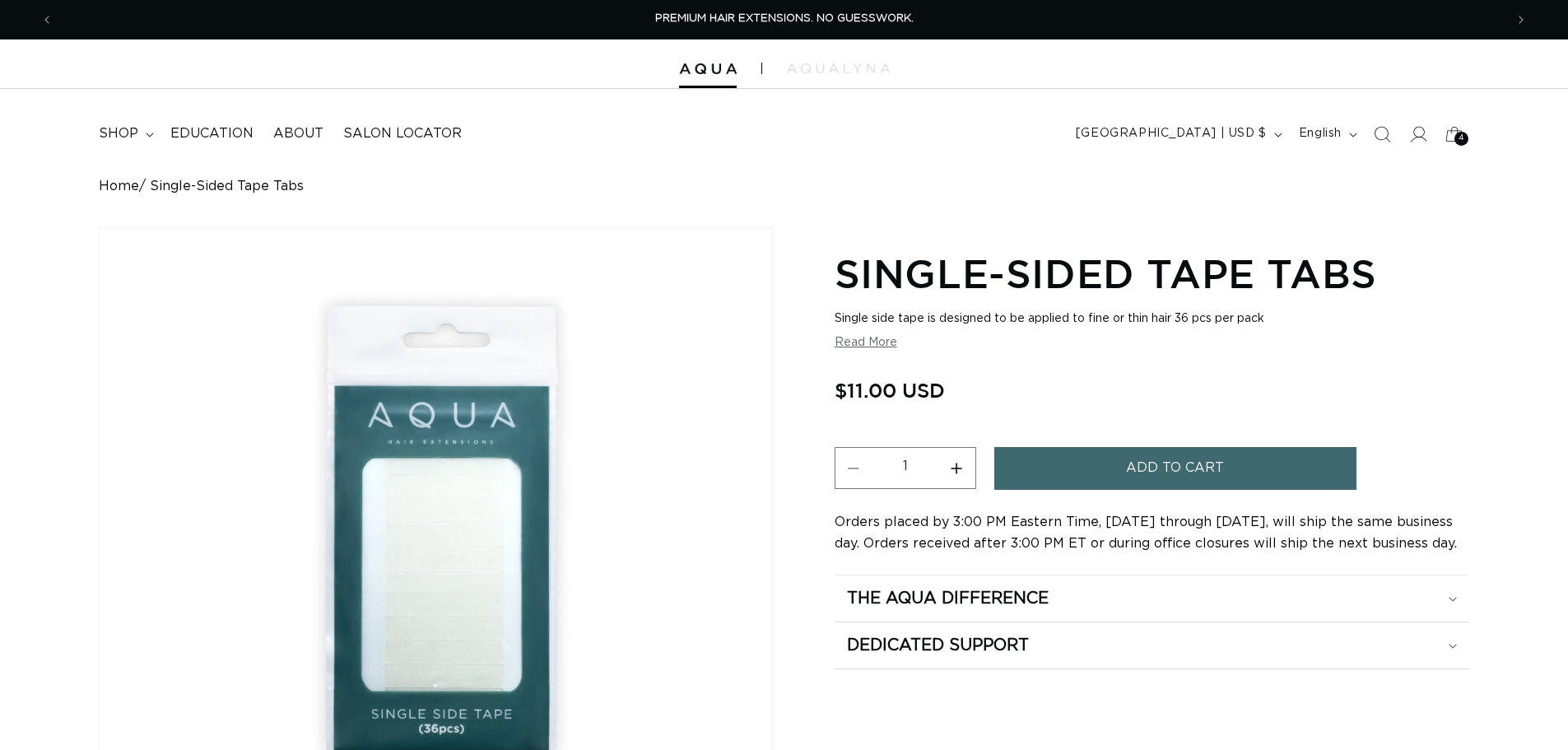
click at [1167, 473] on span "Add to cart" at bounding box center [1175, 467] width 98 height 42
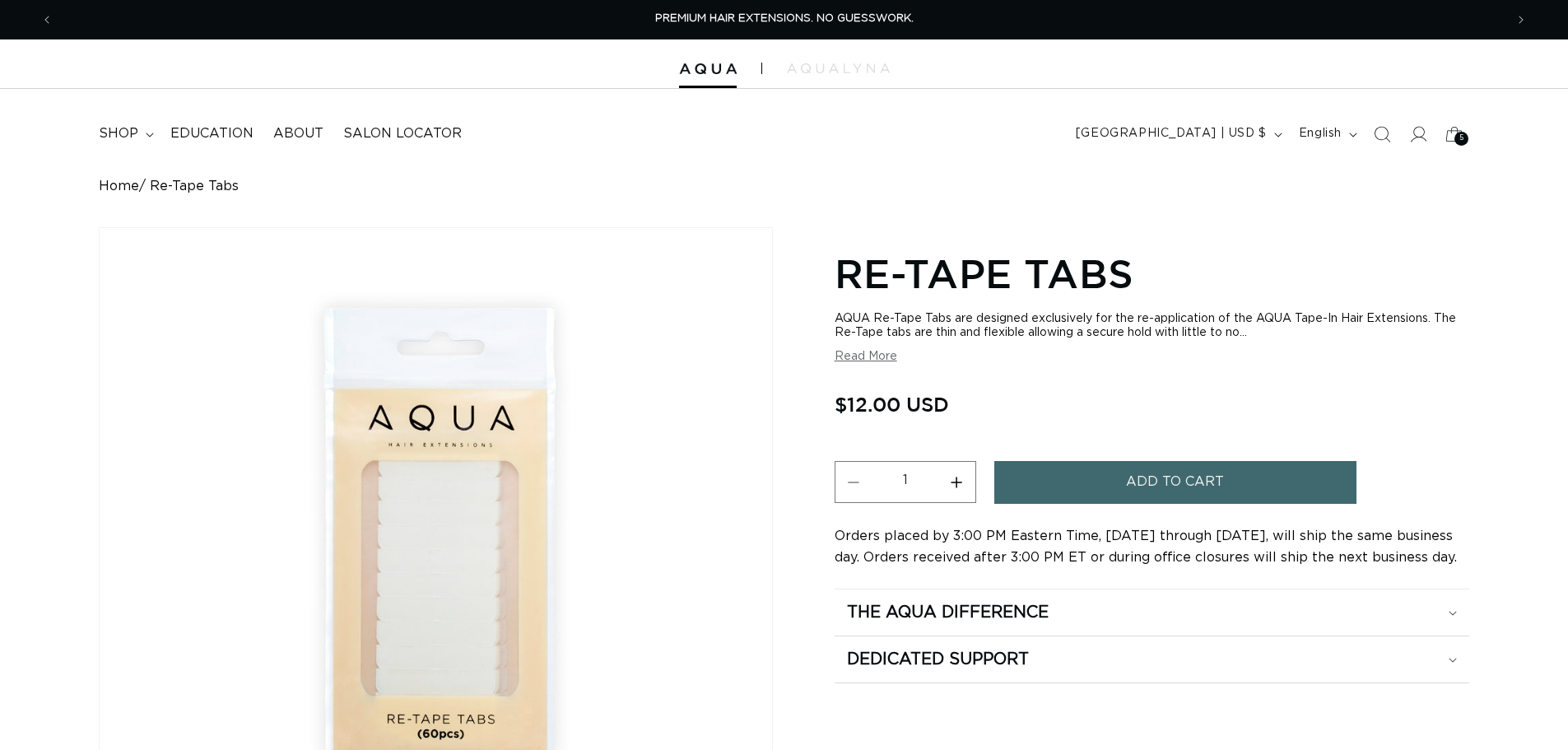
click at [1194, 492] on span "Add to cart" at bounding box center [1175, 481] width 98 height 42
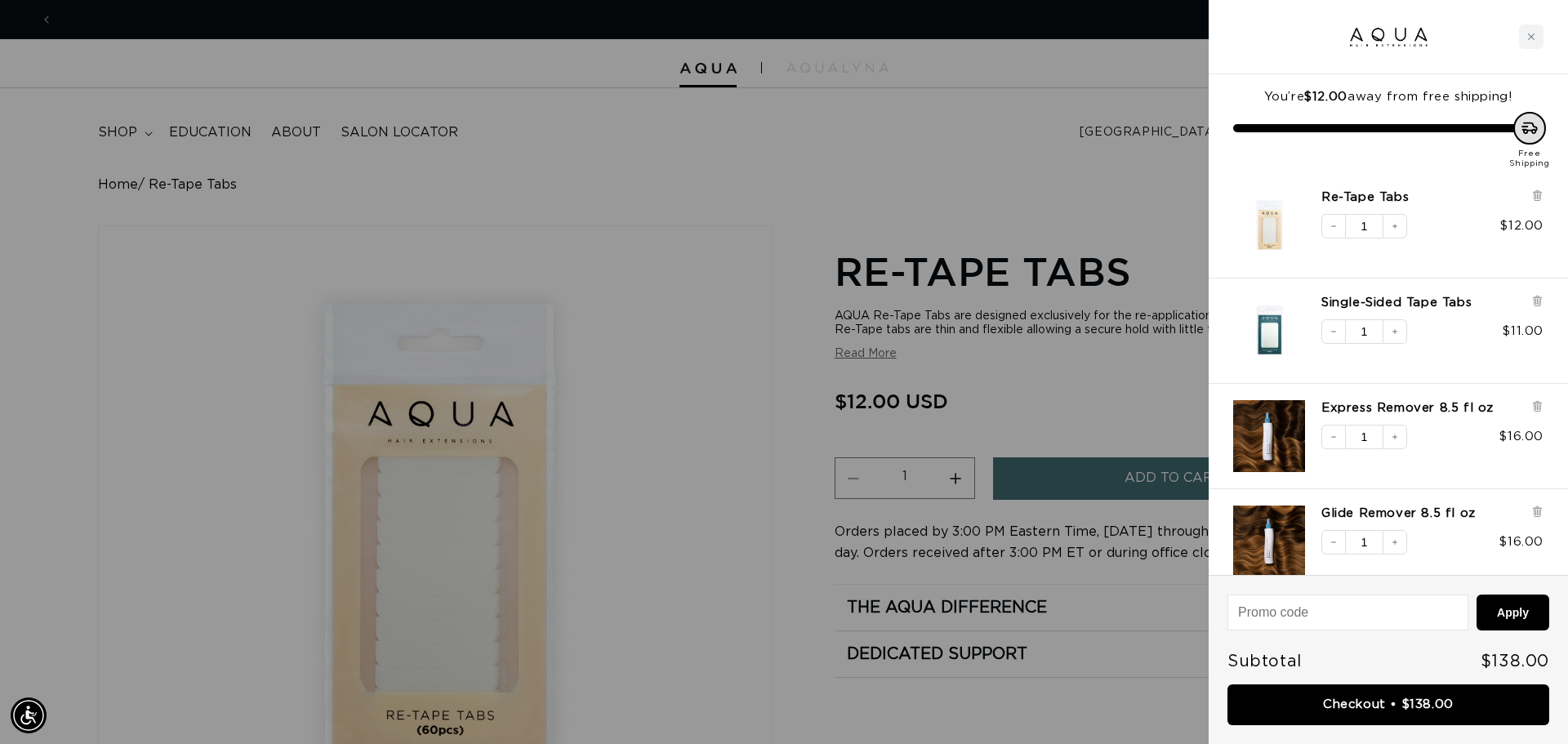
scroll to position [0, 1452]
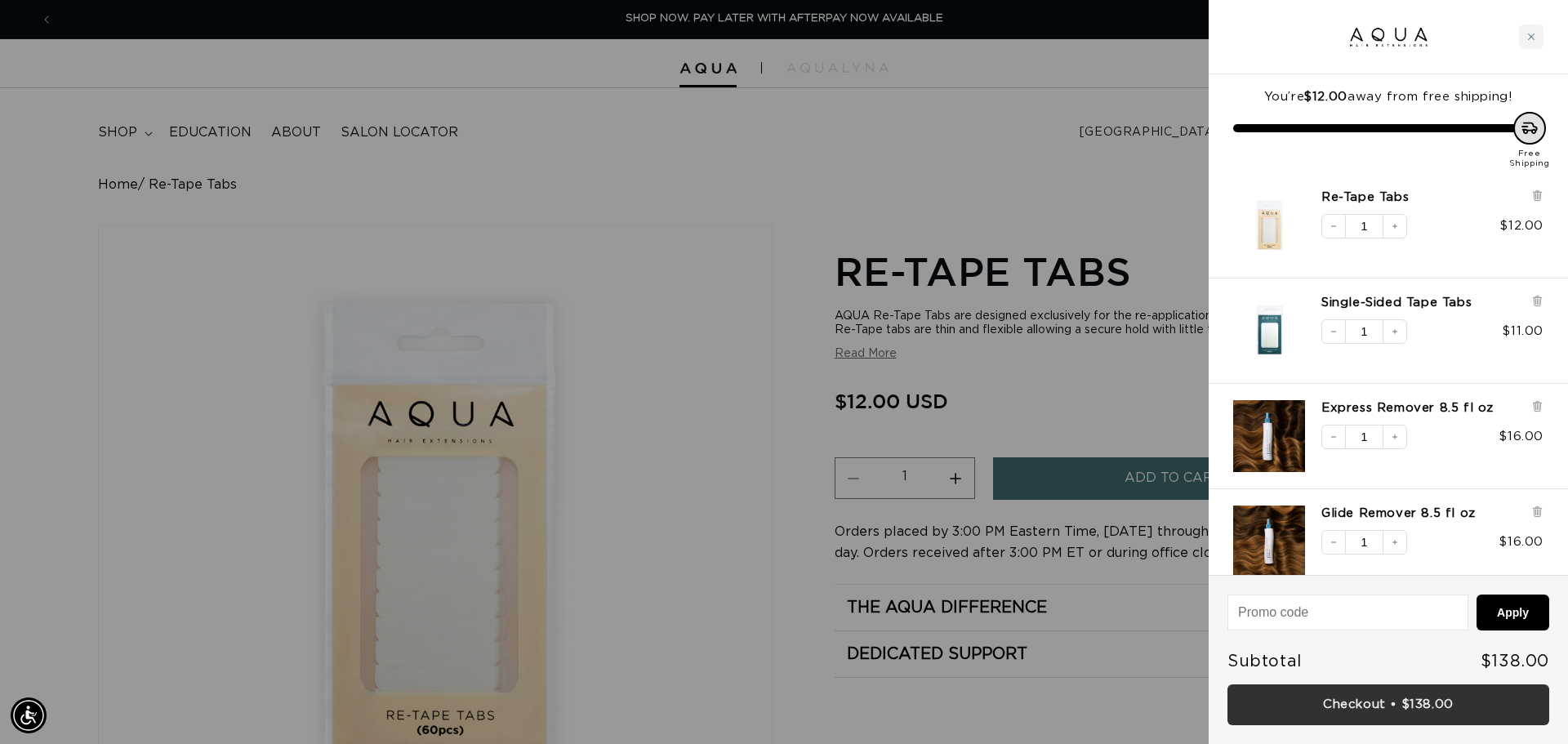
click at [1448, 701] on link "Checkout • $138.00" at bounding box center [1388, 705] width 322 height 42
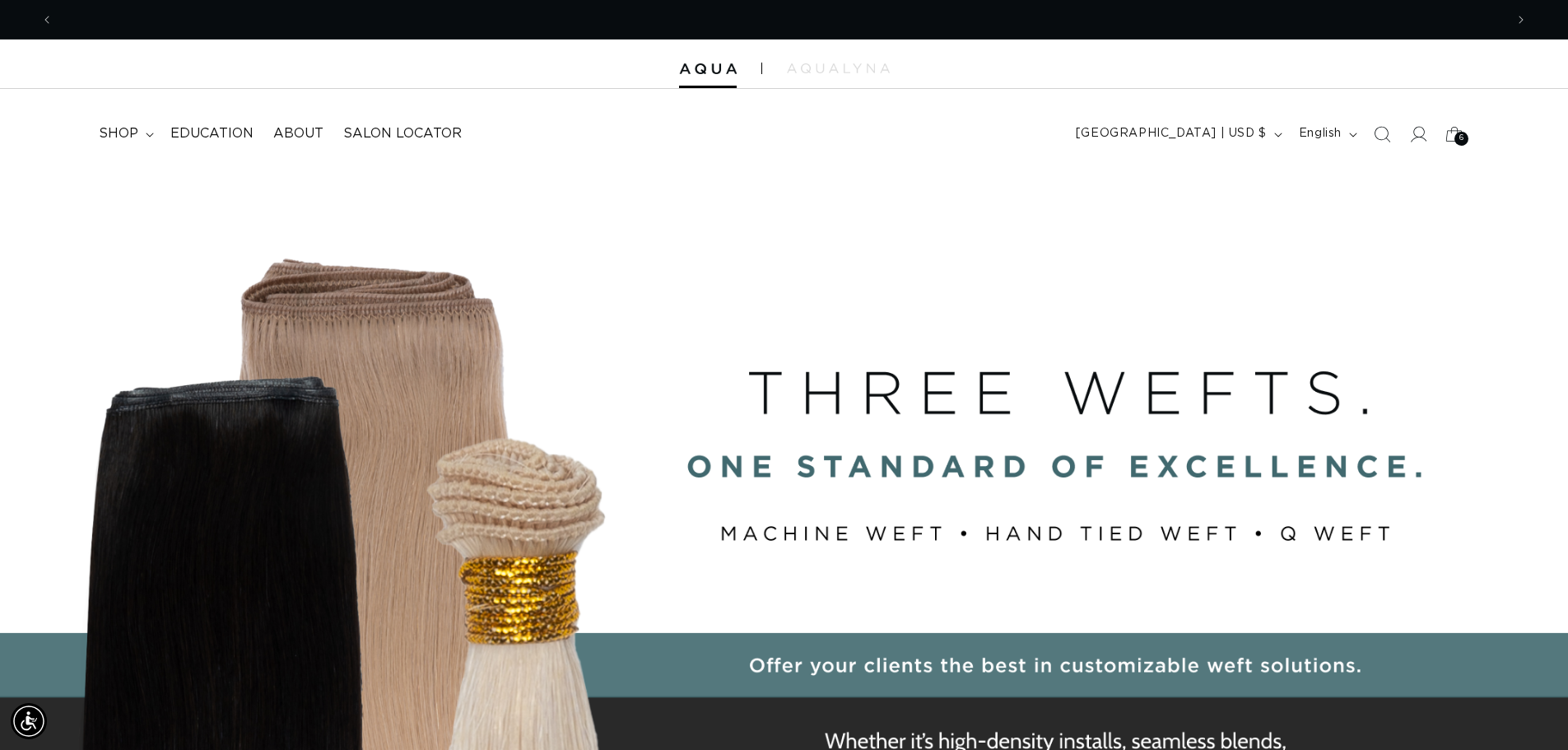
scroll to position [0, 2902]
click at [129, 135] on span "shop" at bounding box center [118, 133] width 39 height 17
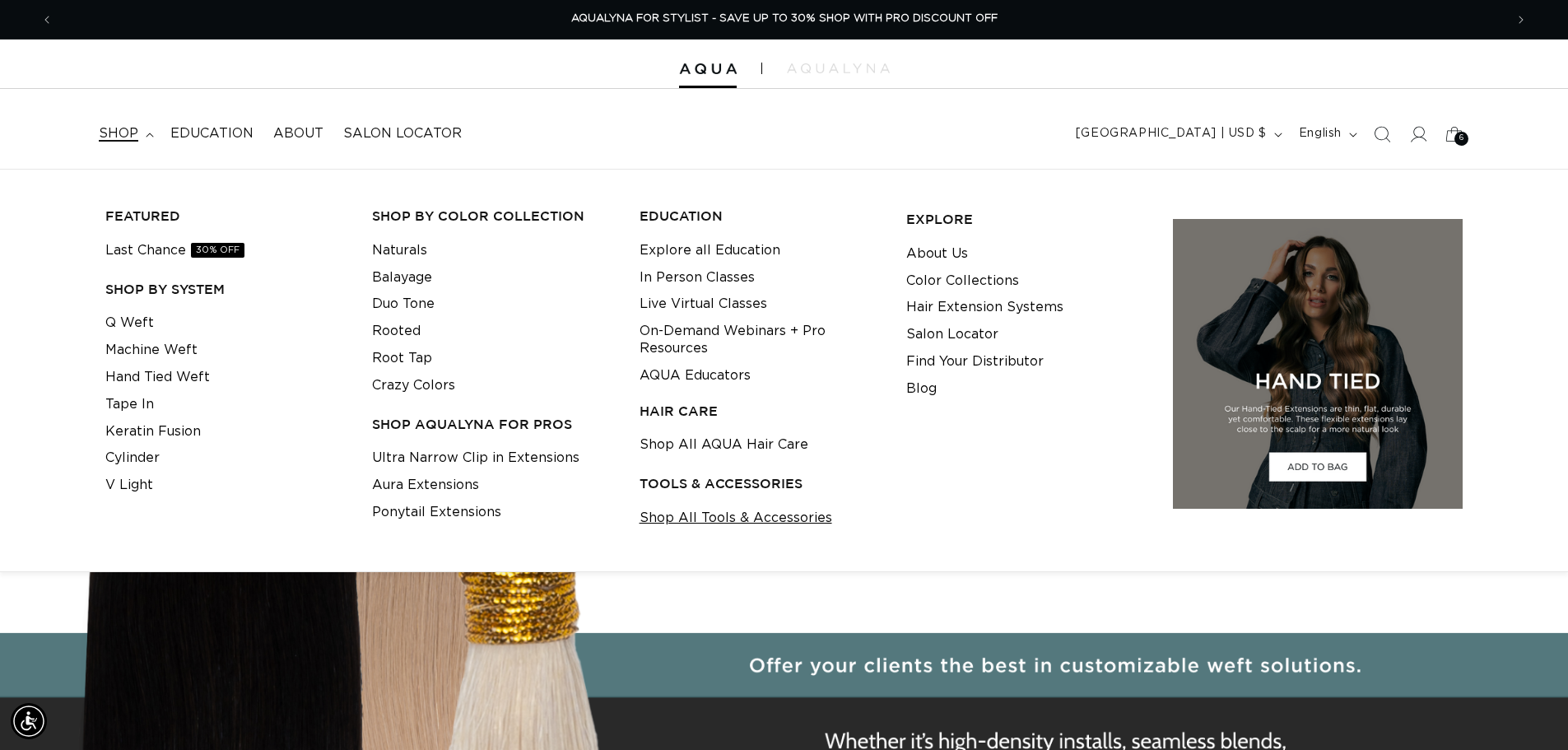
click at [711, 525] on link "Shop All Tools & Accessories" at bounding box center [735, 518] width 193 height 27
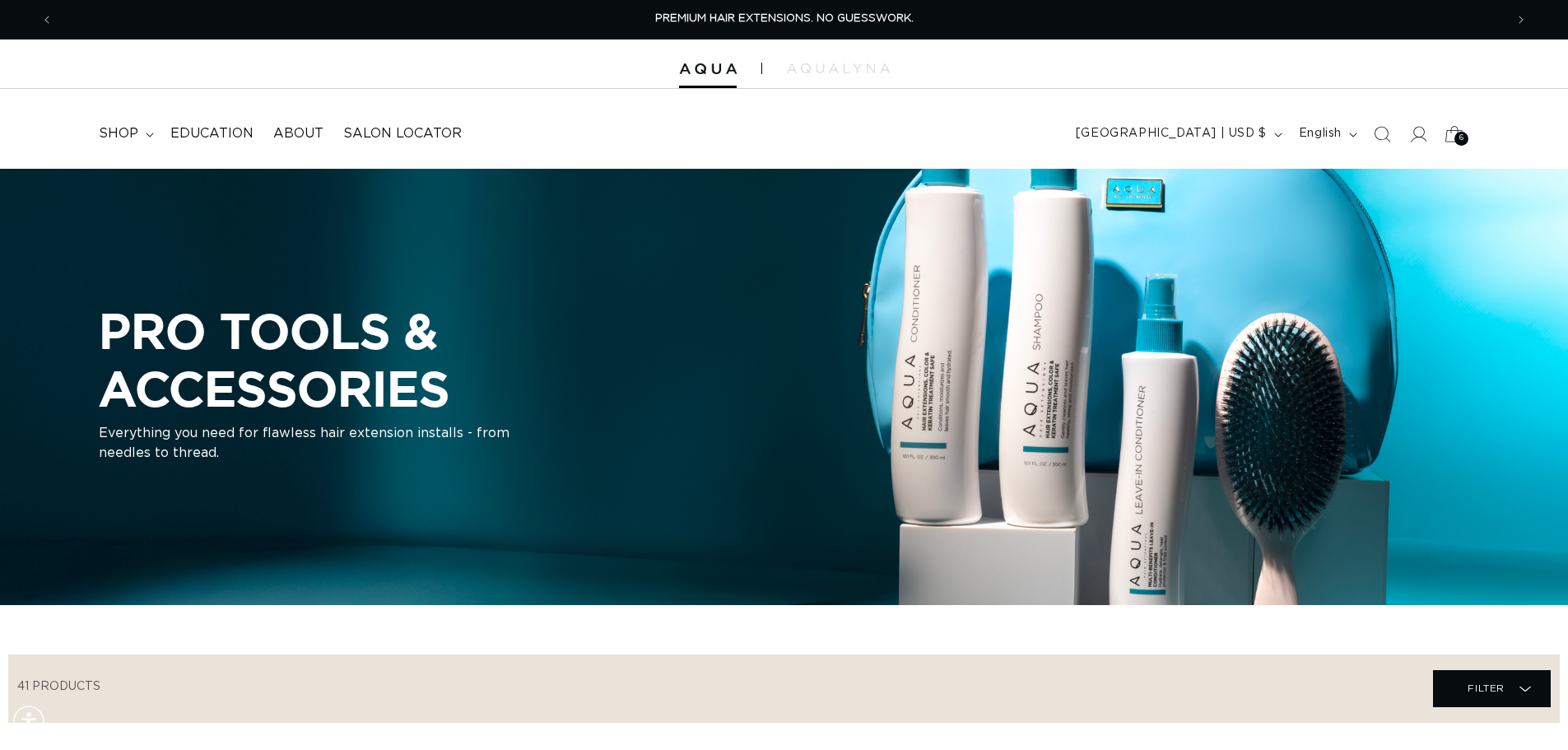
click at [1463, 134] on span "6" at bounding box center [1461, 138] width 5 height 14
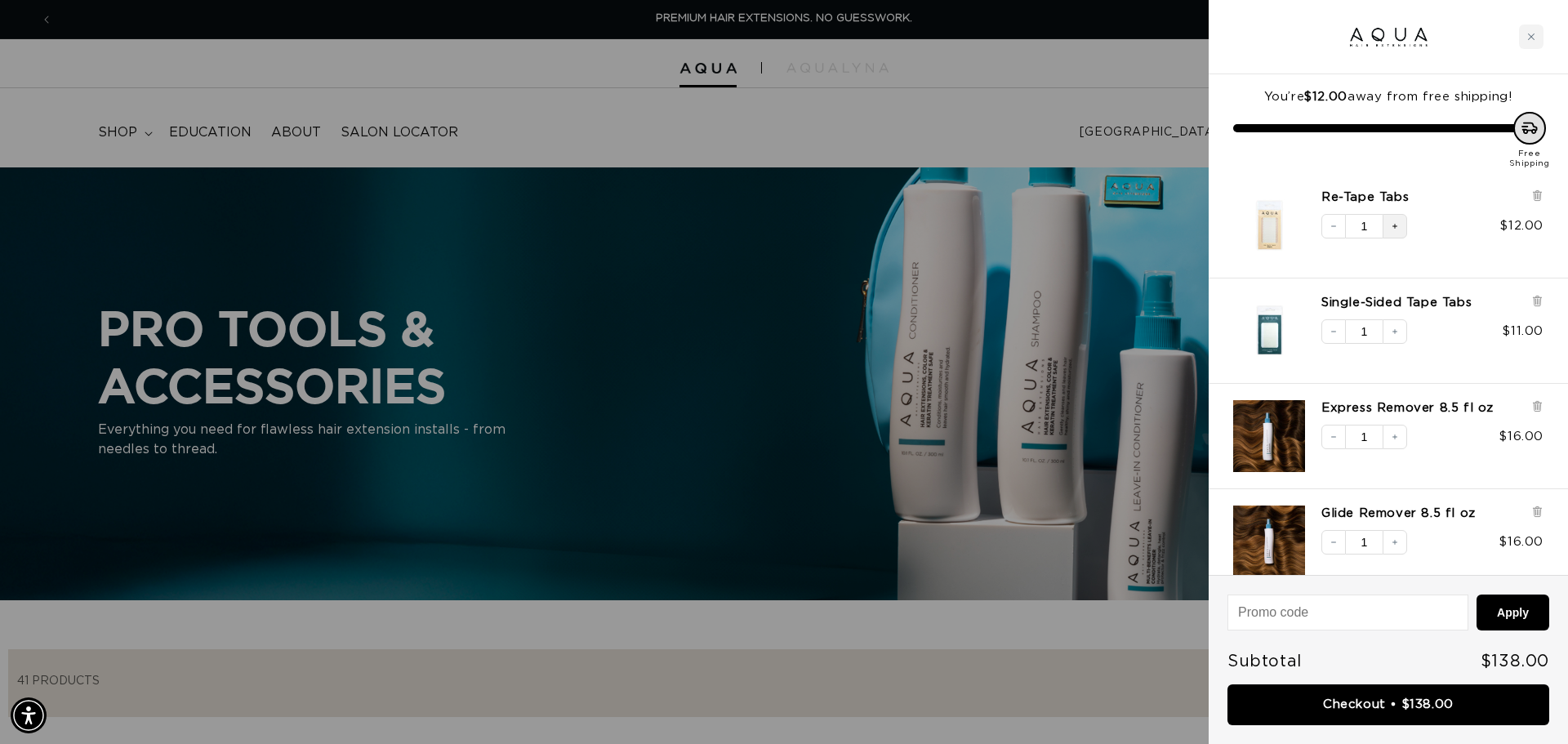
click at [1400, 221] on button "Increase quantity" at bounding box center [1395, 226] width 24 height 24
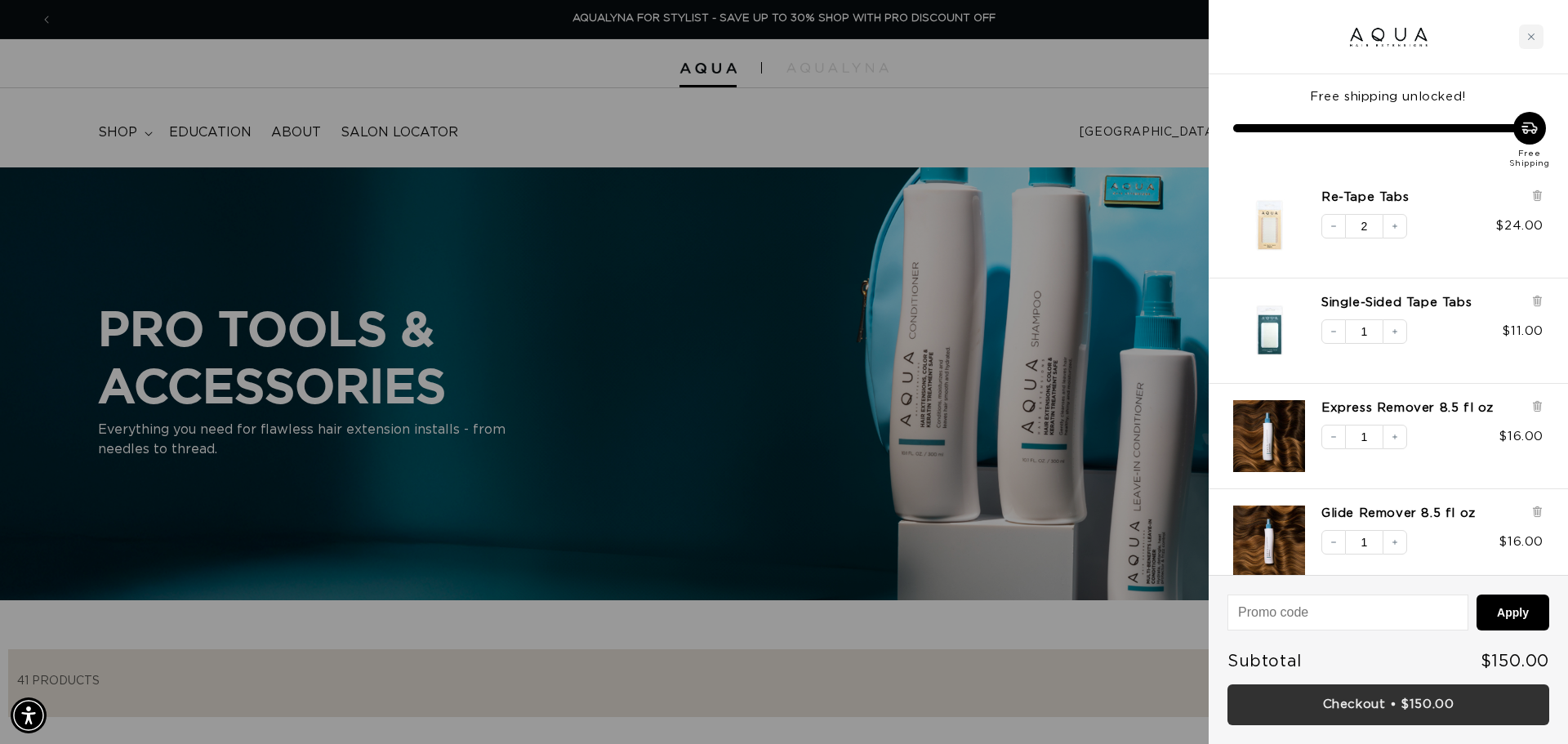
click at [1443, 705] on link "Checkout • $150.00" at bounding box center [1388, 705] width 322 height 42
